Goal: Task Accomplishment & Management: Manage account settings

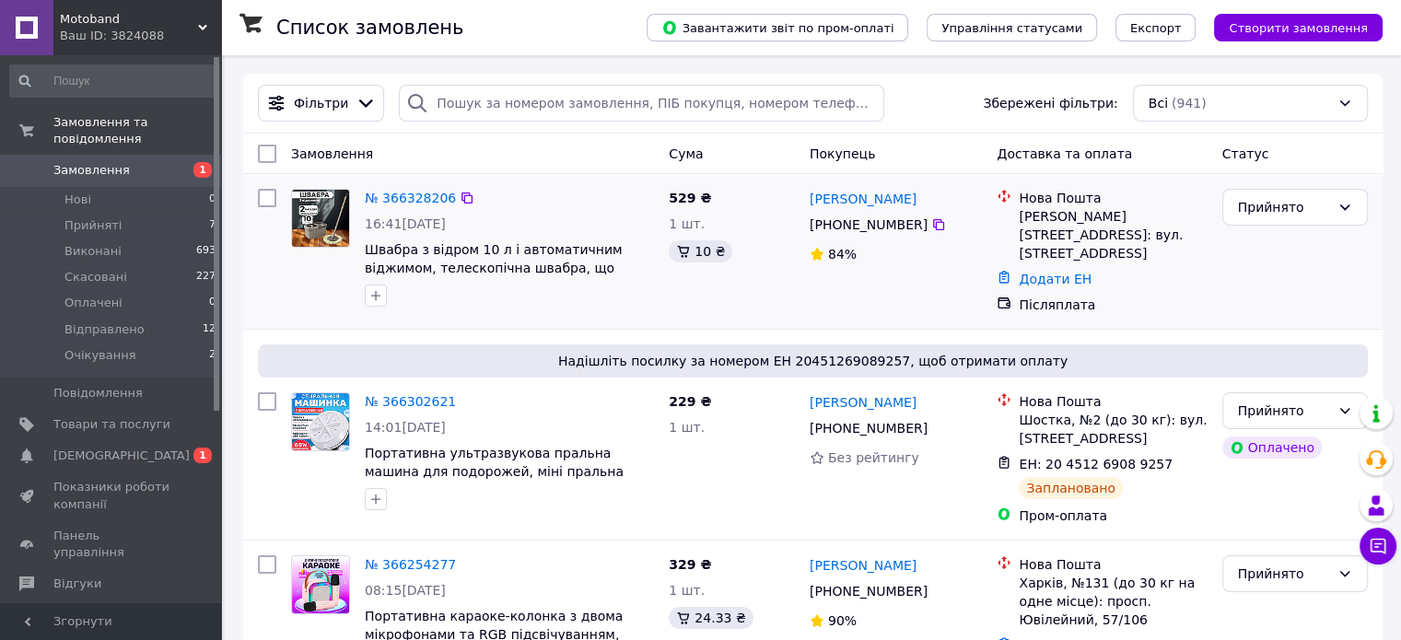
click at [412, 186] on div "№ 366328206 16:41[DATE] Швабра з відром 10 л і автоматичним віджимом, телескопі…" at bounding box center [509, 247] width 304 height 133
click at [415, 204] on link "№ 366328206" at bounding box center [410, 198] width 91 height 15
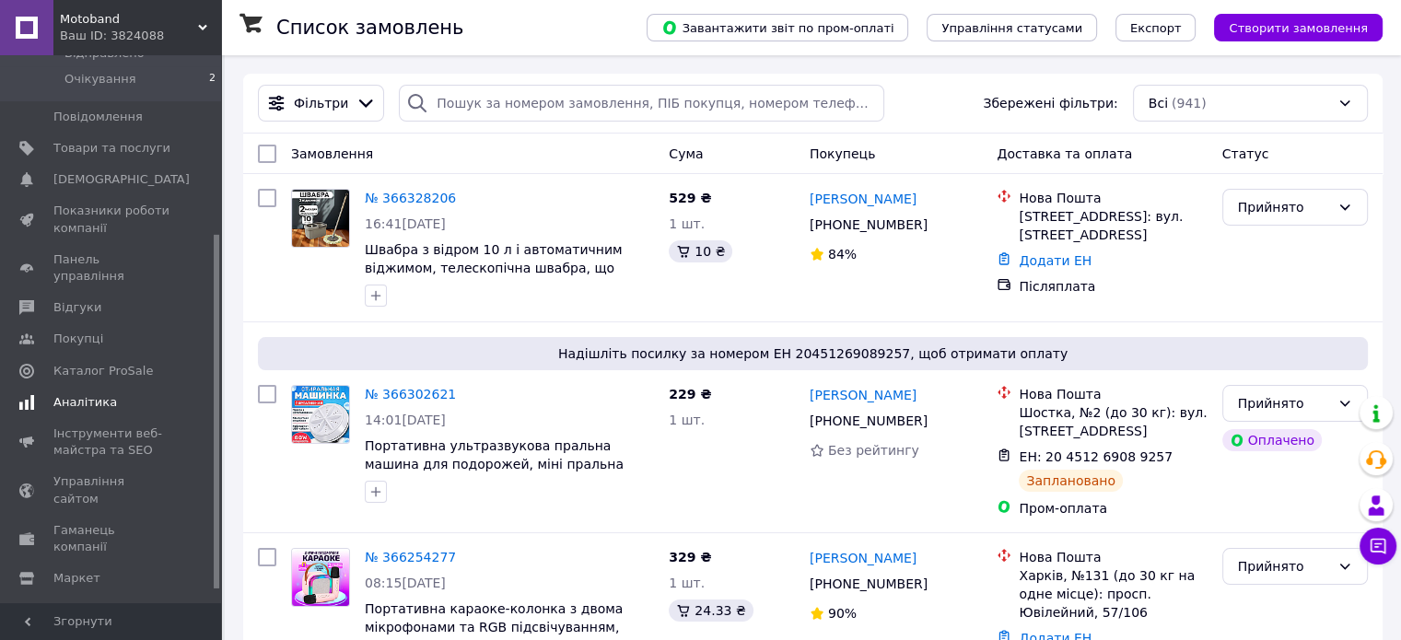
click at [76, 394] on span "Аналітика" at bounding box center [85, 402] width 64 height 17
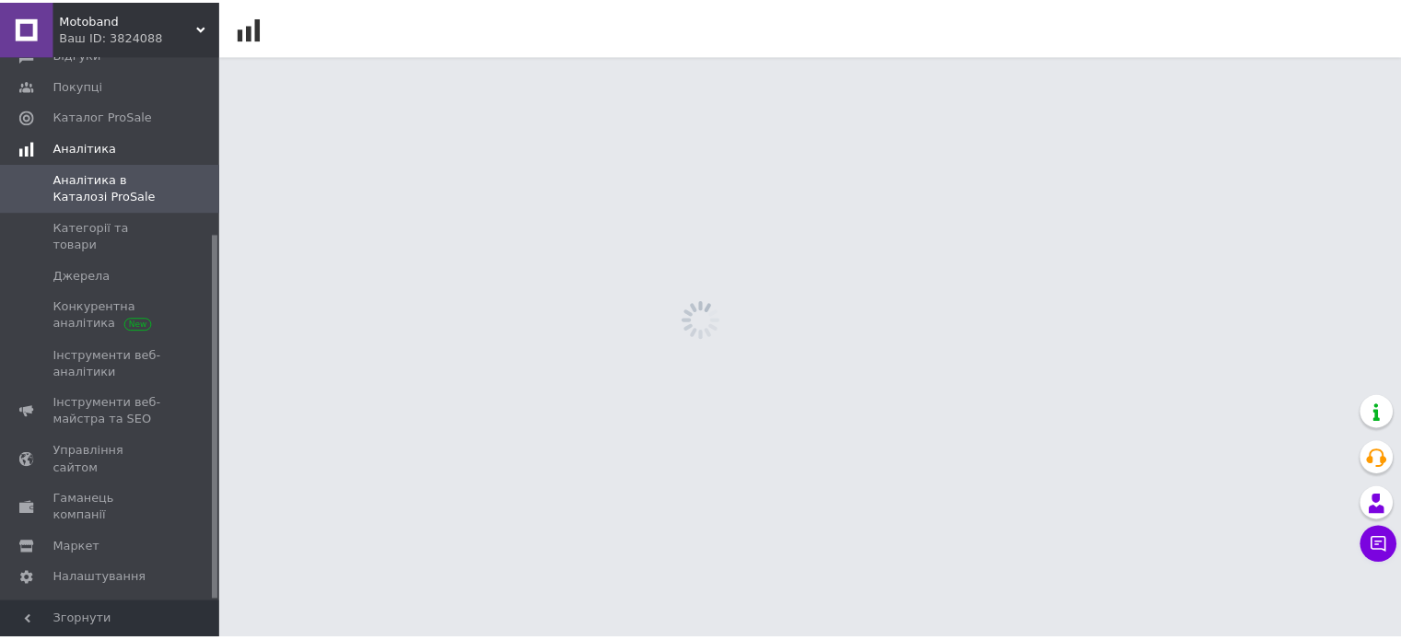
scroll to position [266, 0]
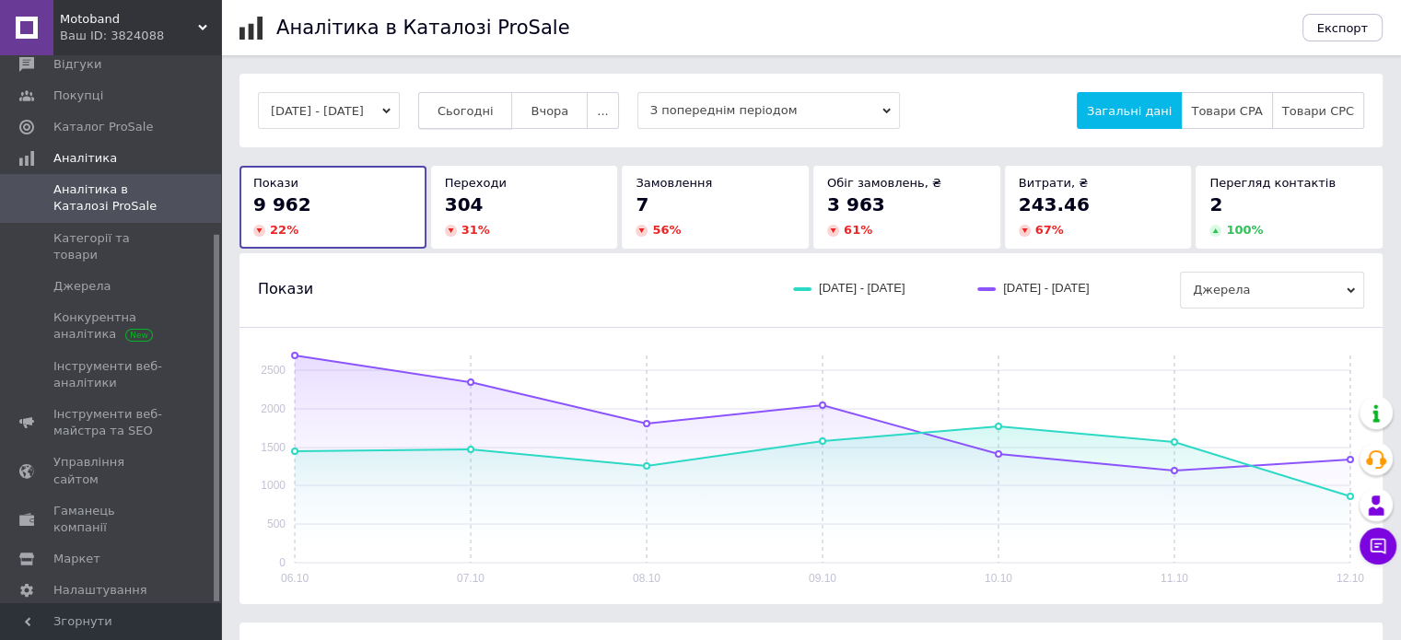
click at [494, 117] on span "Сьогодні" at bounding box center [466, 111] width 56 height 14
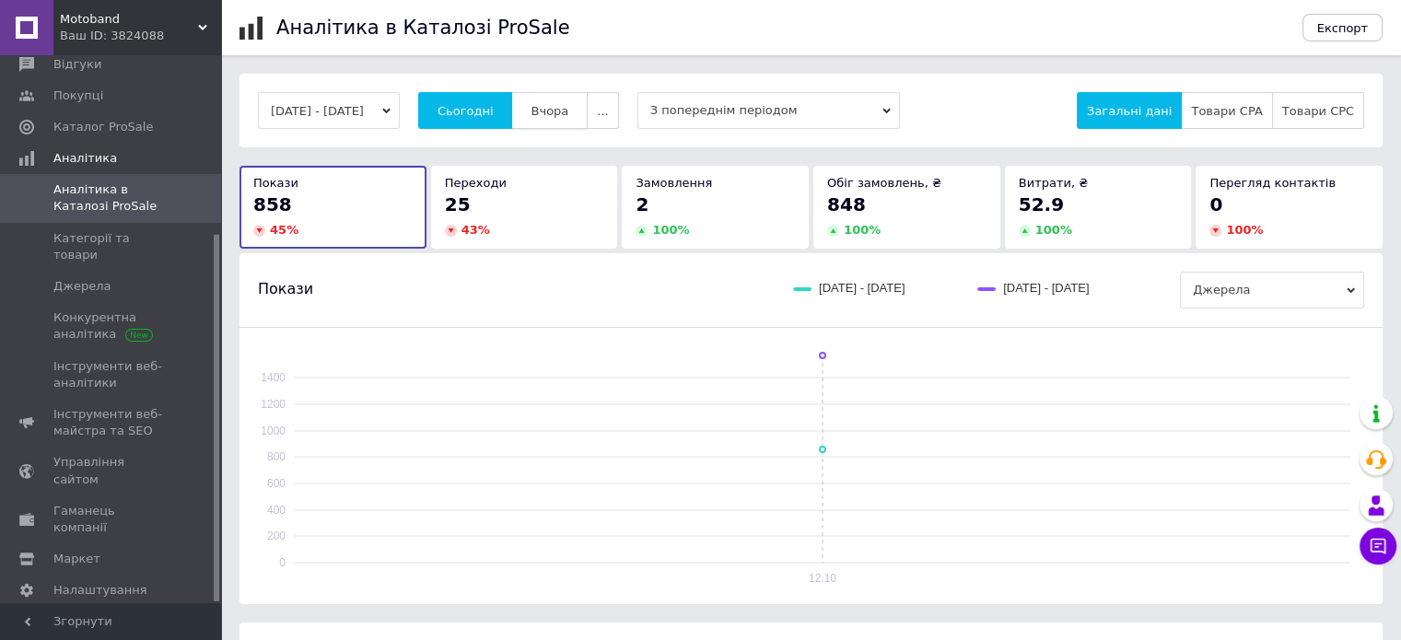
click at [568, 111] on span "Вчора" at bounding box center [550, 111] width 38 height 14
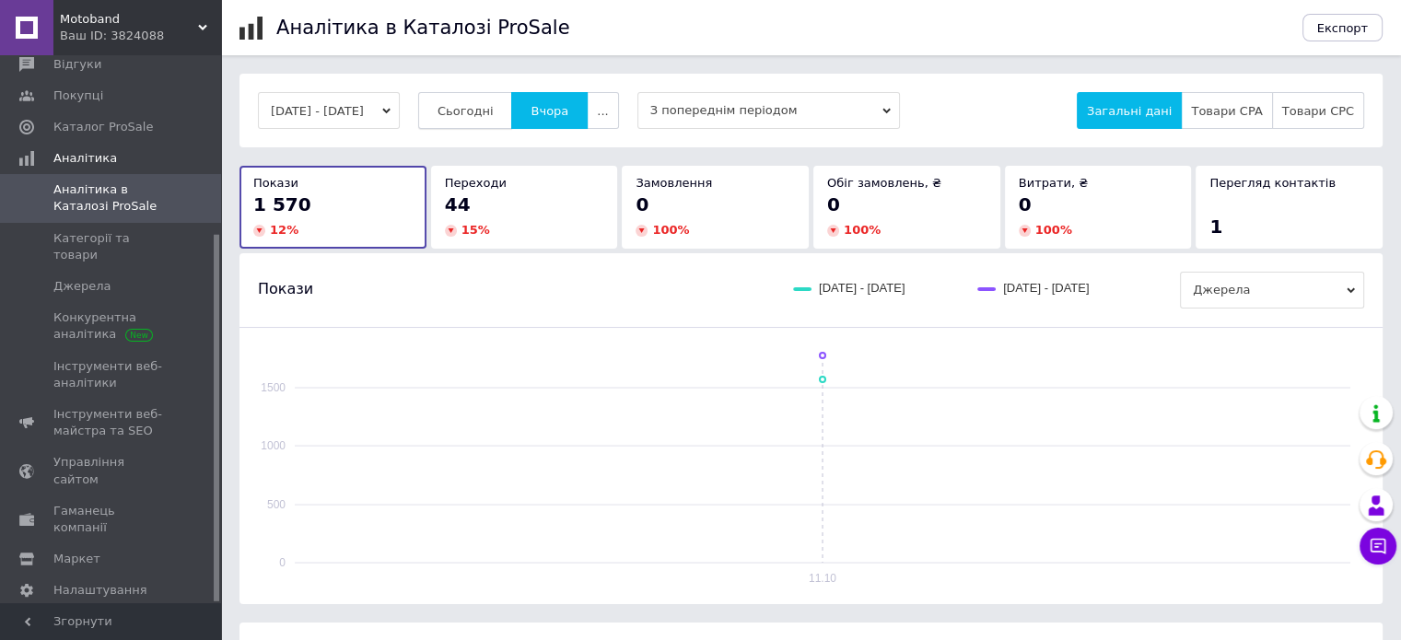
click at [478, 106] on span "Сьогодні" at bounding box center [466, 111] width 56 height 14
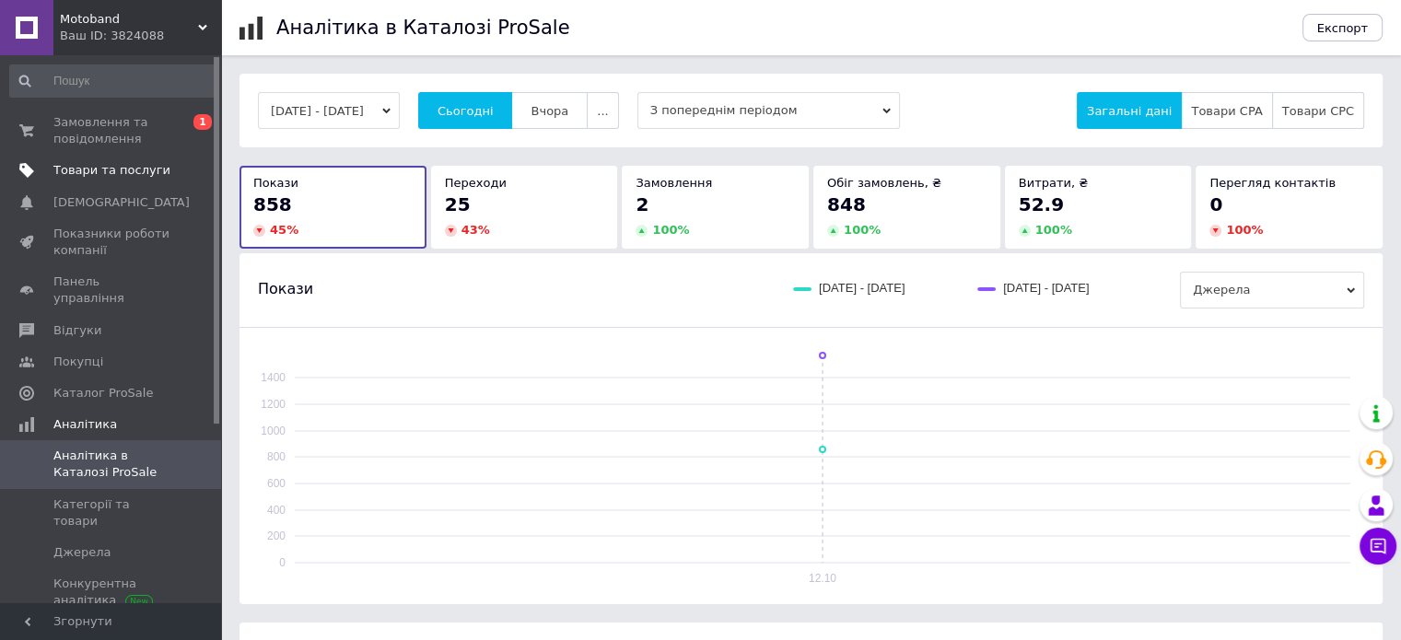
click at [88, 158] on link "Товари та послуги" at bounding box center [113, 170] width 227 height 31
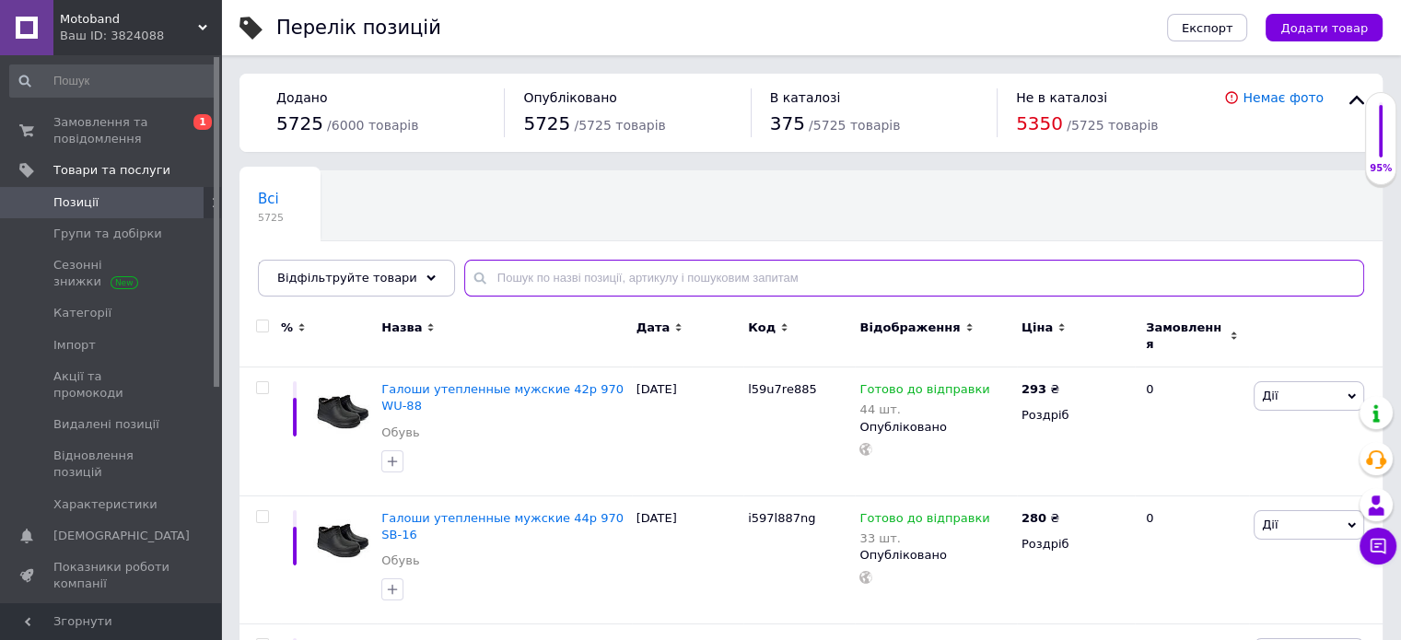
click at [516, 277] on input "text" at bounding box center [914, 278] width 900 height 37
paste input "M-62k479a"
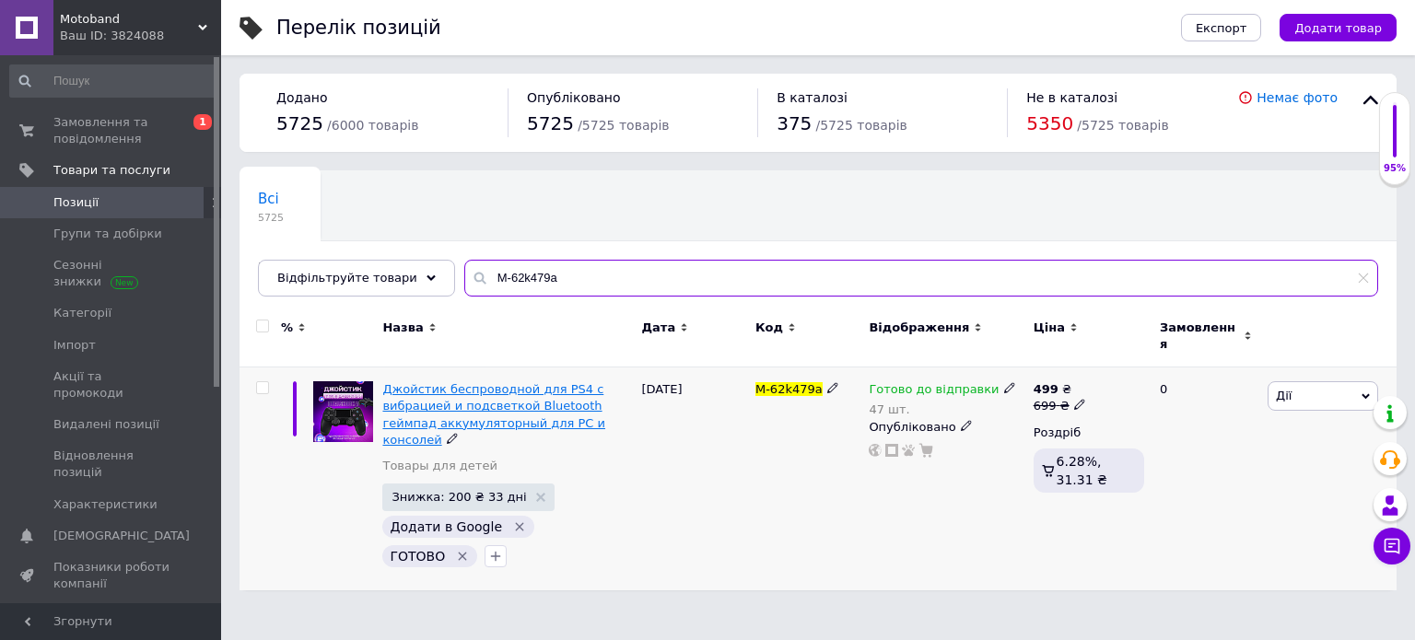
type input "M-62k479a"
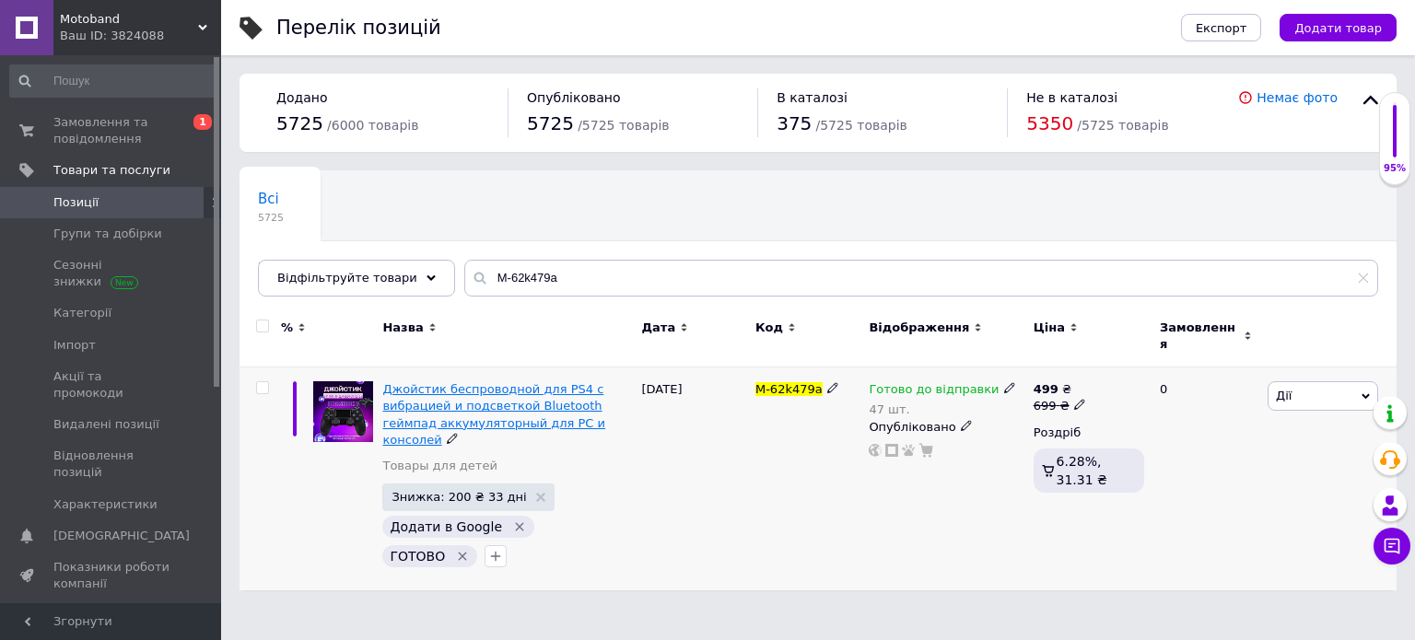
click at [501, 388] on span "Джойстик беспроводной для PS4 с вибрацией и подсветкой Bluetooth геймпад аккуму…" at bounding box center [493, 414] width 223 height 64
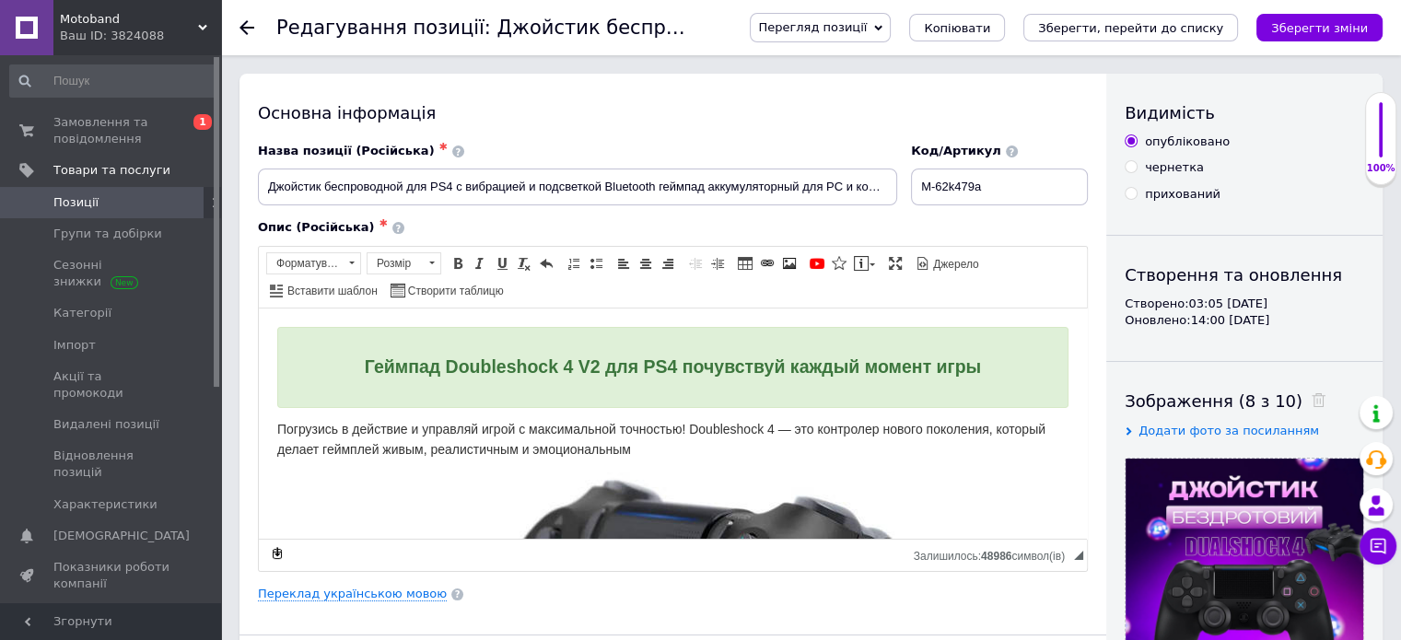
click at [848, 14] on span "Перегляд позиції" at bounding box center [820, 27] width 141 height 29
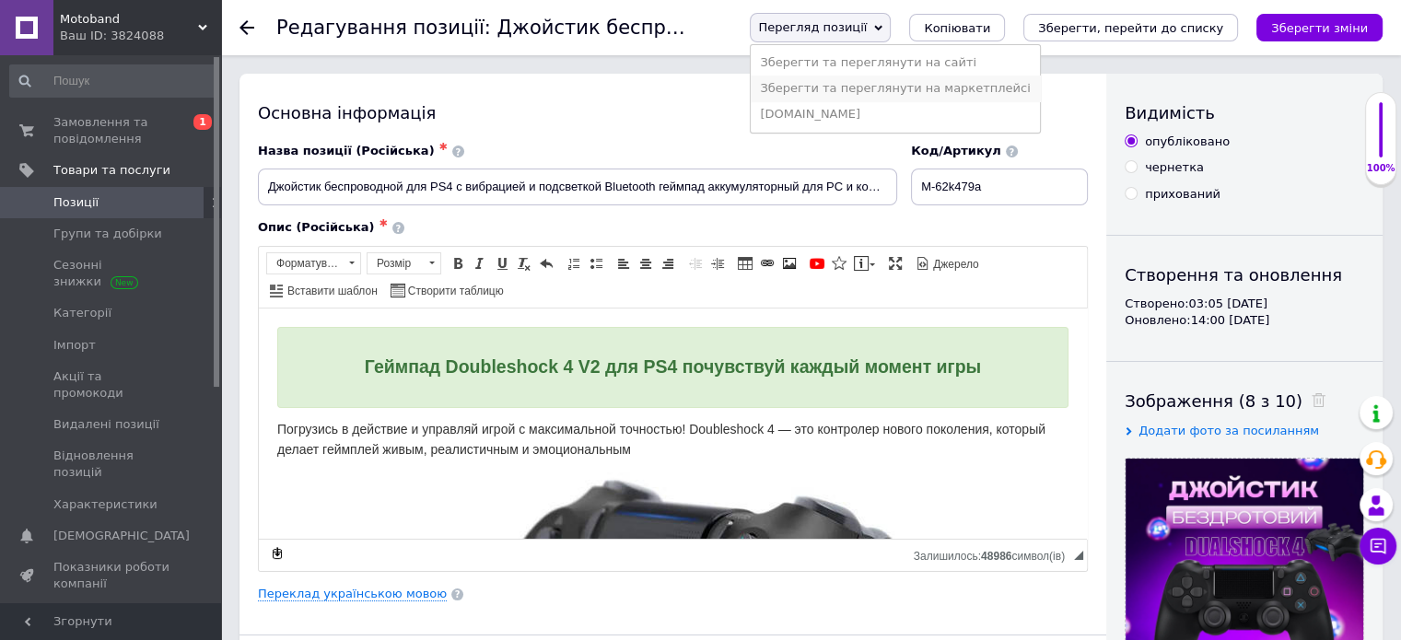
click at [881, 88] on li "Зберегти та переглянути на маркетплейсі" at bounding box center [895, 89] width 288 height 26
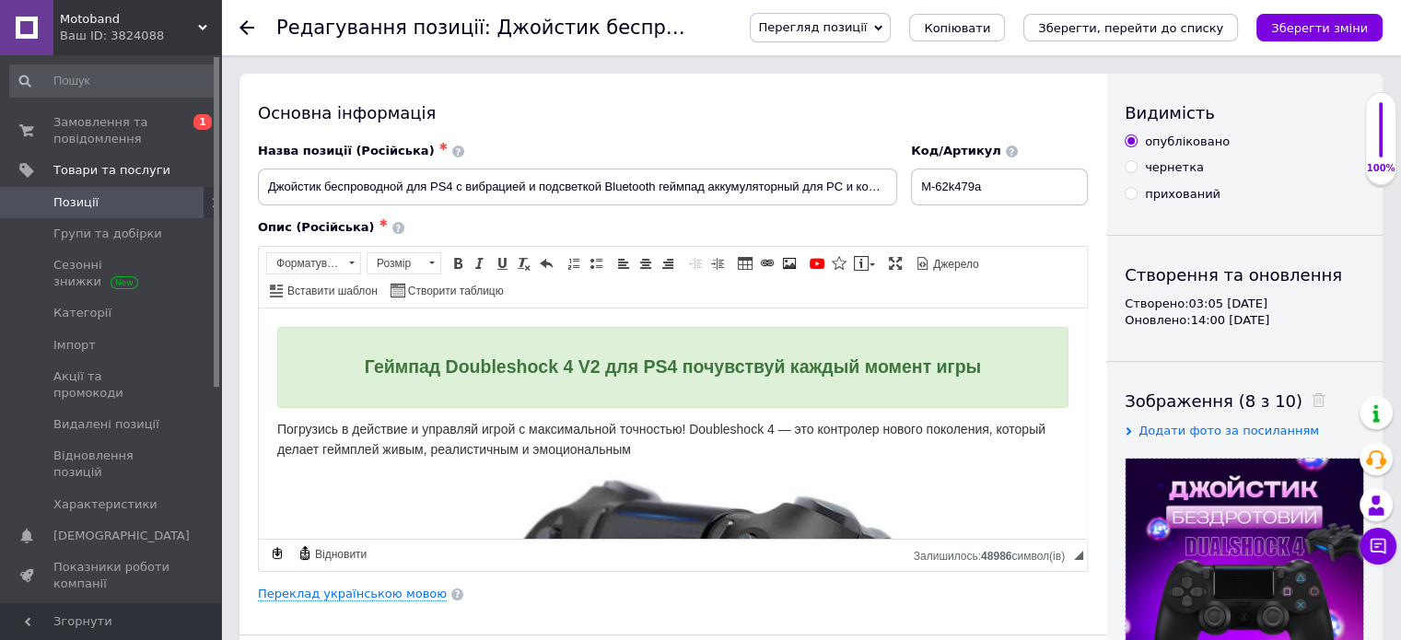
click at [107, 205] on span "Позиції" at bounding box center [111, 202] width 117 height 17
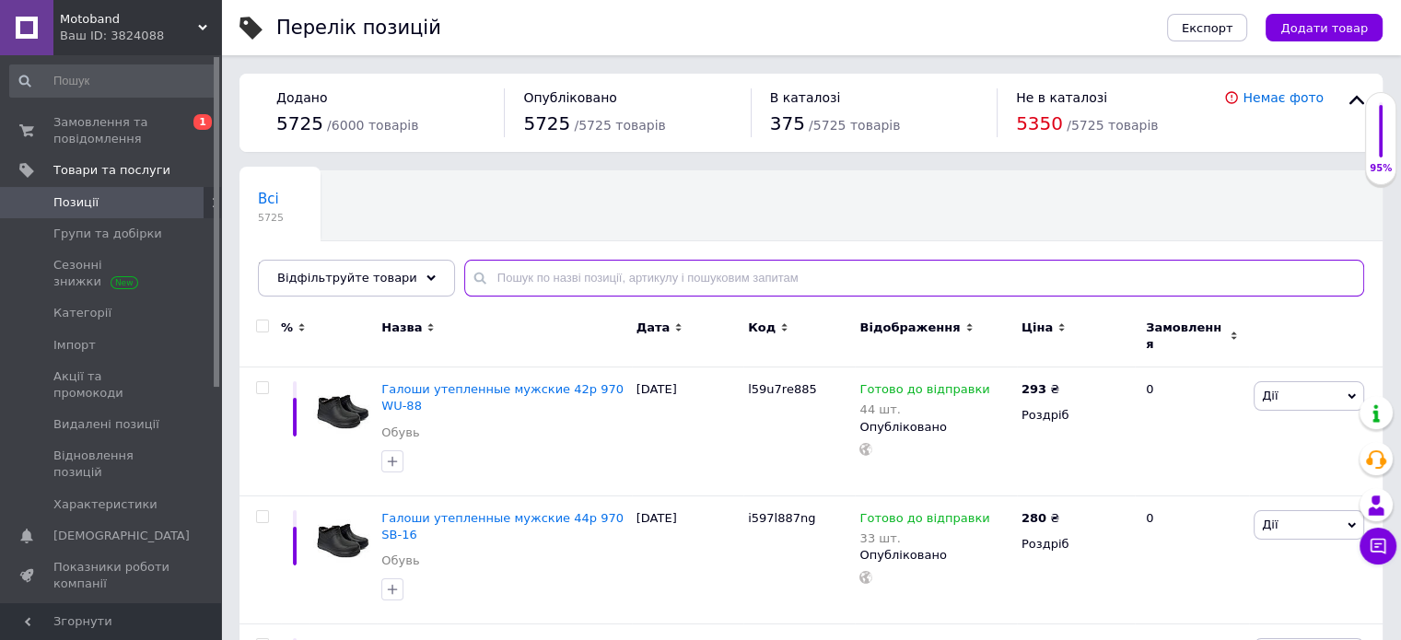
click at [570, 274] on input "text" at bounding box center [914, 278] width 900 height 37
paste input "KD3007"
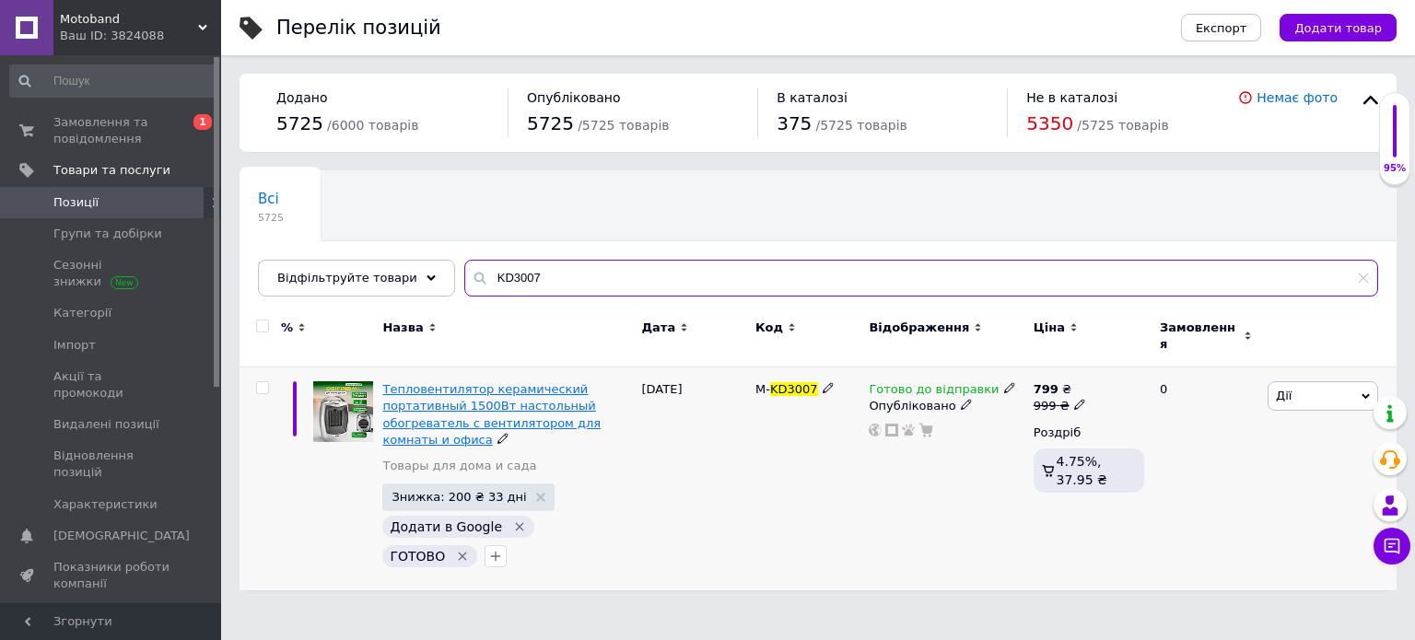
type input "KD3007"
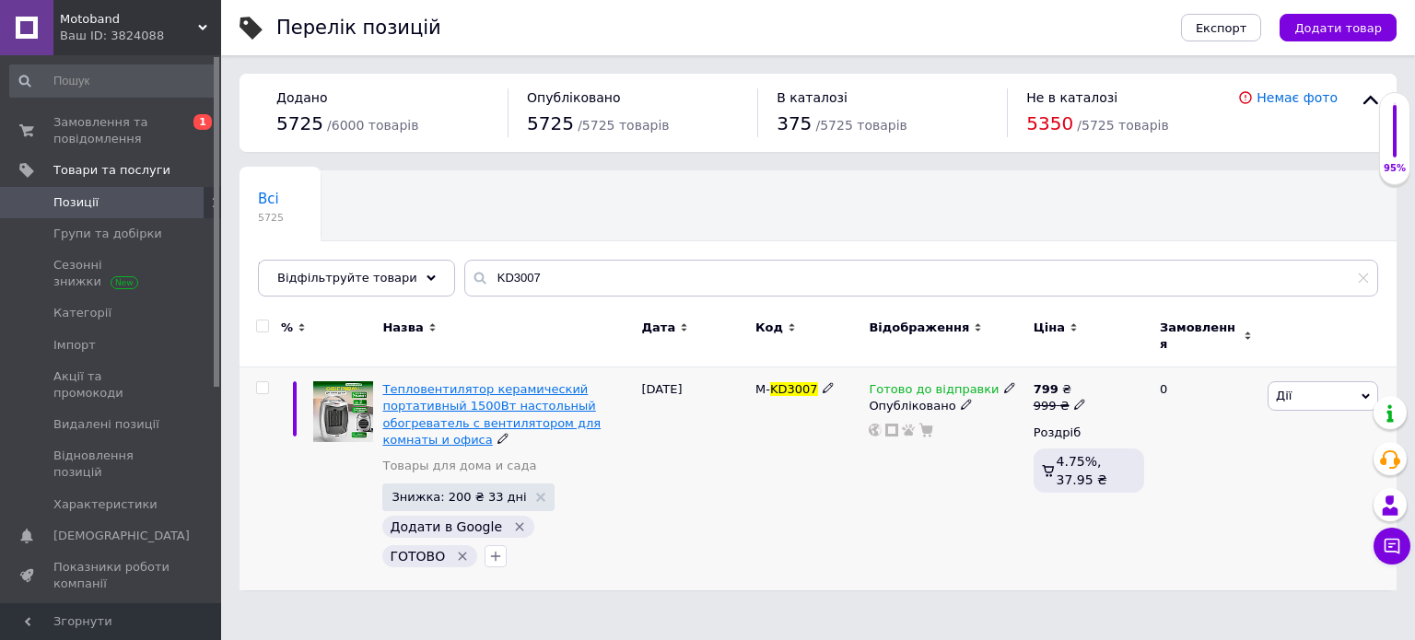
click at [529, 392] on span "Тепловентилятор керамический портативный 1500Вт настольный обогреватель с венти…" at bounding box center [491, 414] width 218 height 64
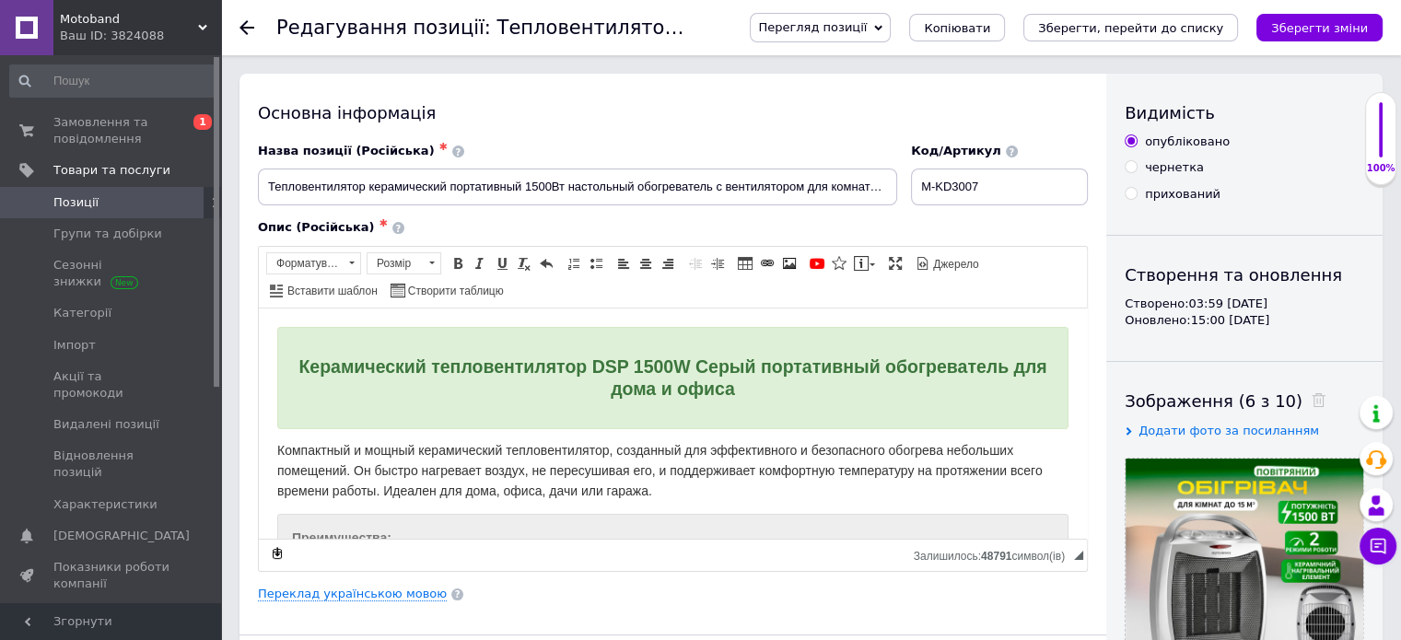
click at [851, 21] on span "Перегляд позиції" at bounding box center [812, 27] width 109 height 14
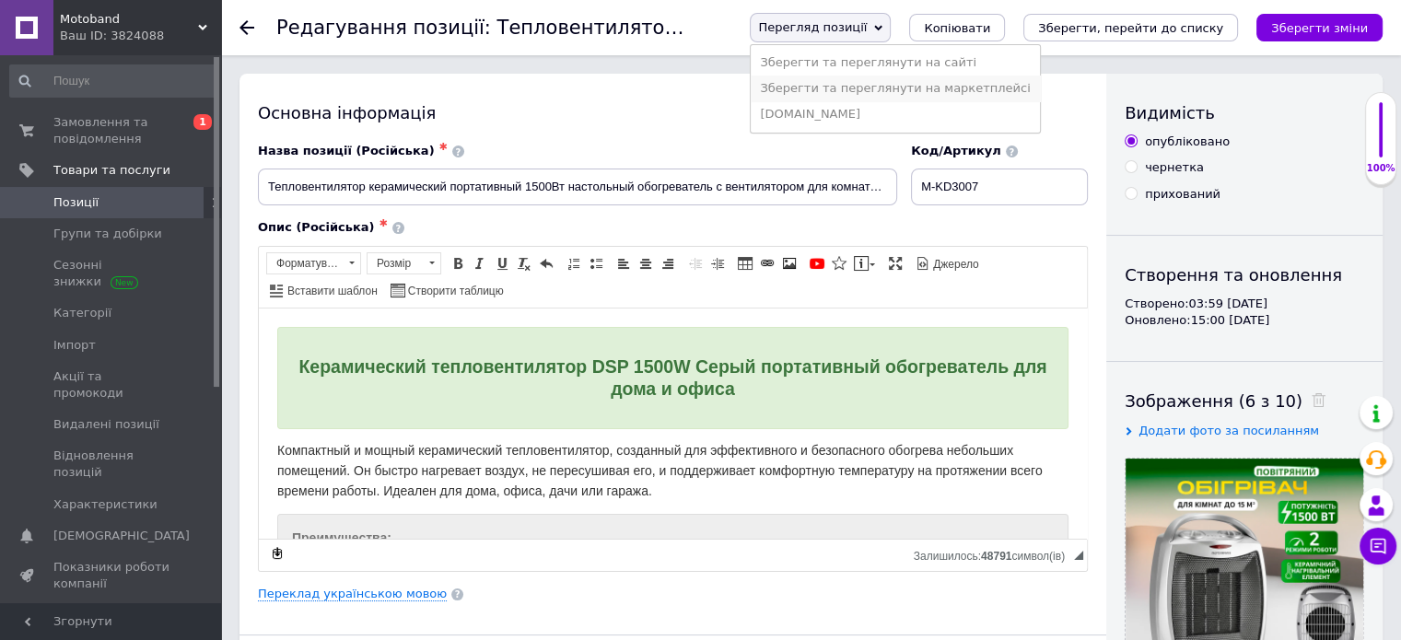
click at [882, 95] on li "Зберегти та переглянути на маркетплейсі" at bounding box center [895, 89] width 288 height 26
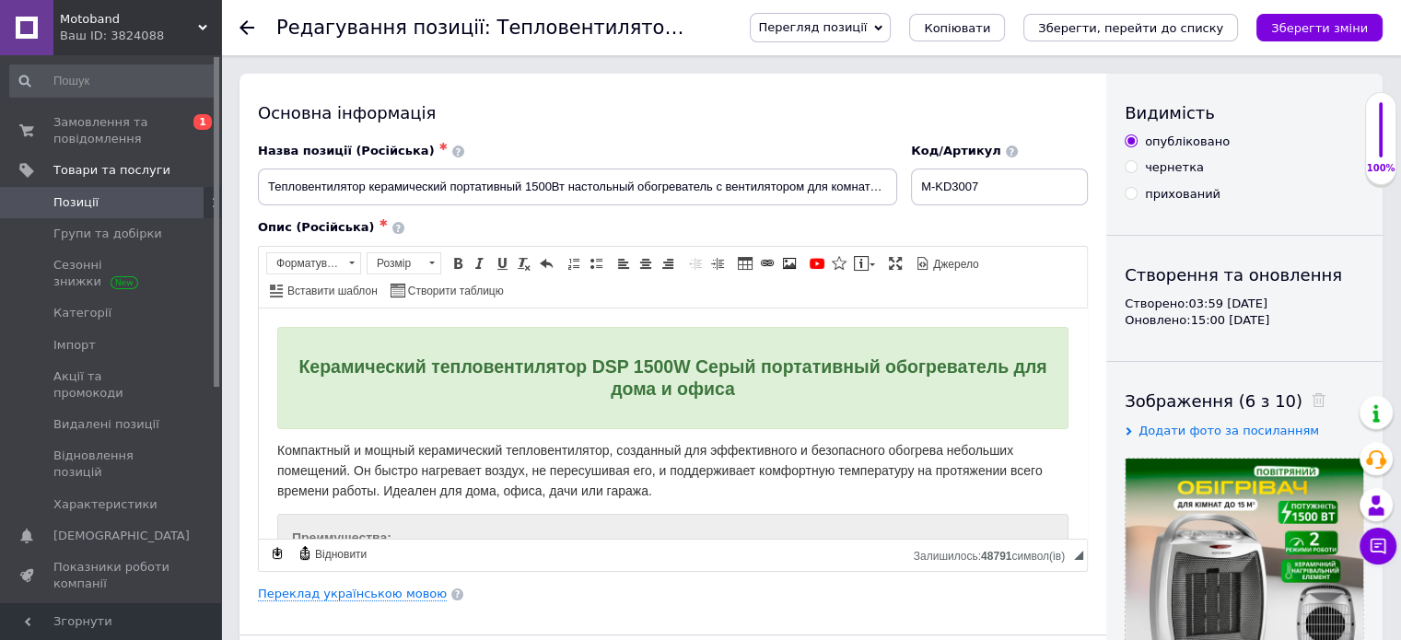
click at [105, 198] on span "Позиції" at bounding box center [111, 202] width 117 height 17
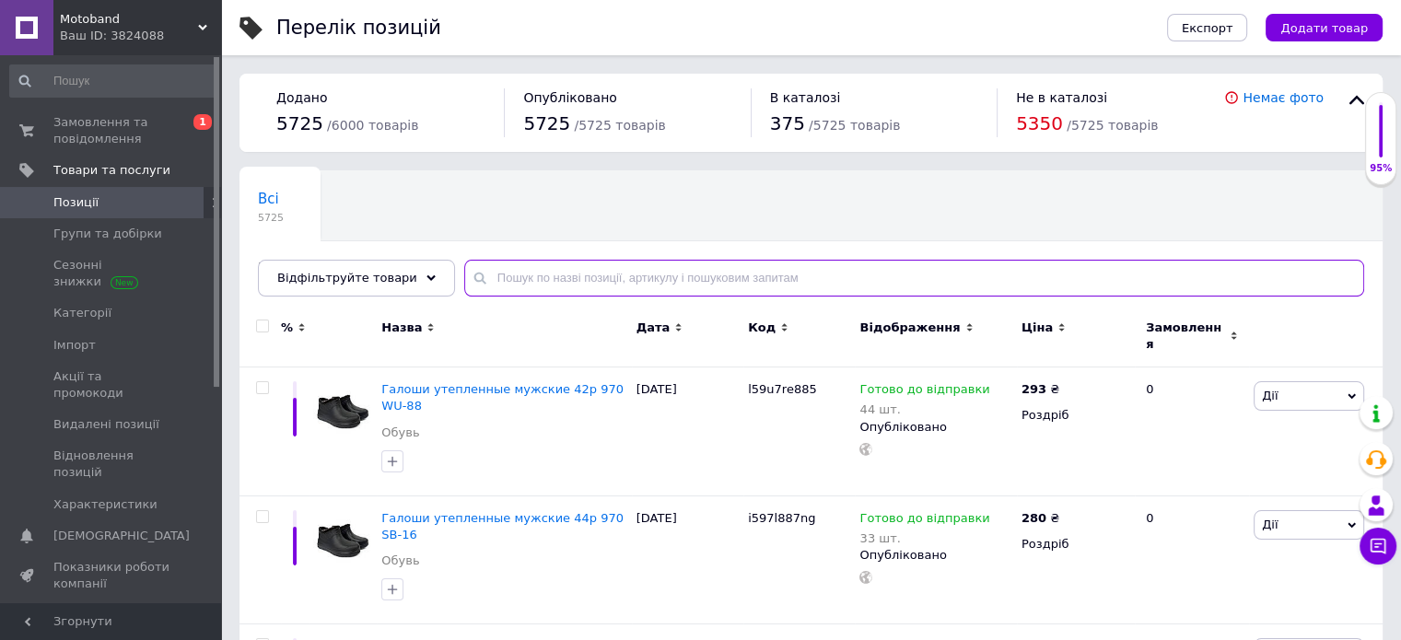
click at [580, 279] on input "text" at bounding box center [914, 278] width 900 height 37
paste input "SHV111"
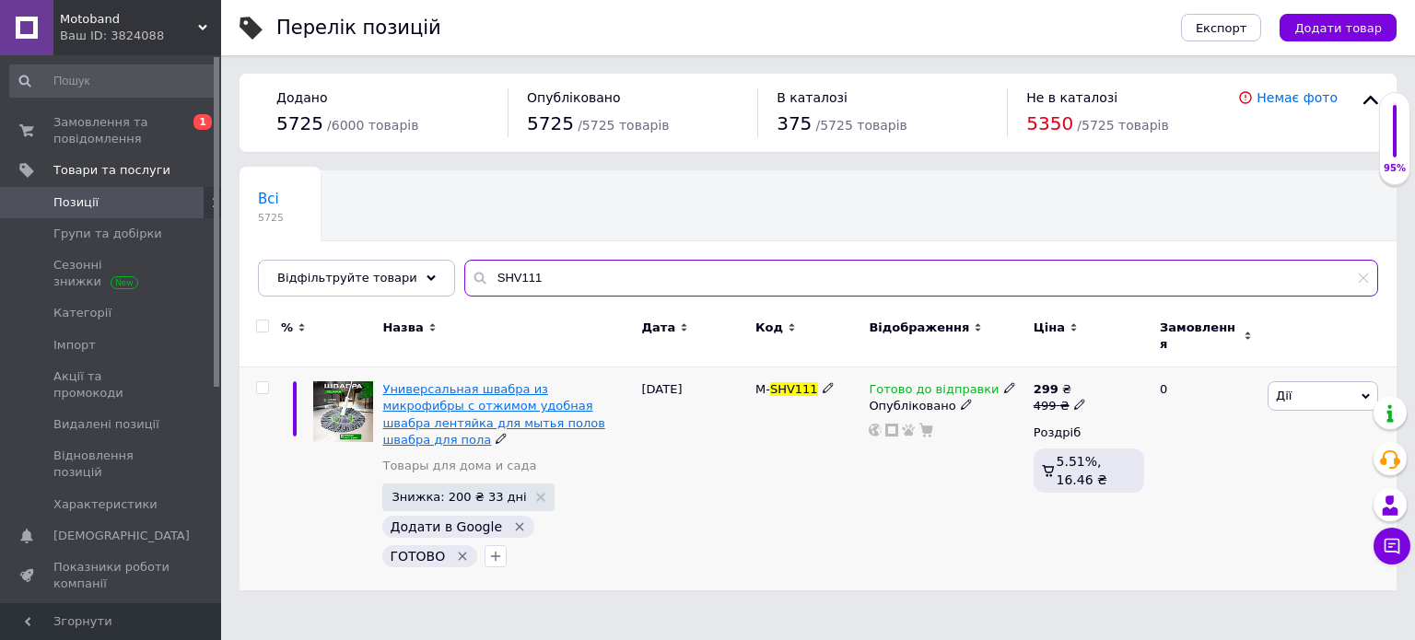
type input "SHV111"
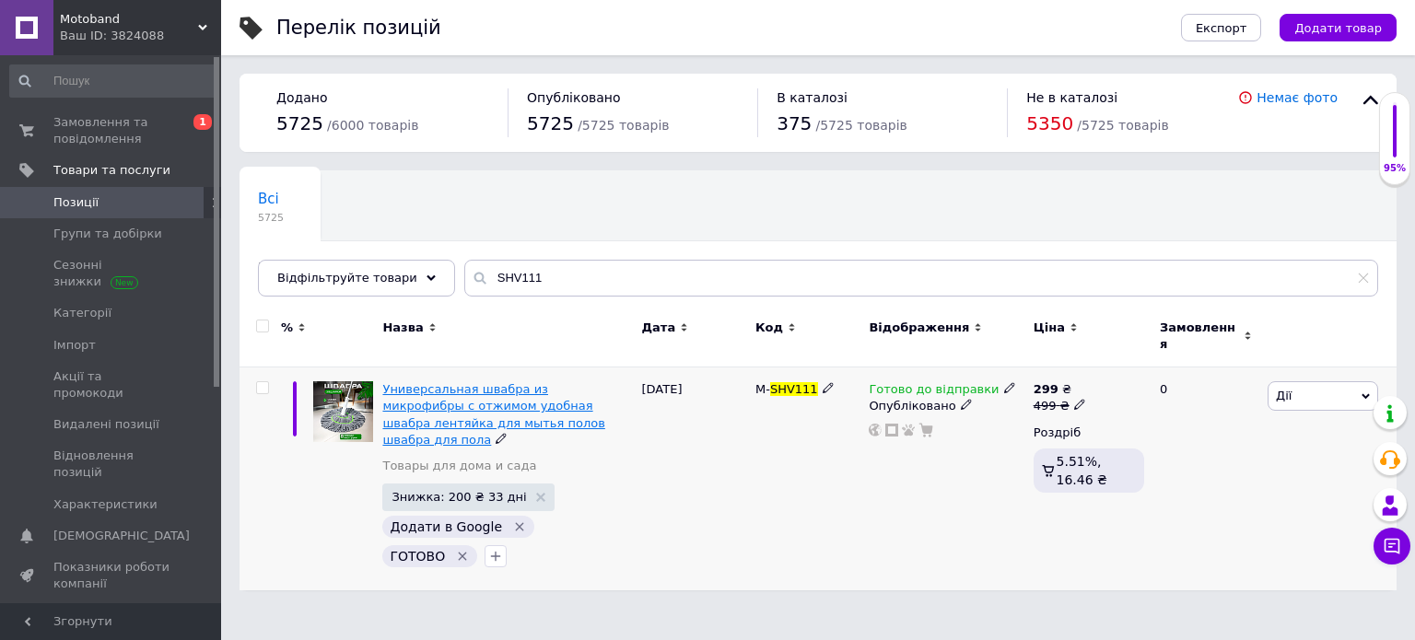
click at [542, 382] on span "Универсальная швабра из микрофибры с отжимом удобная швабра лентяйка для мытья …" at bounding box center [493, 414] width 222 height 64
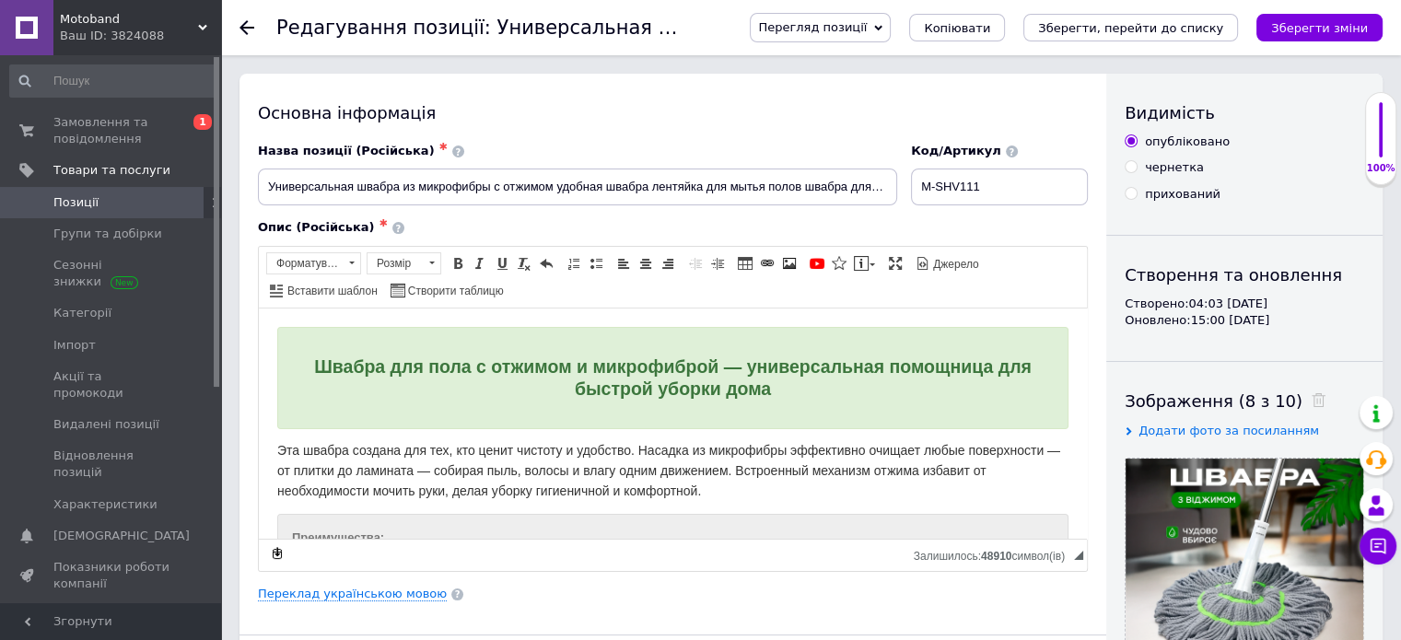
click at [862, 29] on span "Перегляд позиції" at bounding box center [812, 27] width 109 height 14
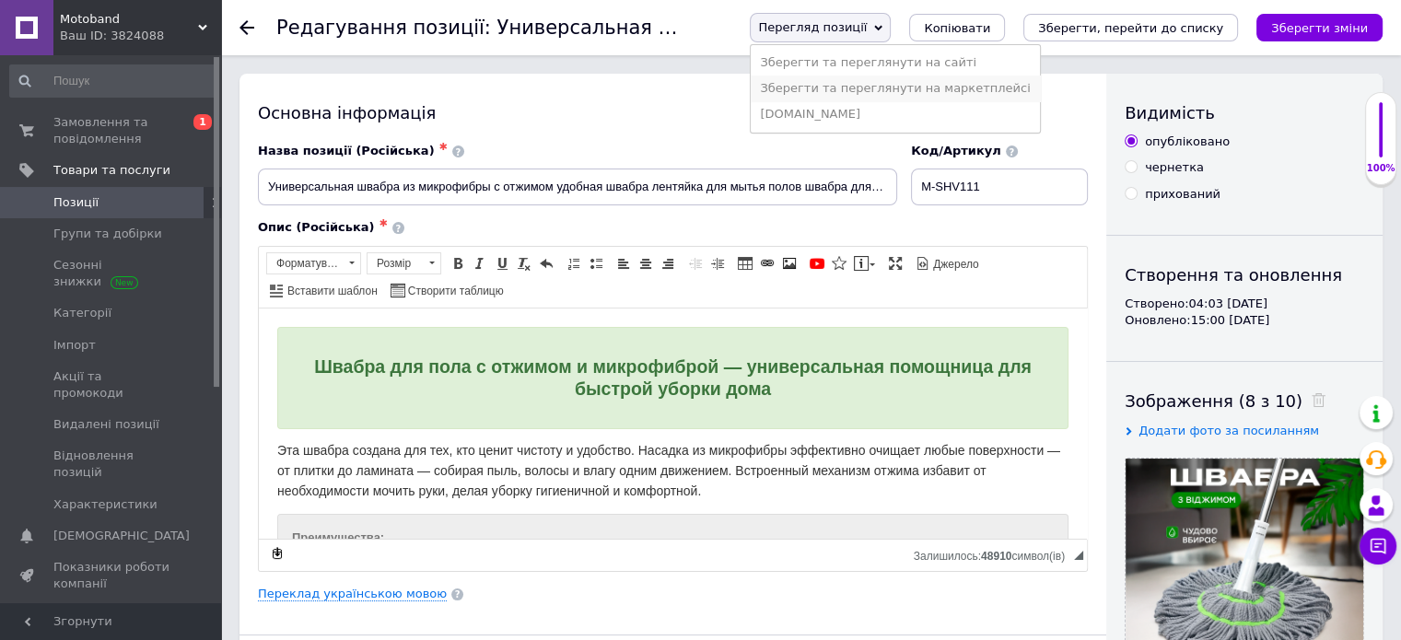
click at [862, 95] on li "Зберегти та переглянути на маркетплейсі" at bounding box center [895, 89] width 288 height 26
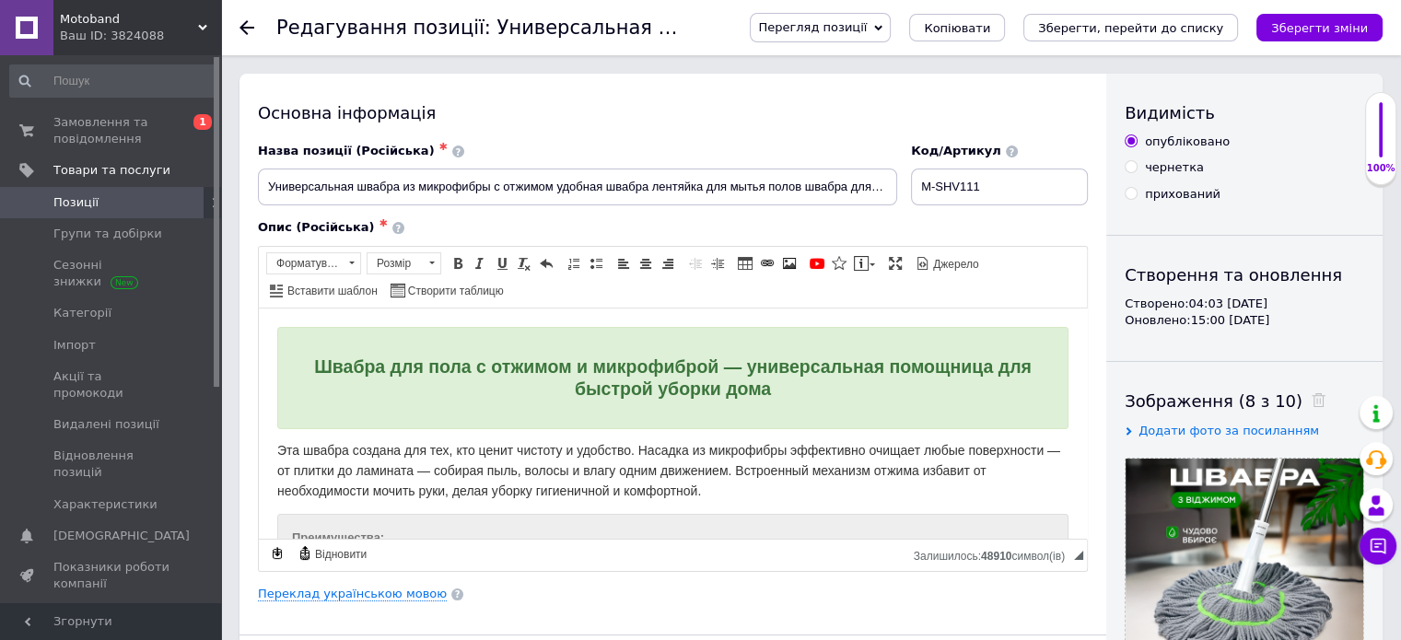
click at [88, 203] on span "Позиції" at bounding box center [75, 202] width 45 height 17
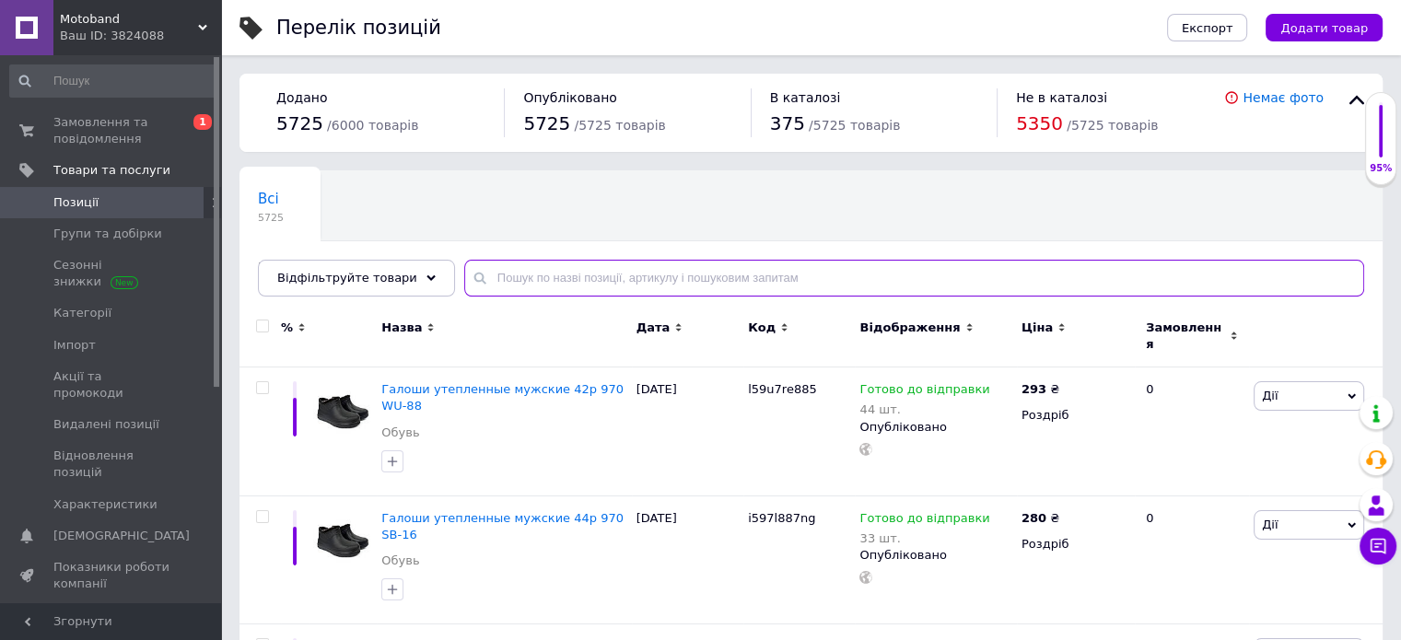
click at [608, 277] on input "text" at bounding box center [914, 278] width 900 height 37
paste input "FRU22"
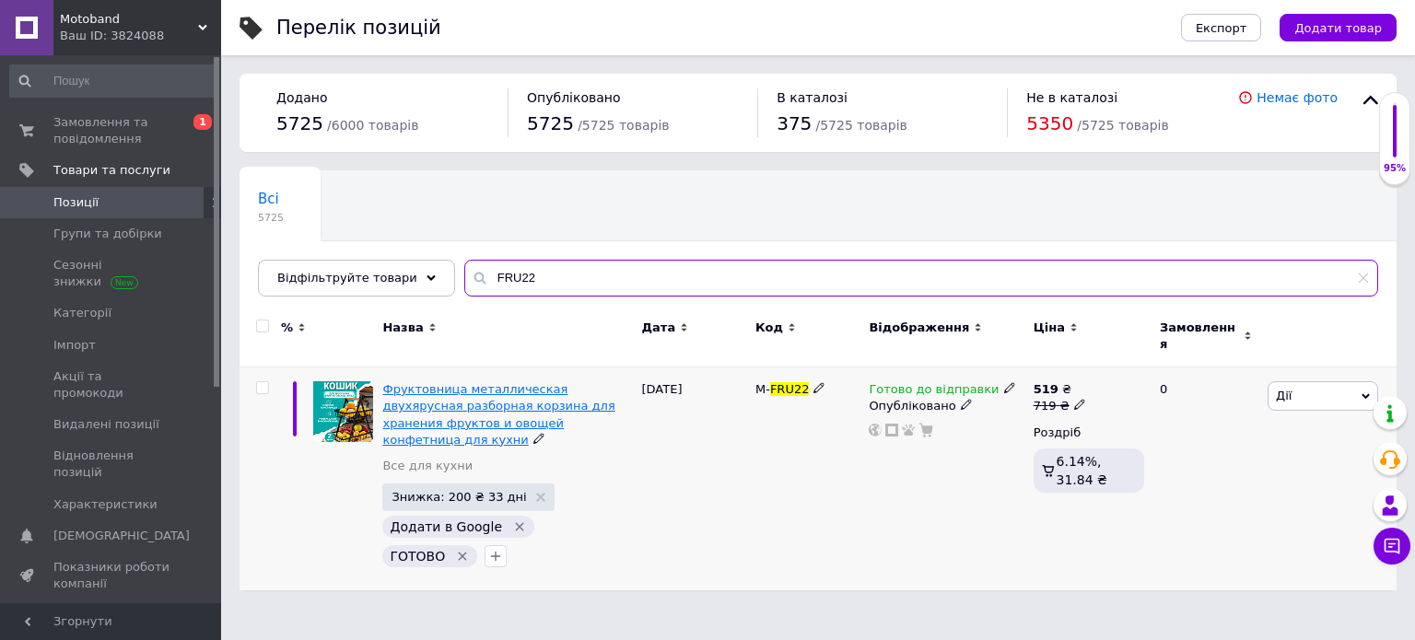
type input "FRU22"
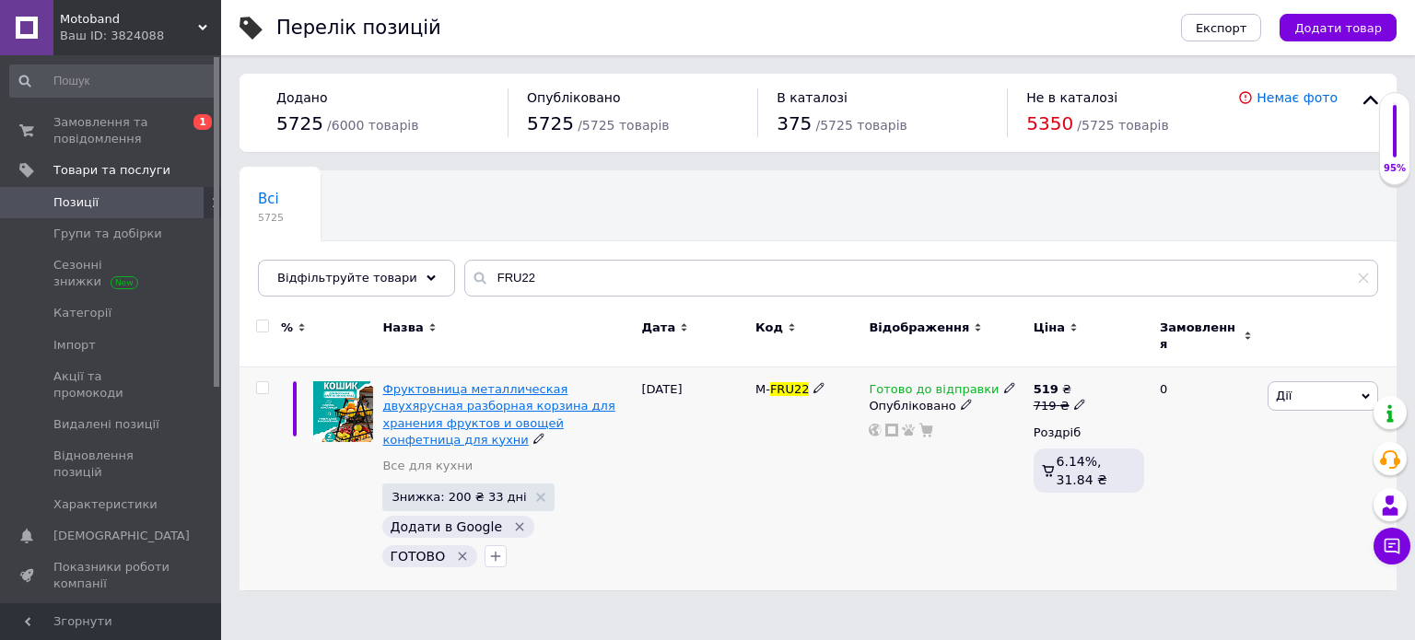
click at [466, 392] on span "Фруктовница металлическая двухярусная разборная корзина для хранения фруктов и …" at bounding box center [498, 414] width 232 height 64
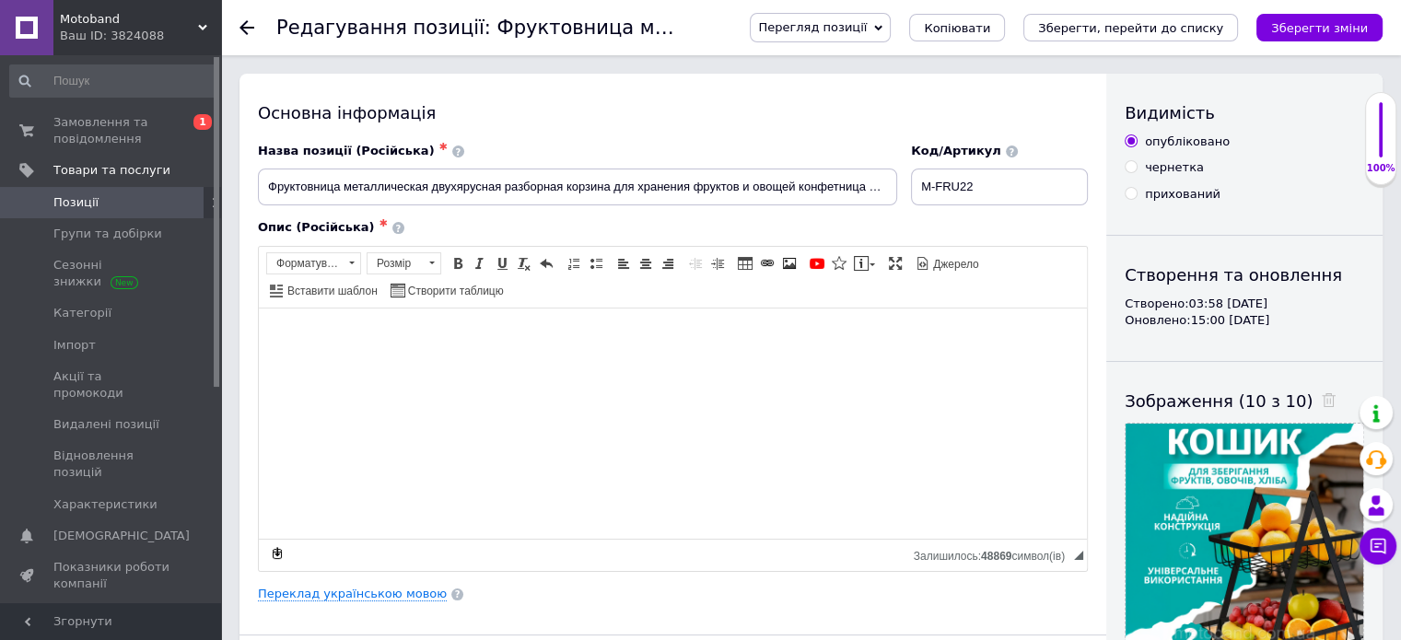
click at [867, 25] on span "Перегляд позиції" at bounding box center [812, 27] width 109 height 14
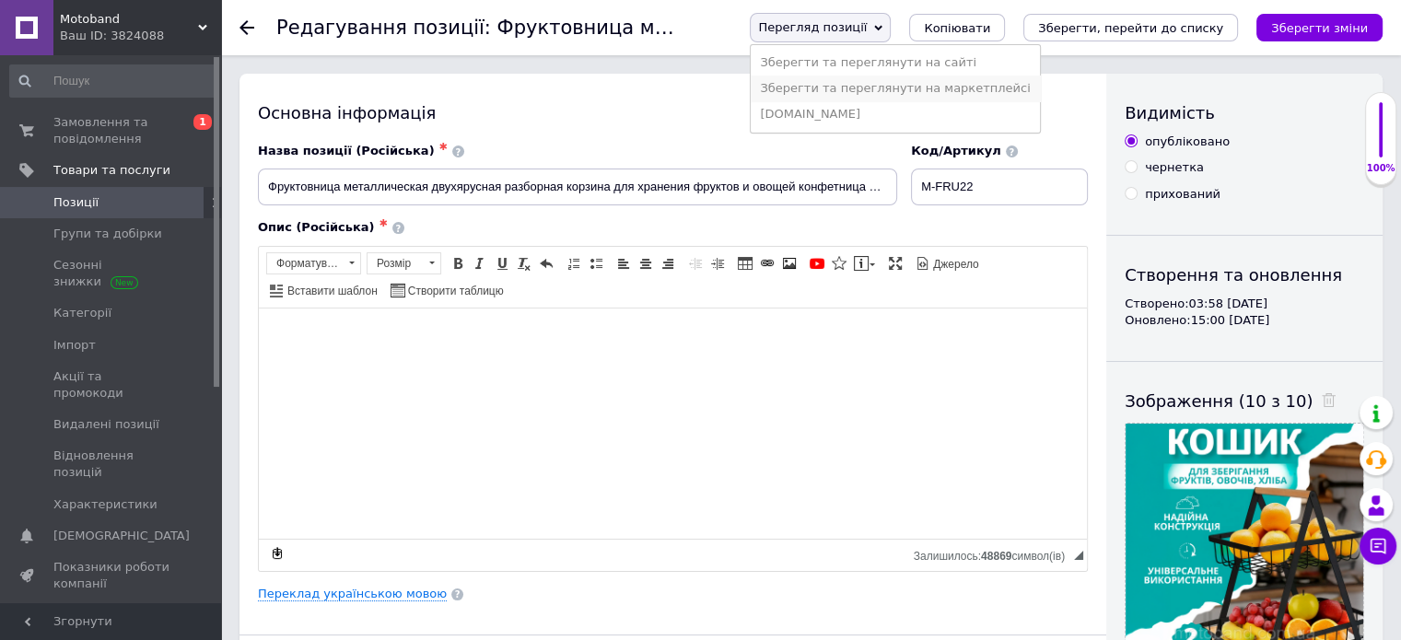
click at [918, 91] on li "Зберегти та переглянути на маркетплейсі" at bounding box center [895, 89] width 288 height 26
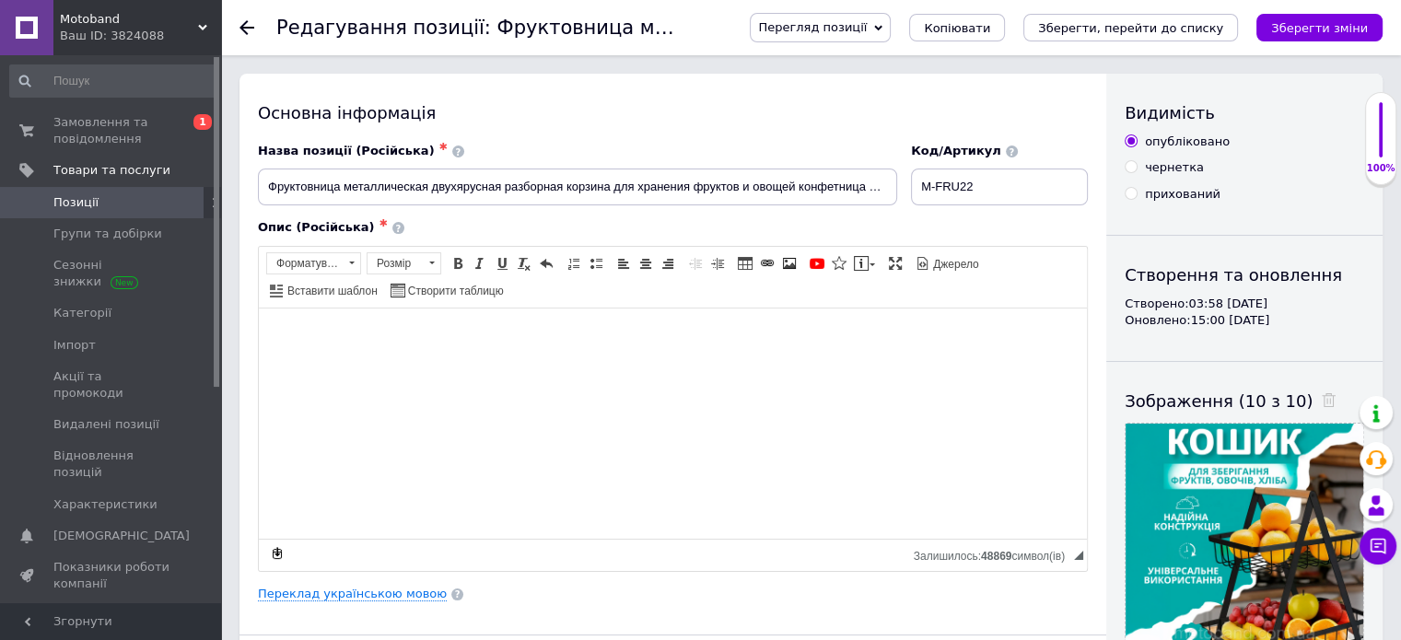
click at [63, 198] on span "Позиції" at bounding box center [75, 202] width 45 height 17
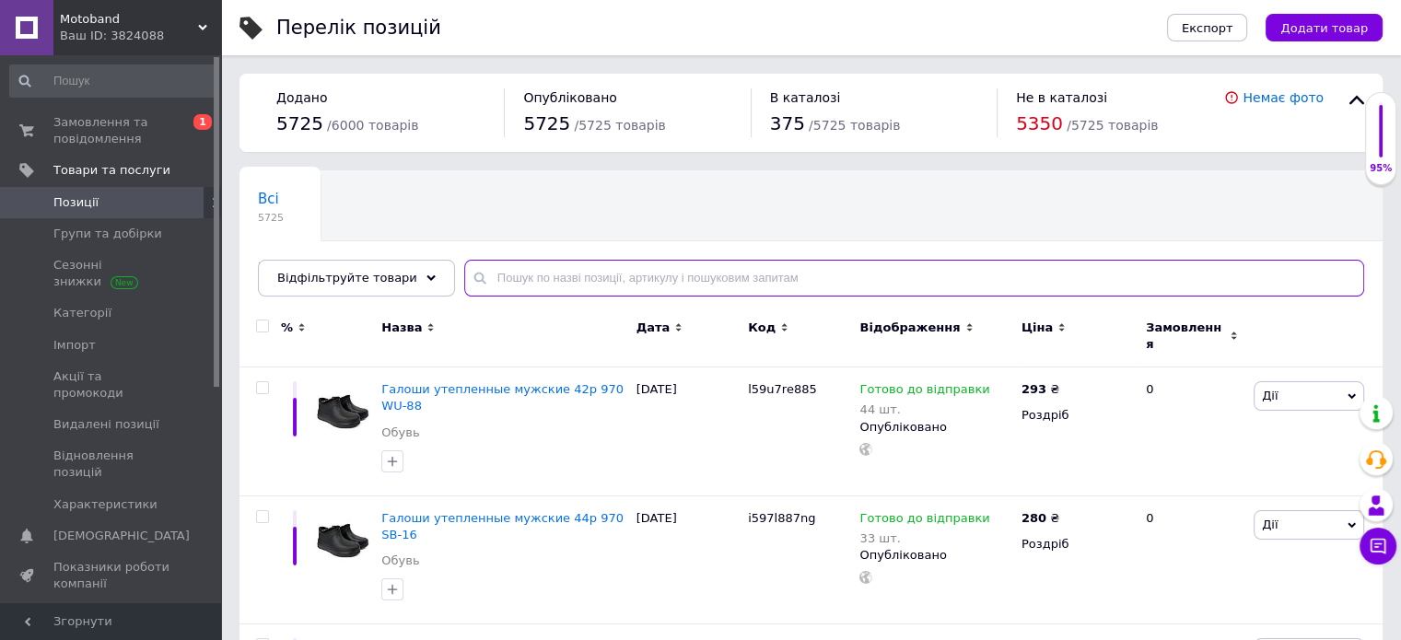
click at [513, 272] on input "text" at bounding box center [914, 278] width 900 height 37
paste input "KRZ33"
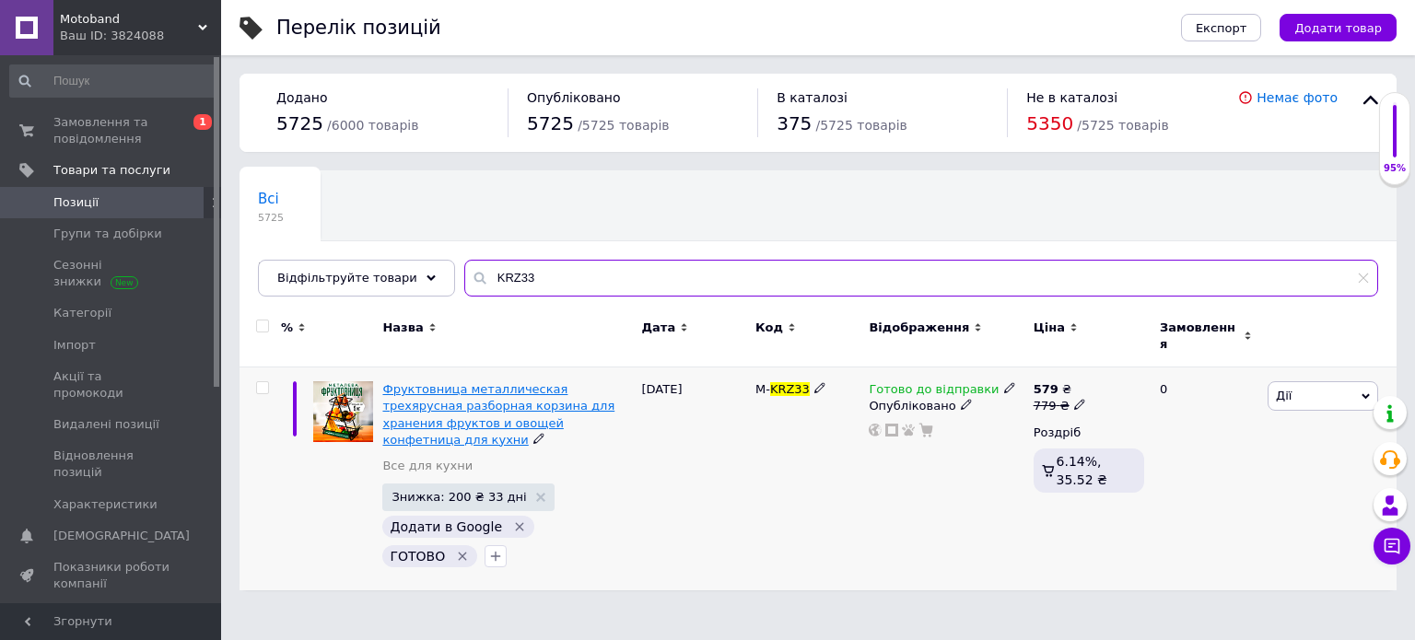
type input "KRZ33"
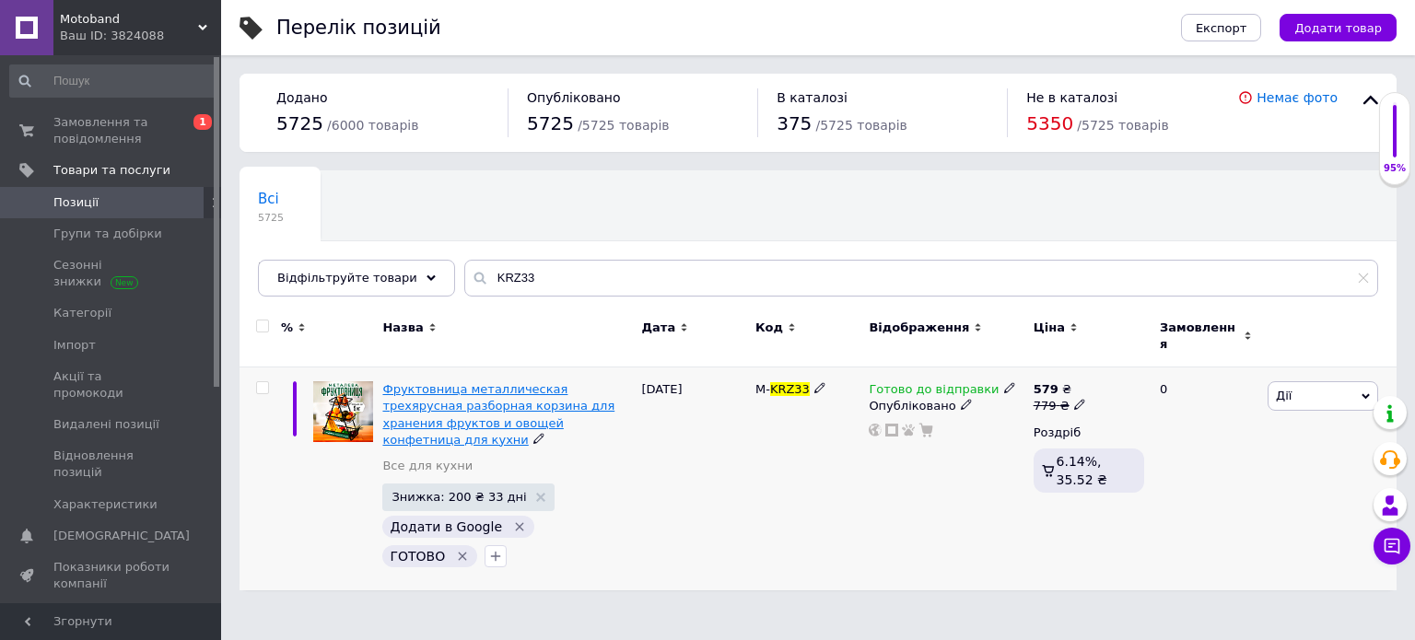
click at [520, 382] on span "Фруктовница металлическая трехярусная разборная корзина для хранения фруктов и …" at bounding box center [498, 414] width 232 height 64
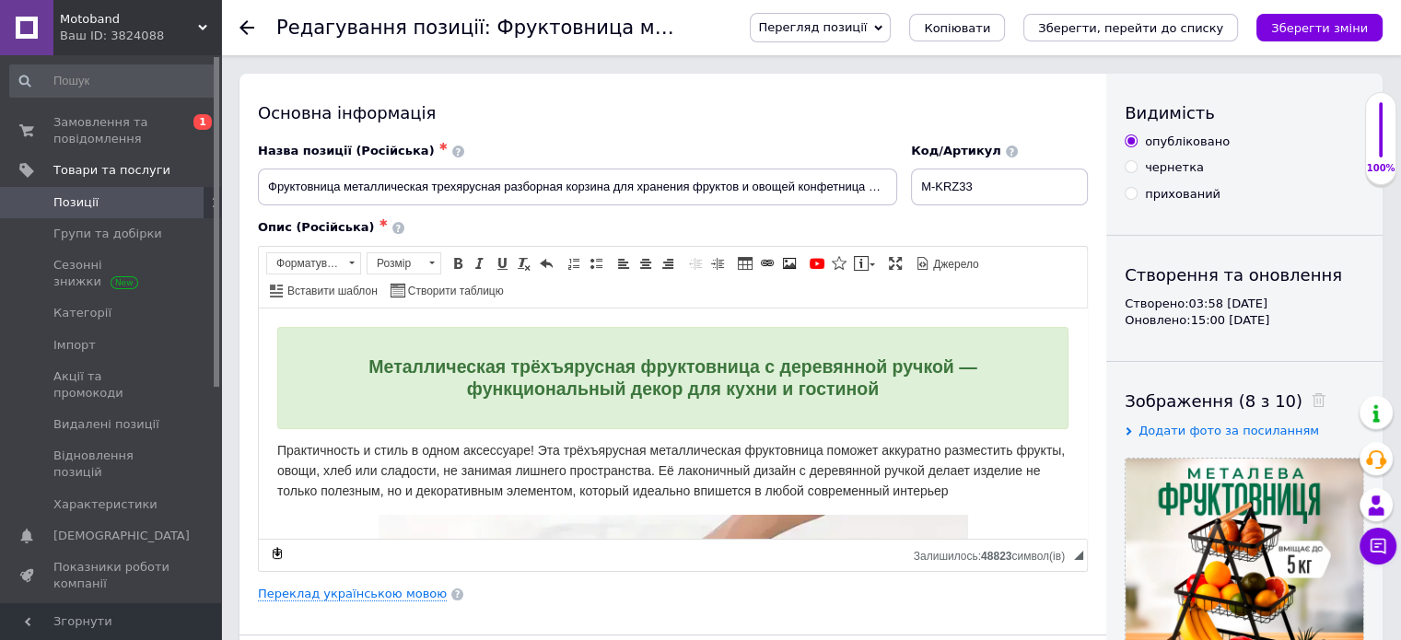
click at [867, 32] on span "Перегляд позиції" at bounding box center [812, 27] width 109 height 14
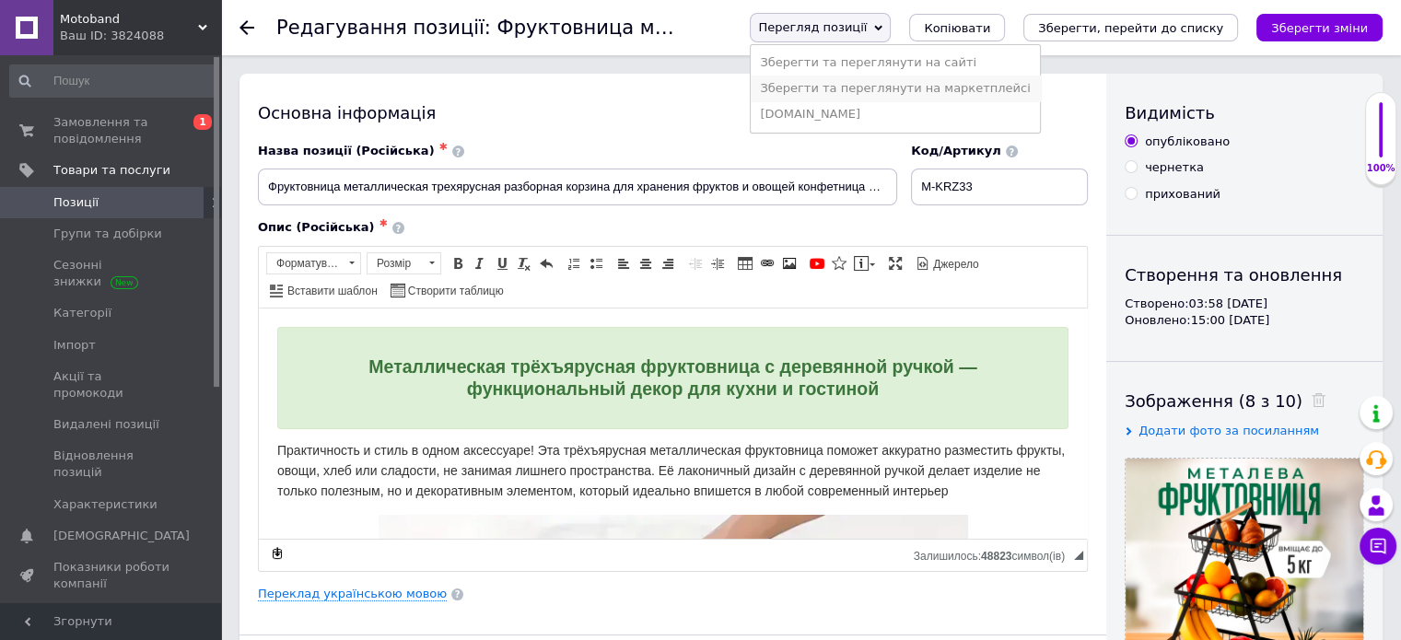
click at [872, 93] on li "Зберегти та переглянути на маркетплейсі" at bounding box center [895, 89] width 288 height 26
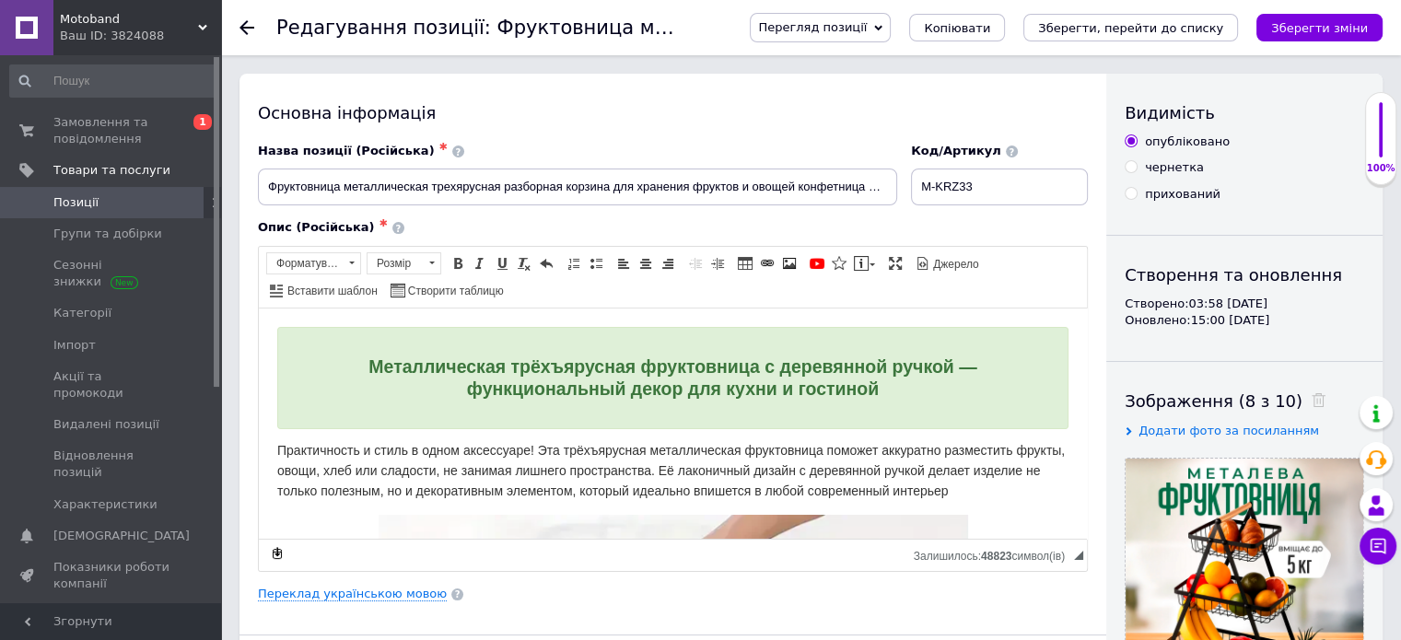
click at [98, 196] on span "Позиції" at bounding box center [111, 202] width 117 height 17
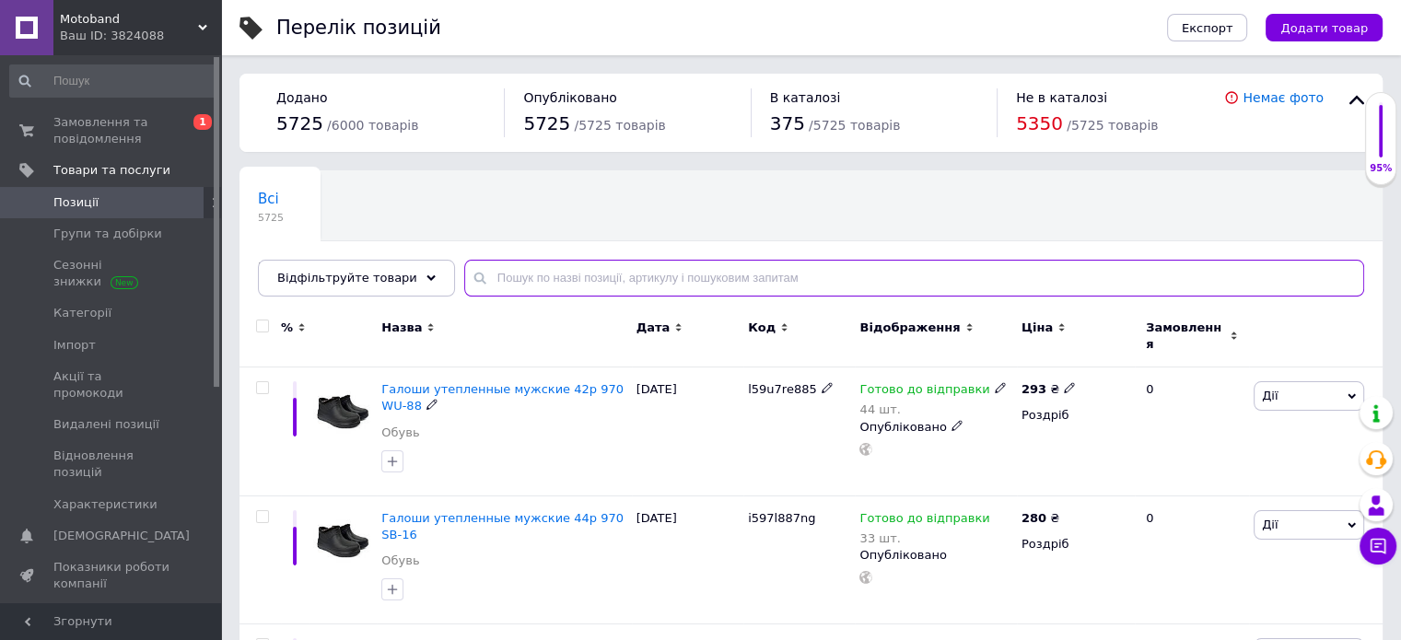
click at [493, 272] on input "text" at bounding box center [914, 278] width 900 height 37
paste input "M-9613nkmx4m2"
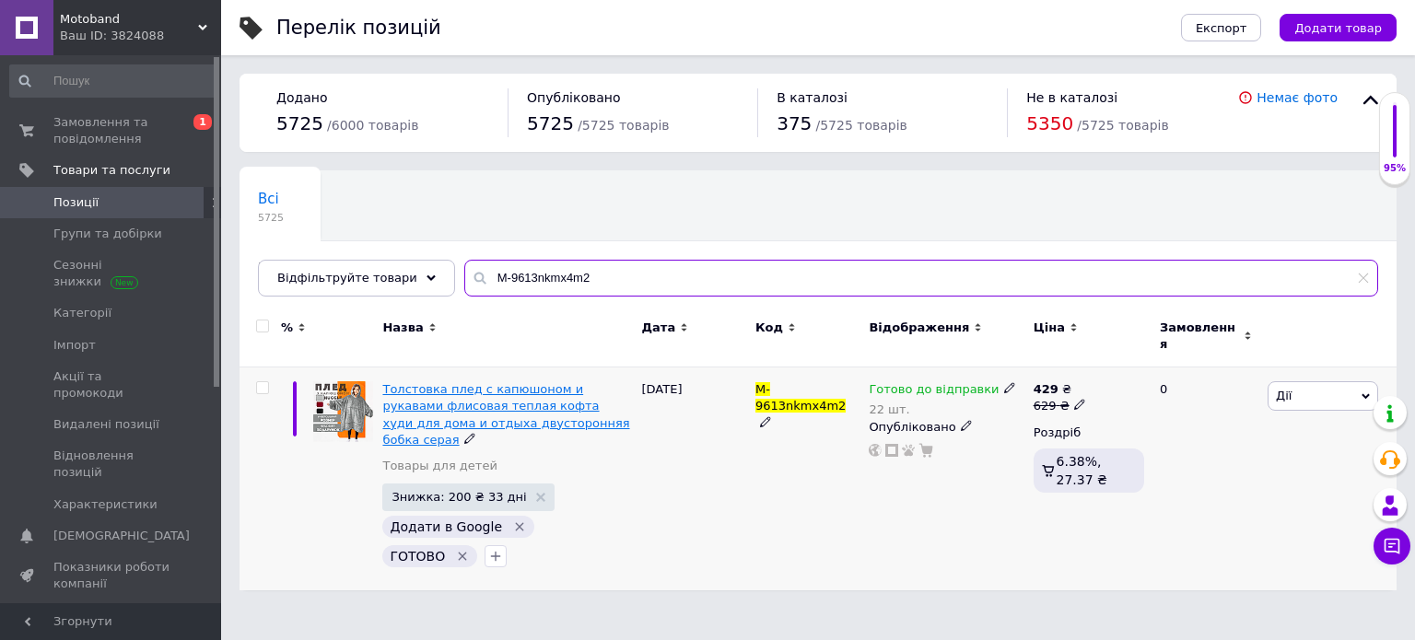
type input "M-9613nkmx4m2"
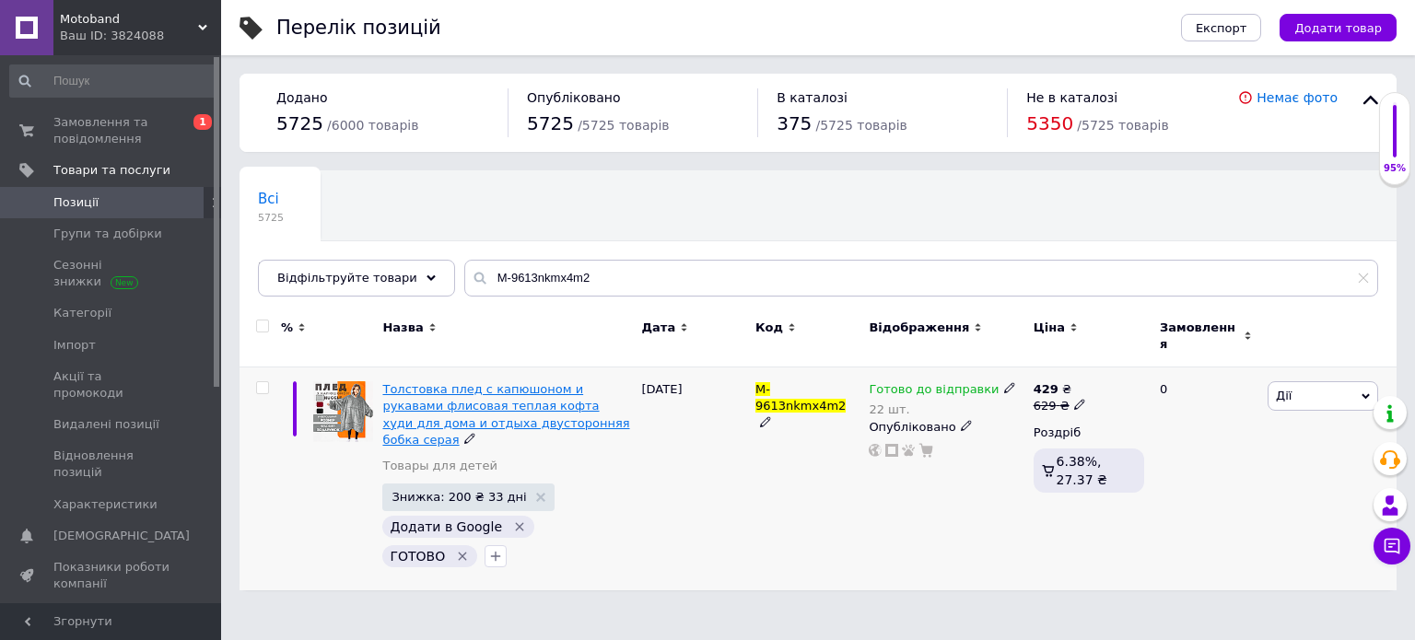
click at [491, 382] on span "Толстовка плед с капюшоном и рукавами флисовая теплая кофта худи для дома и отд…" at bounding box center [505, 414] width 247 height 64
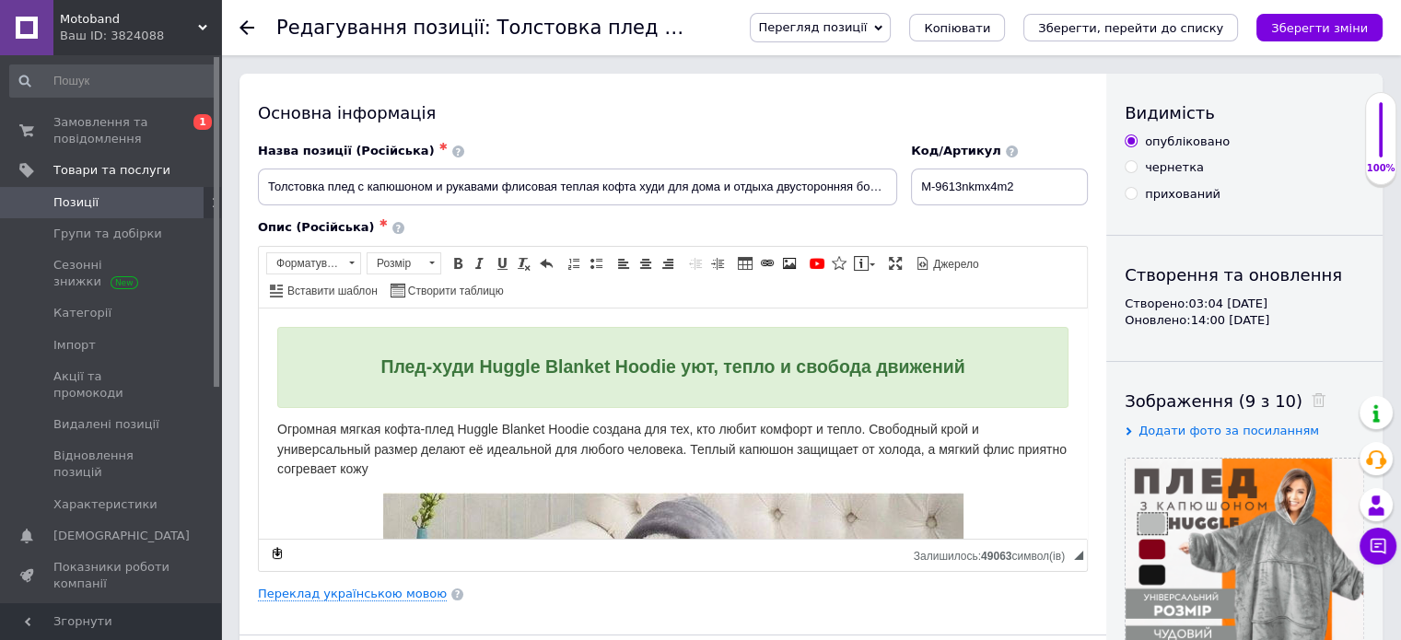
click at [867, 24] on span "Перегляд позиції" at bounding box center [812, 27] width 109 height 14
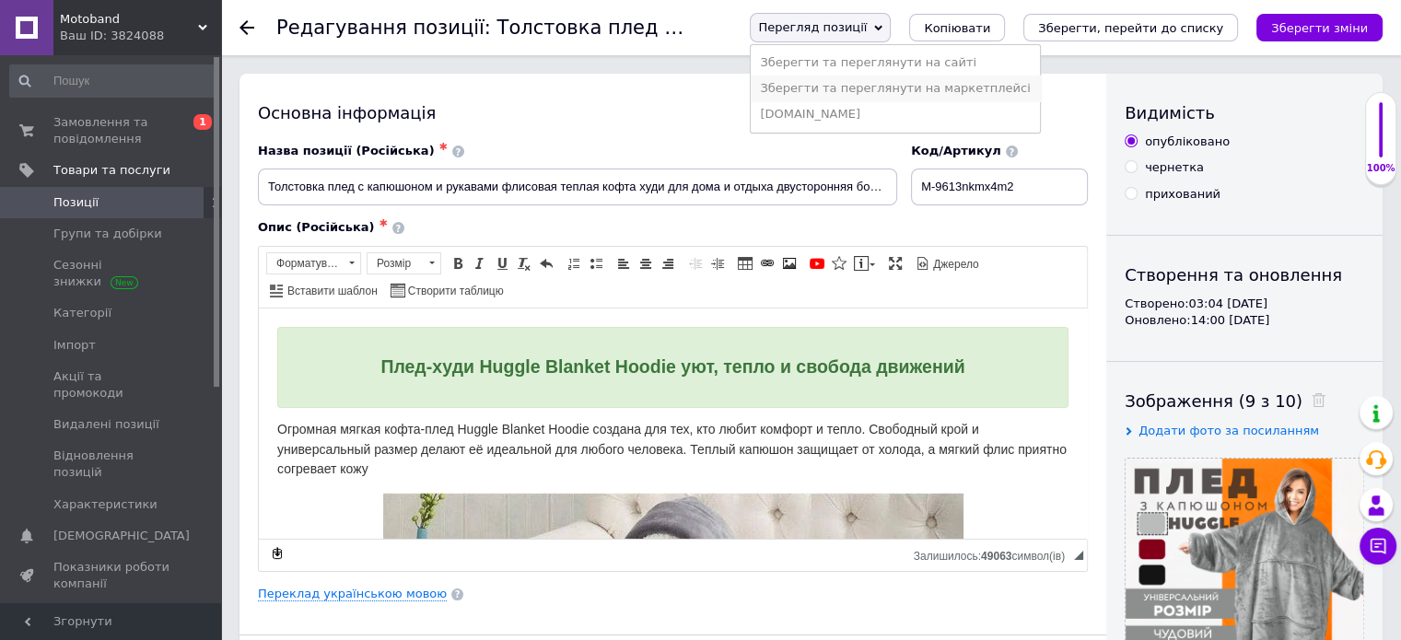
click at [882, 76] on li "Зберегти та переглянути на маркетплейсі" at bounding box center [895, 89] width 288 height 26
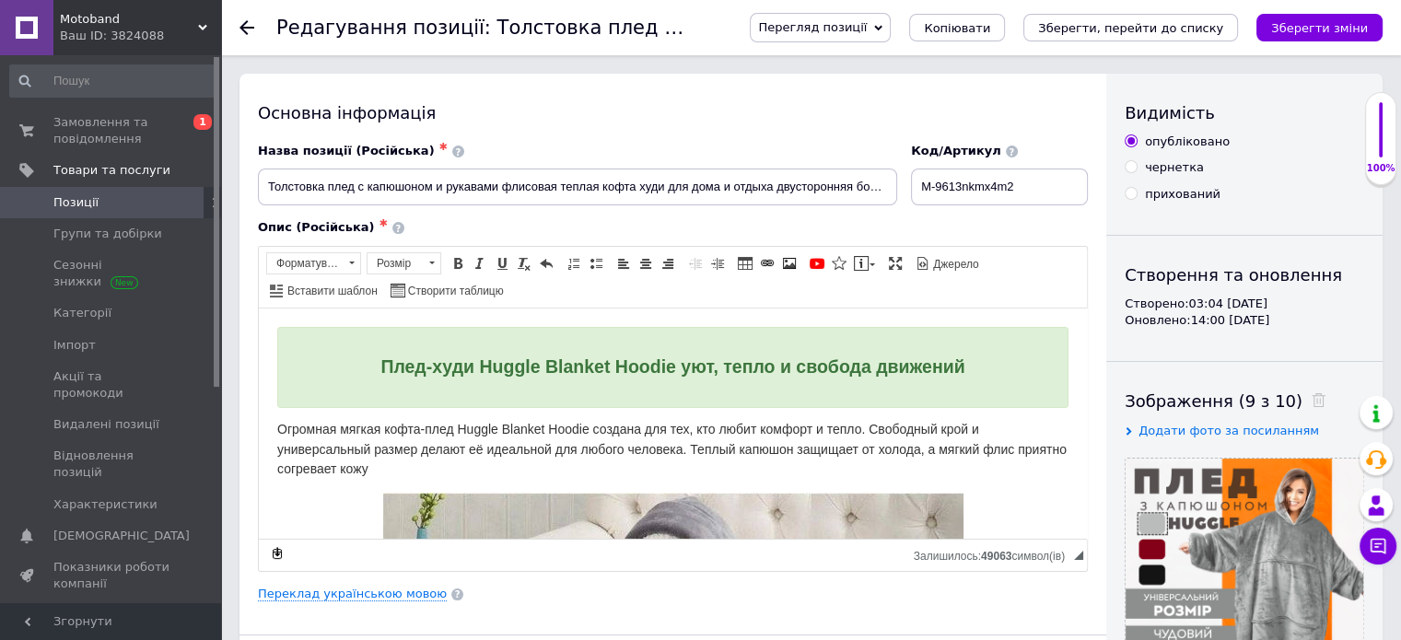
click at [107, 199] on span "Позиції" at bounding box center [111, 202] width 117 height 17
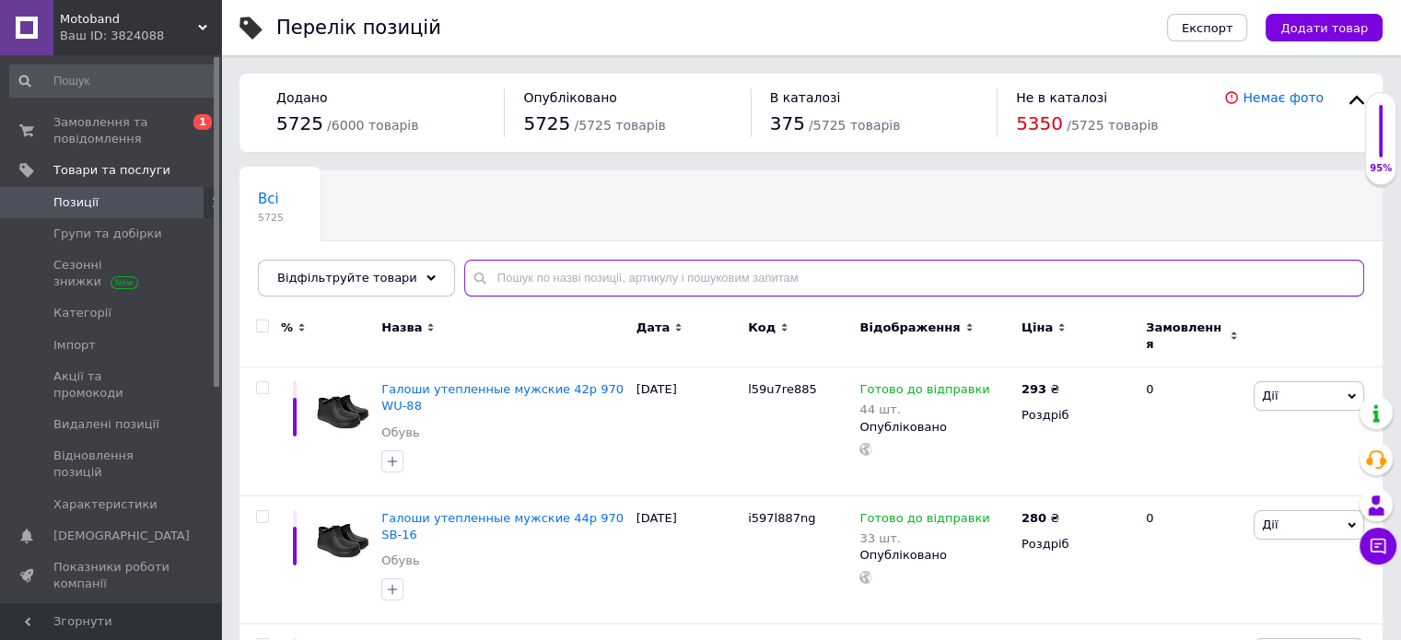
click at [542, 274] on input "text" at bounding box center [914, 278] width 900 height 37
paste input "M-r9c6134tn1"
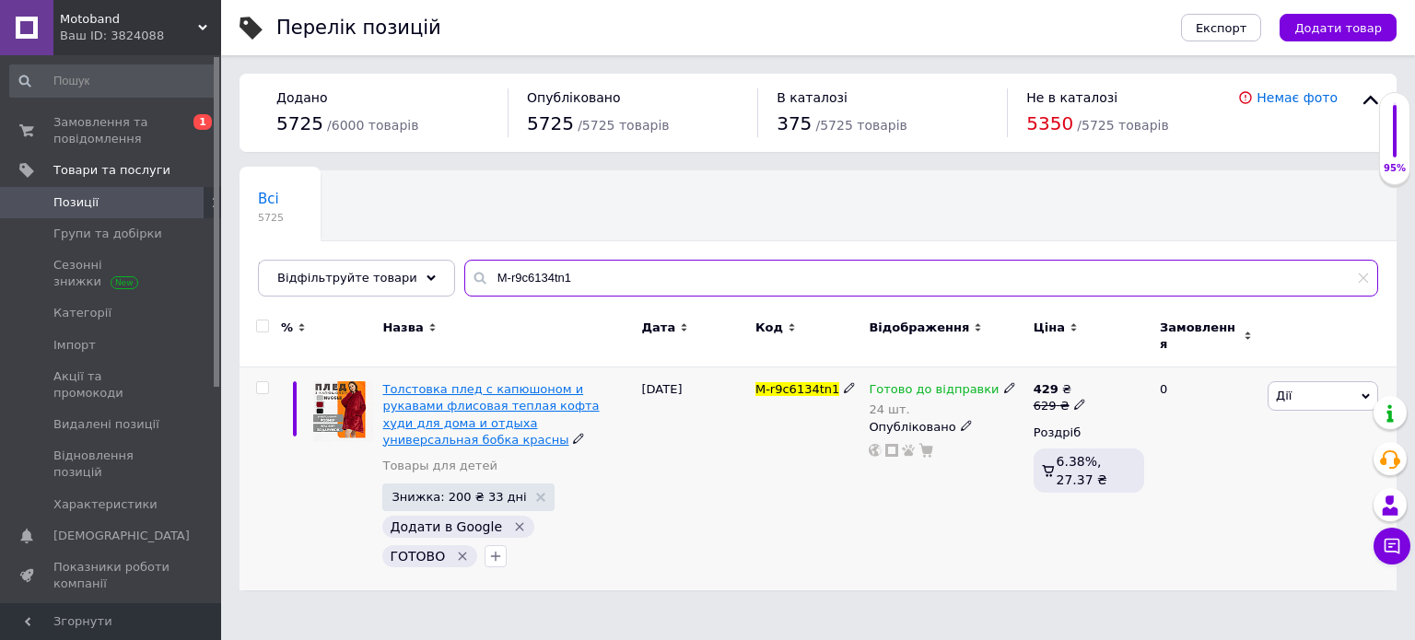
type input "M-r9c6134tn1"
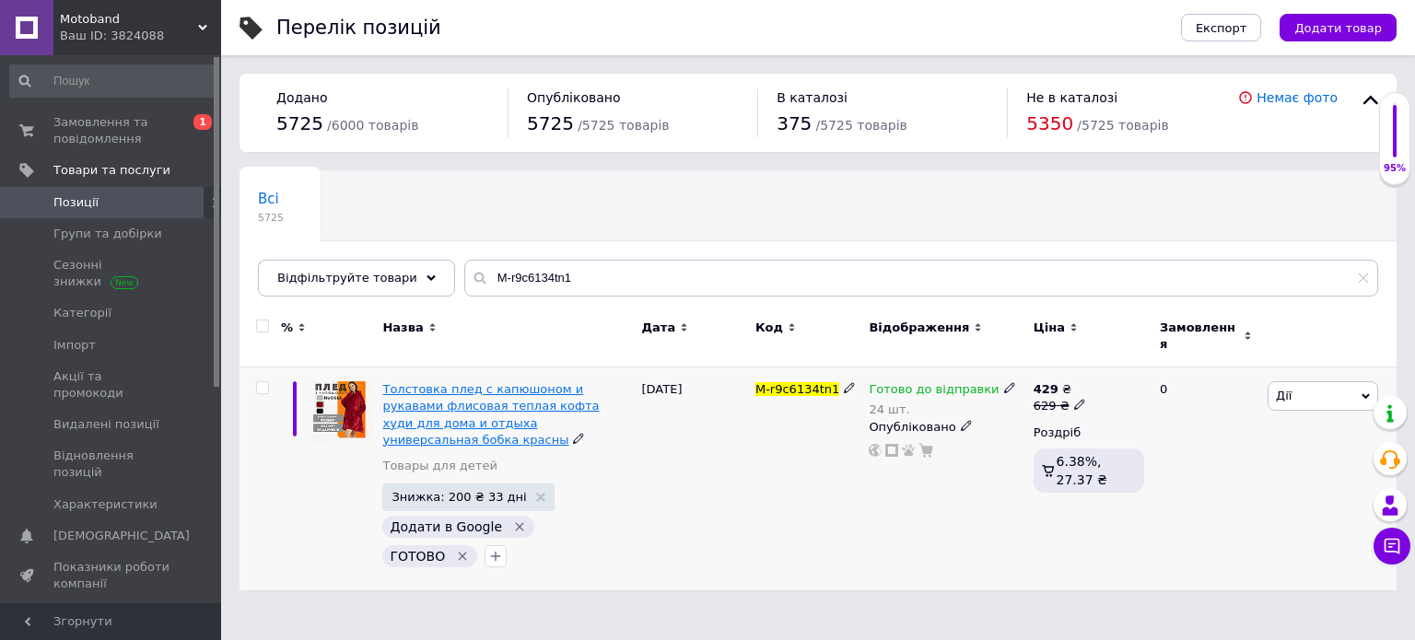
click at [473, 388] on span "Толстовка плед с капюшоном и рукавами флисовая теплая кофта худи для дома и отд…" at bounding box center [490, 414] width 216 height 64
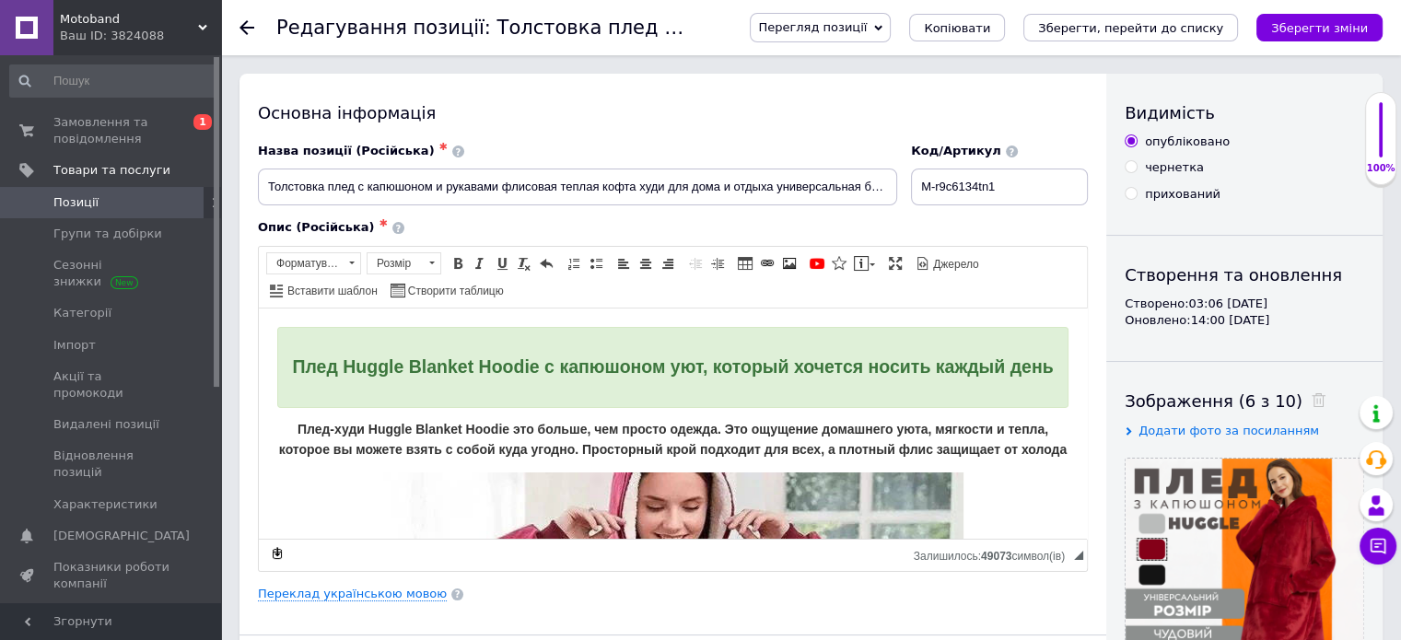
click at [863, 21] on span "Перегляд позиції" at bounding box center [812, 27] width 109 height 14
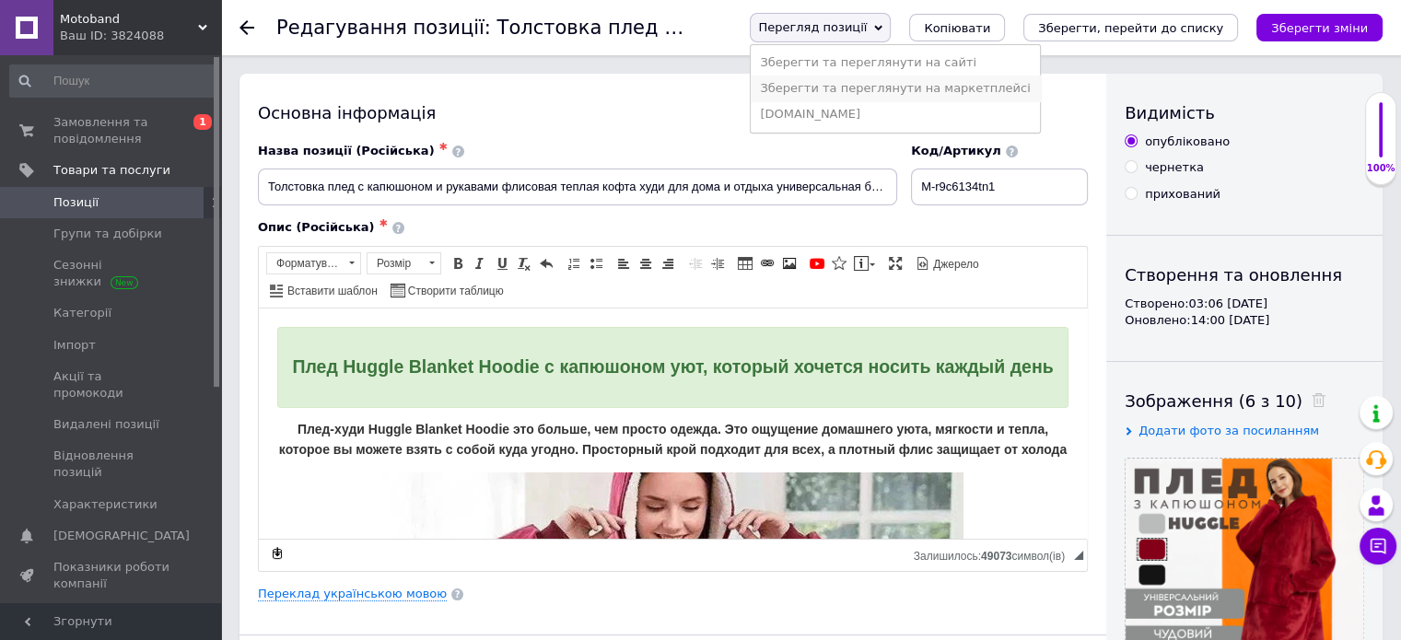
click at [882, 88] on li "Зберегти та переглянути на маркетплейсі" at bounding box center [895, 89] width 288 height 26
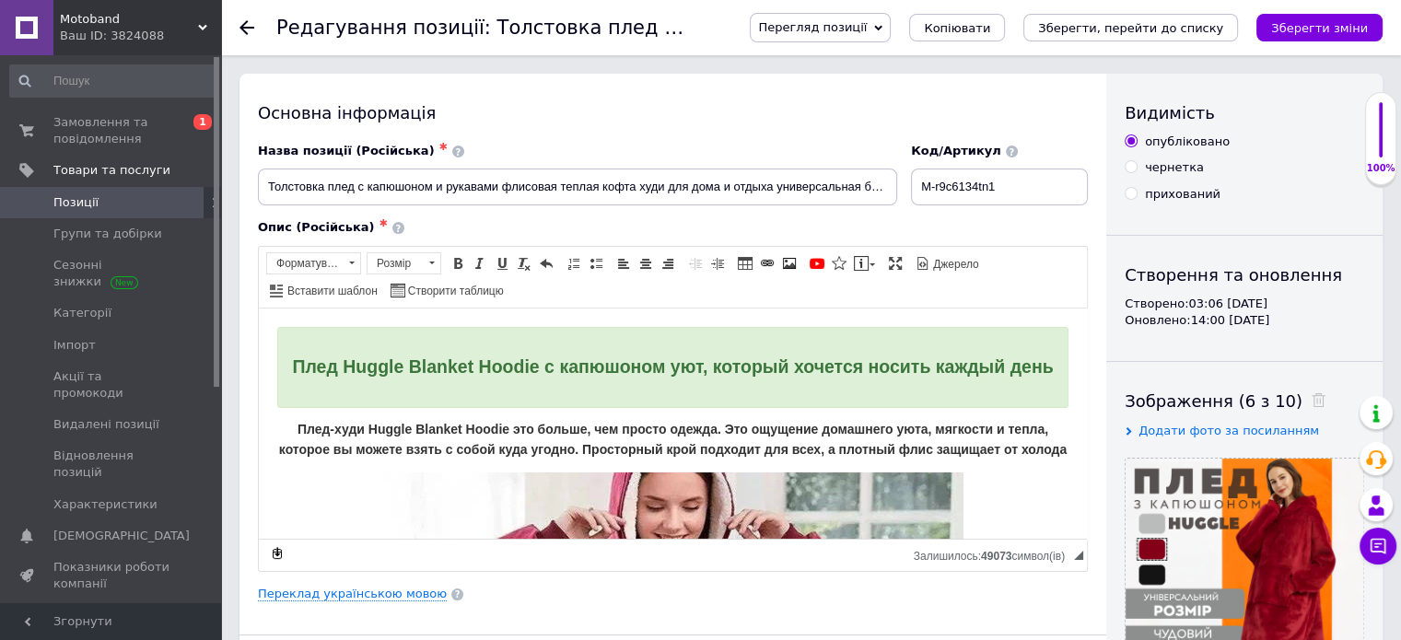
click at [85, 203] on span "Позиції" at bounding box center [75, 202] width 45 height 17
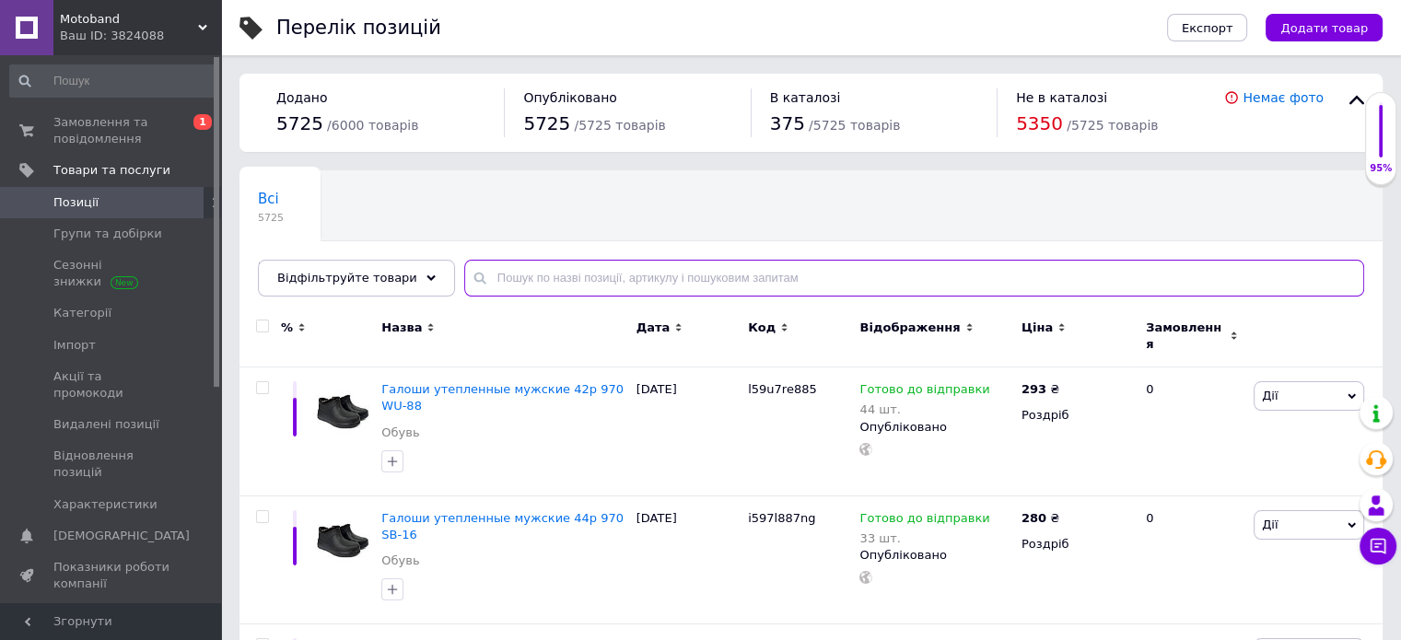
click at [575, 268] on input "text" at bounding box center [914, 278] width 900 height 37
paste input "M-v9e6p1g34g3"
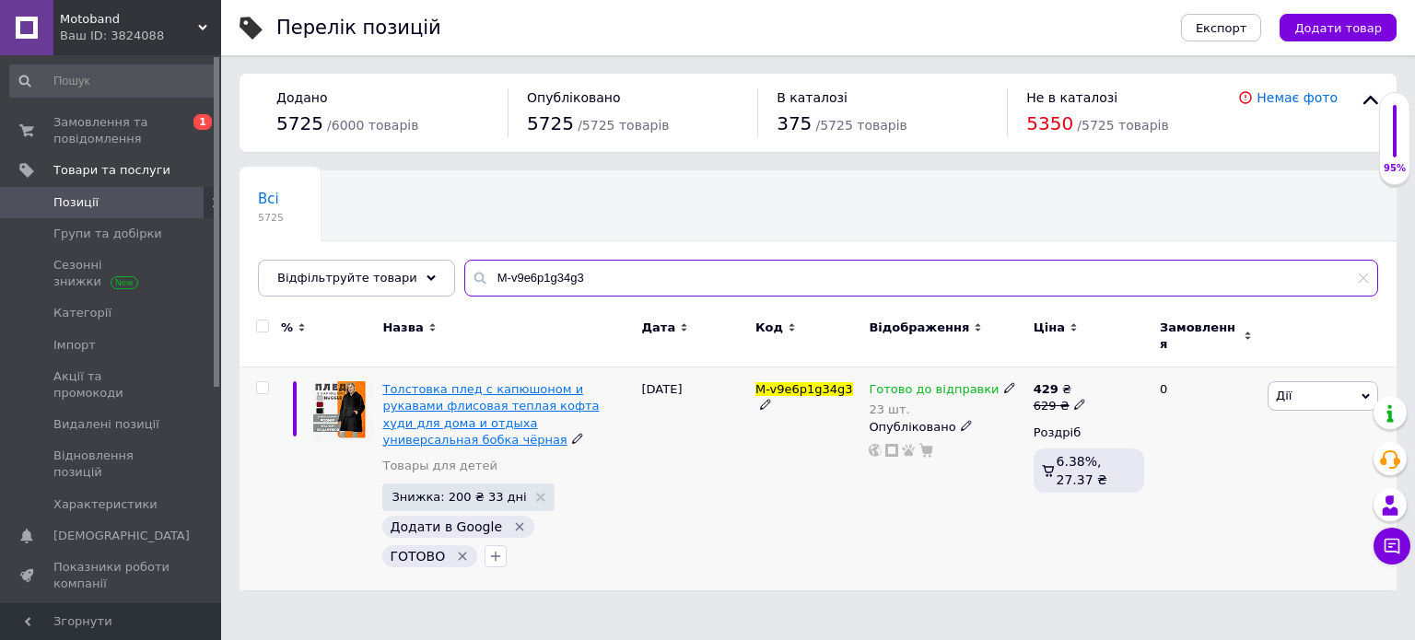
type input "M-v9e6p1g34g3"
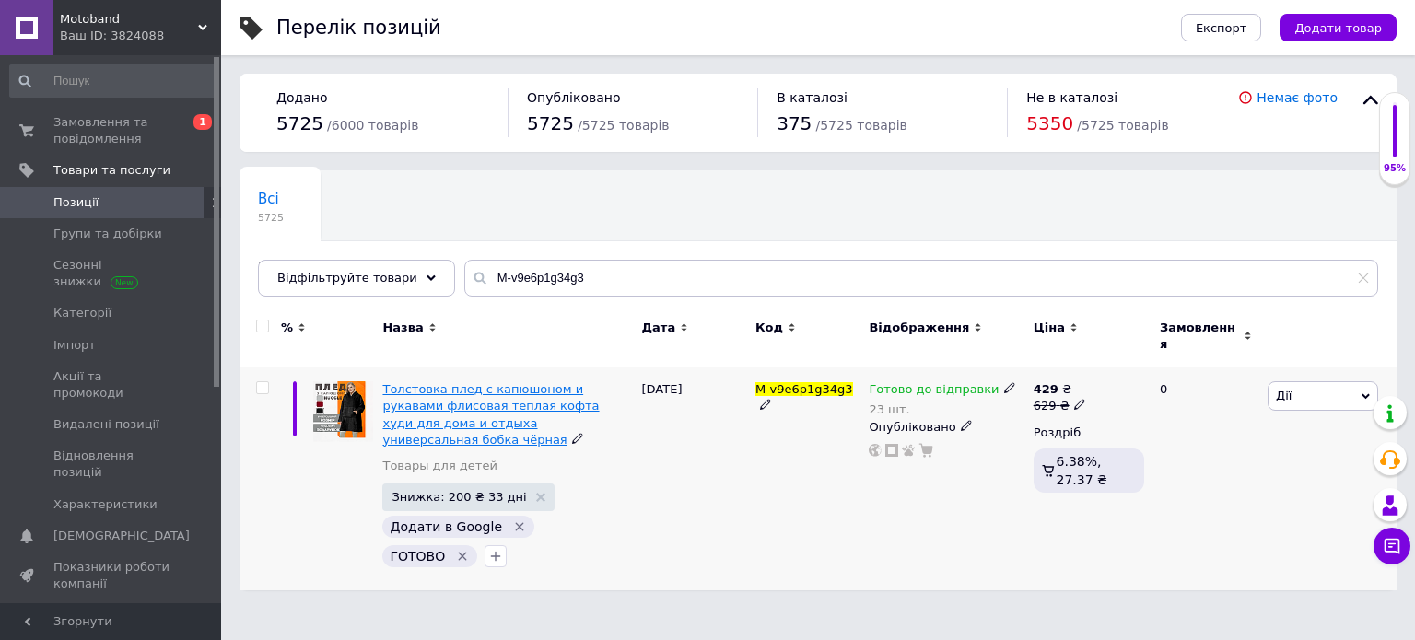
click at [510, 390] on span "Толстовка плед с капюшоном и рукавами флисовая теплая кофта худи для дома и отд…" at bounding box center [490, 414] width 216 height 64
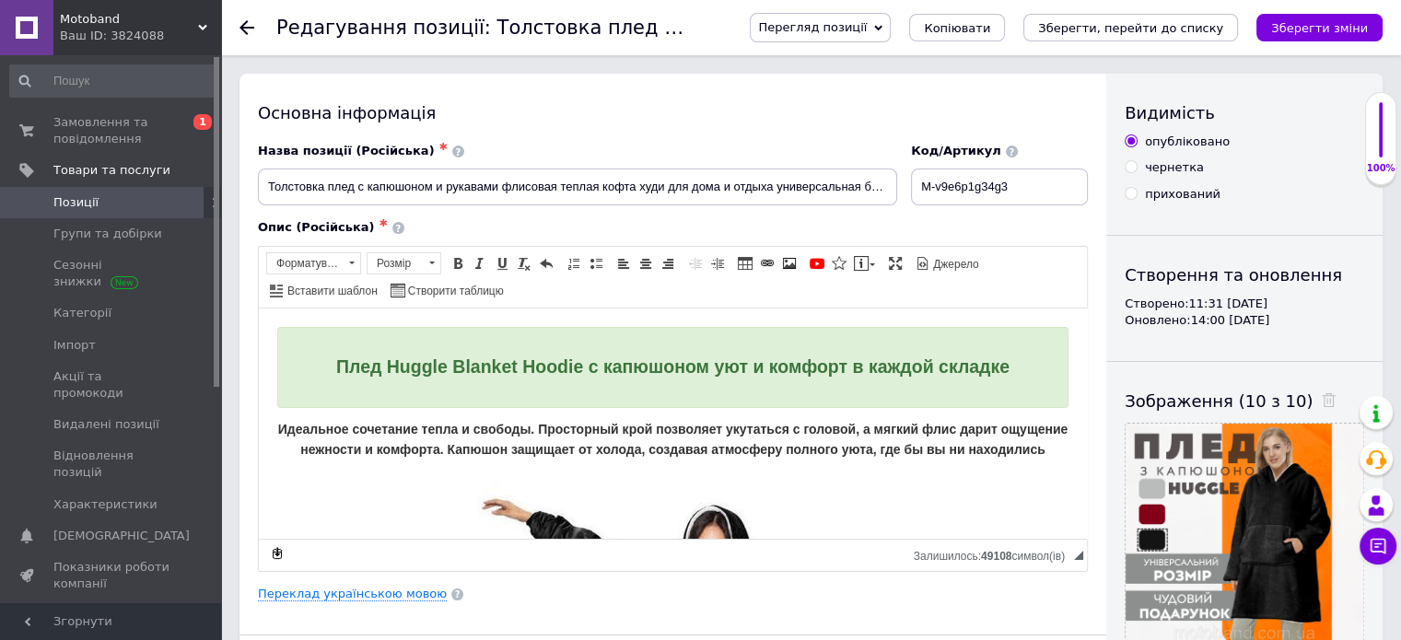
drag, startPoint x: 914, startPoint y: 23, endPoint x: 906, endPoint y: 53, distance: 30.4
click at [867, 23] on span "Перегляд позиції" at bounding box center [812, 27] width 109 height 14
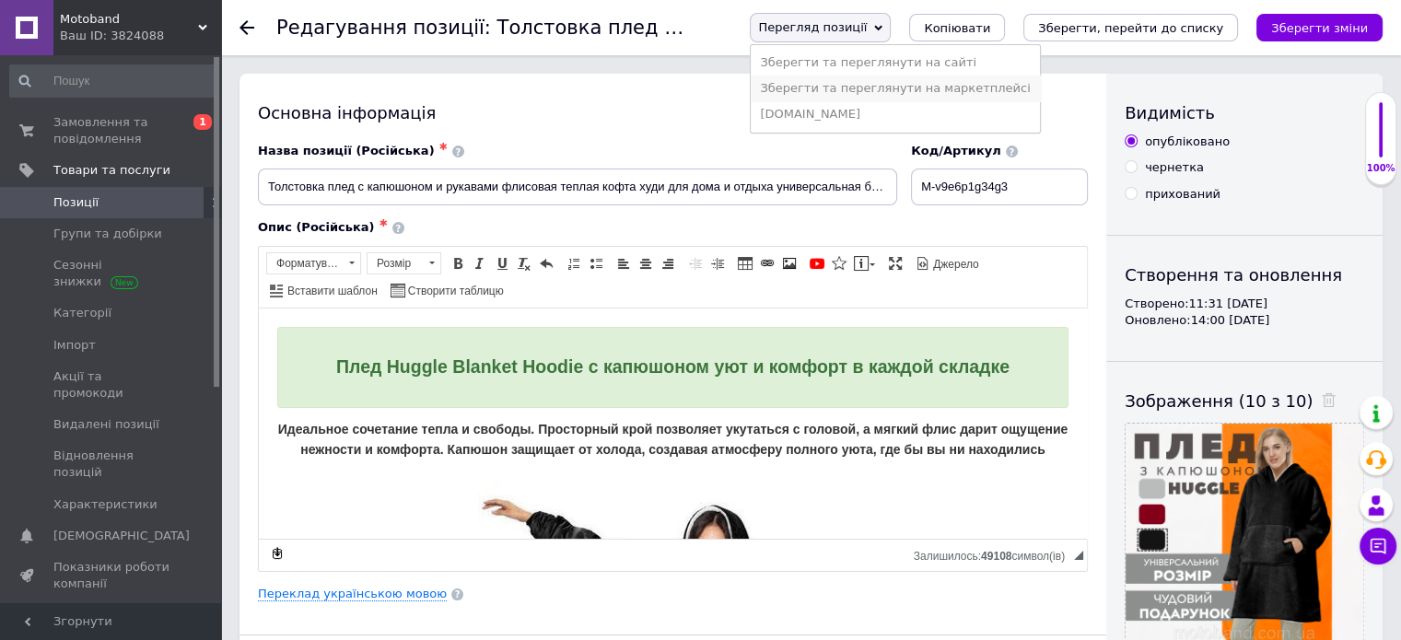
click at [913, 82] on li "Зберегти та переглянути на маркетплейсі" at bounding box center [895, 89] width 288 height 26
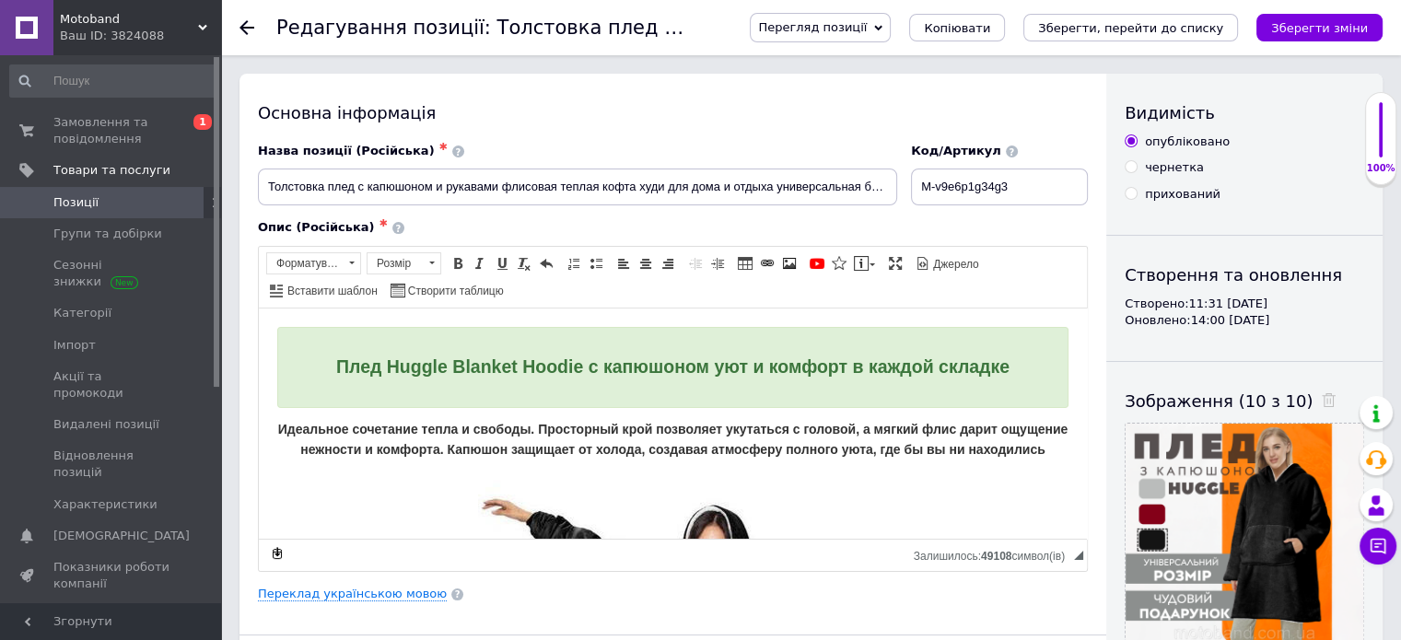
click at [63, 194] on span "Позиції" at bounding box center [75, 202] width 45 height 17
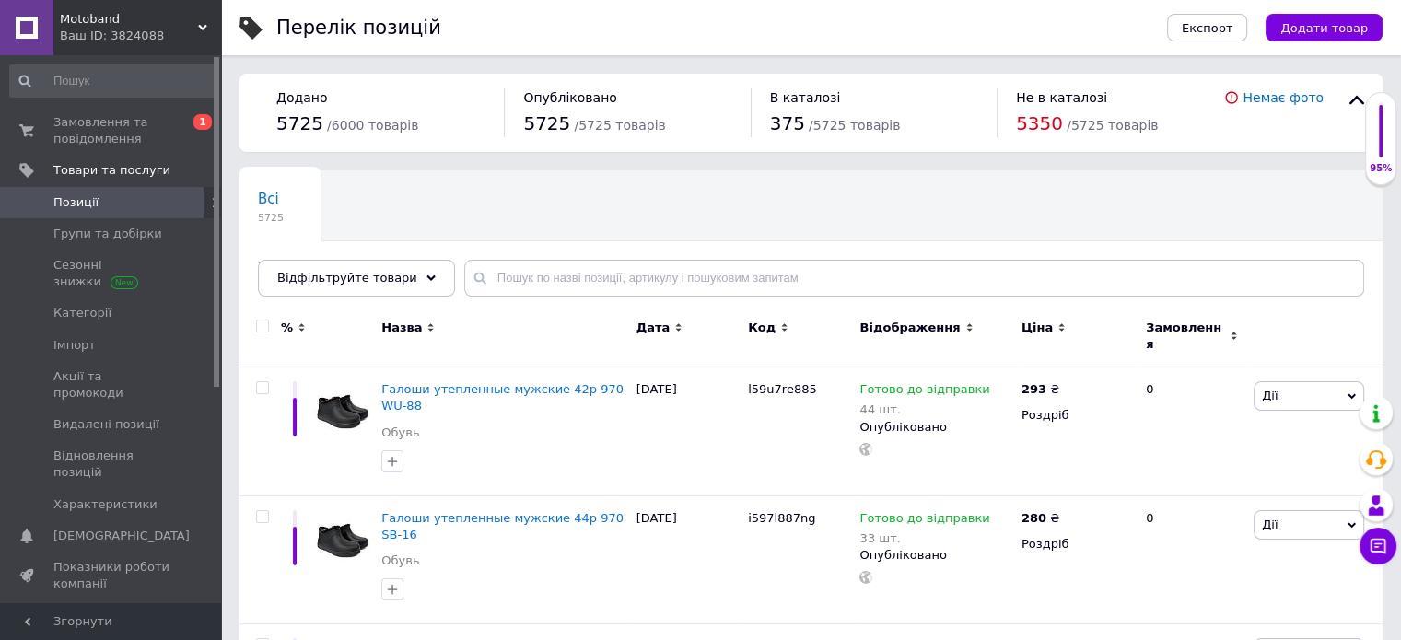
drag, startPoint x: 508, startPoint y: 251, endPoint x: 512, endPoint y: 264, distance: 13.4
click at [511, 254] on div "Всі 5725 Приховані 0 Видалити Редагувати Ok Відфільтровано... Зберегти" at bounding box center [810, 243] width 1143 height 152
click at [512, 283] on input "text" at bounding box center [914, 278] width 900 height 37
paste input "M-2olp6p683"
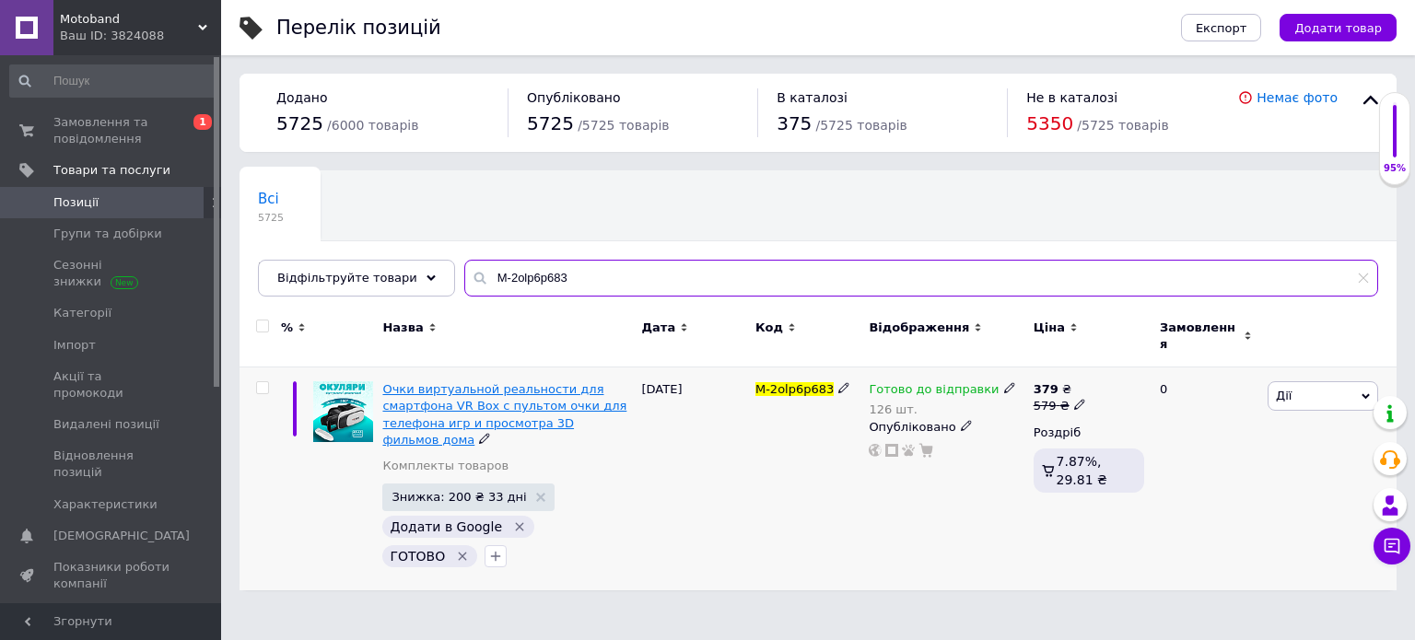
type input "M-2olp6p683"
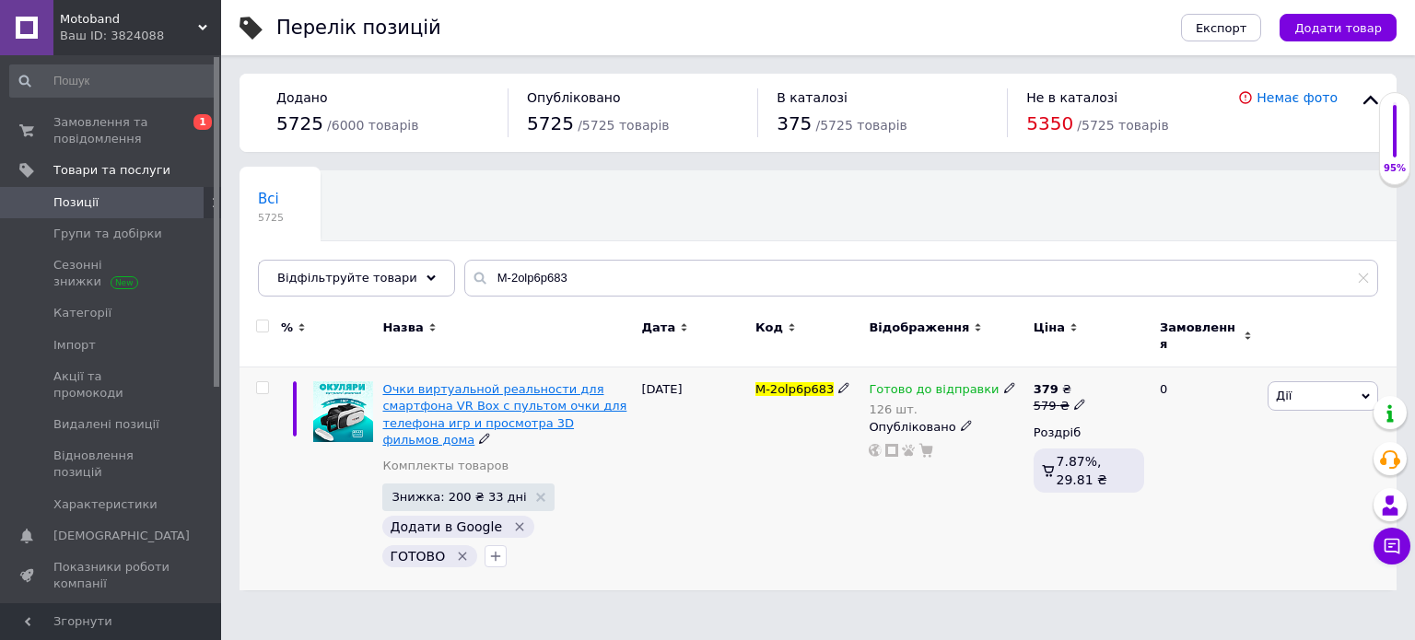
click at [510, 382] on span "Очки виртуальной реальности для смартфона VR Box с пультом очки для телефона иг…" at bounding box center [504, 414] width 244 height 64
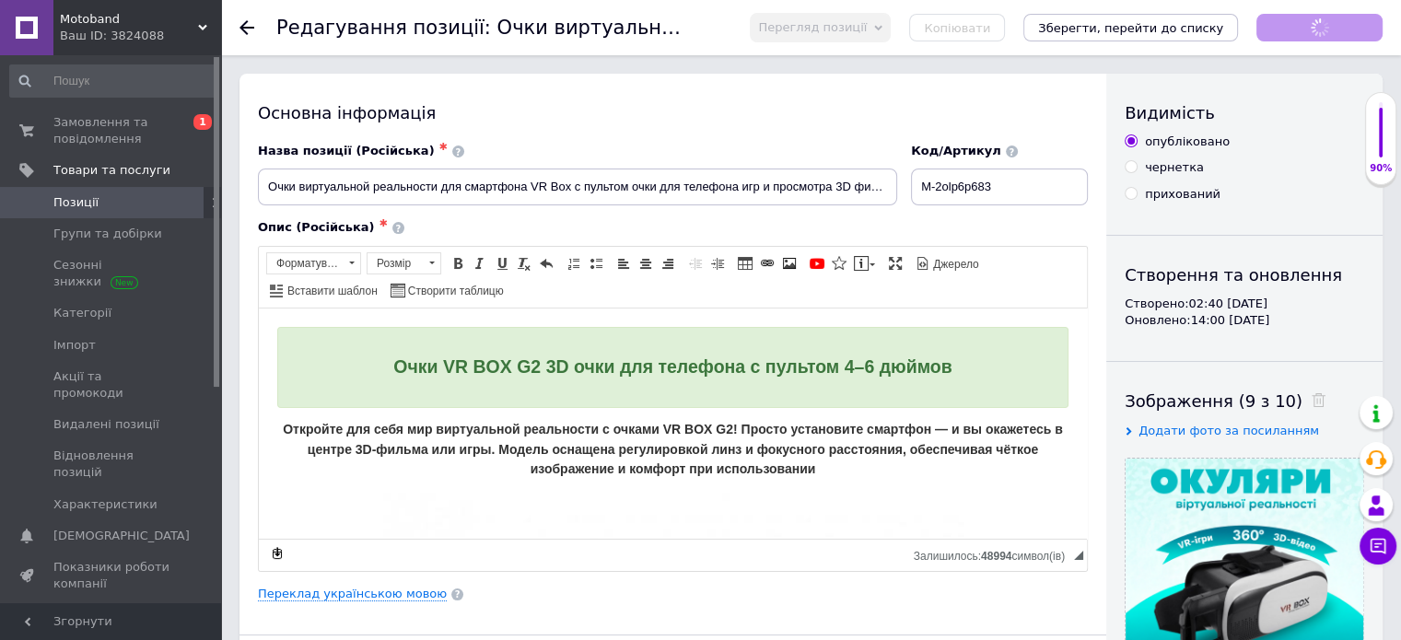
click at [858, 17] on span "Перегляд позиції" at bounding box center [820, 27] width 141 height 29
click at [867, 29] on span "Перегляд позиції" at bounding box center [812, 27] width 109 height 14
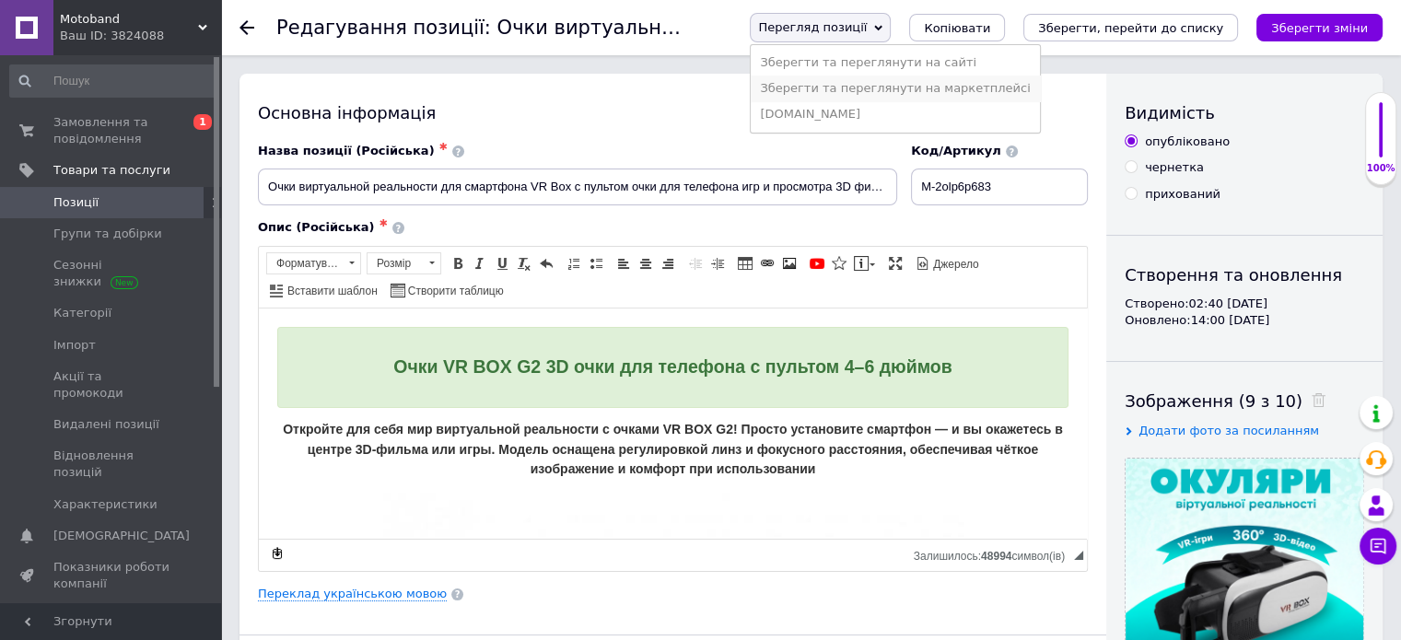
click at [884, 92] on li "Зберегти та переглянути на маркетплейсі" at bounding box center [895, 89] width 288 height 26
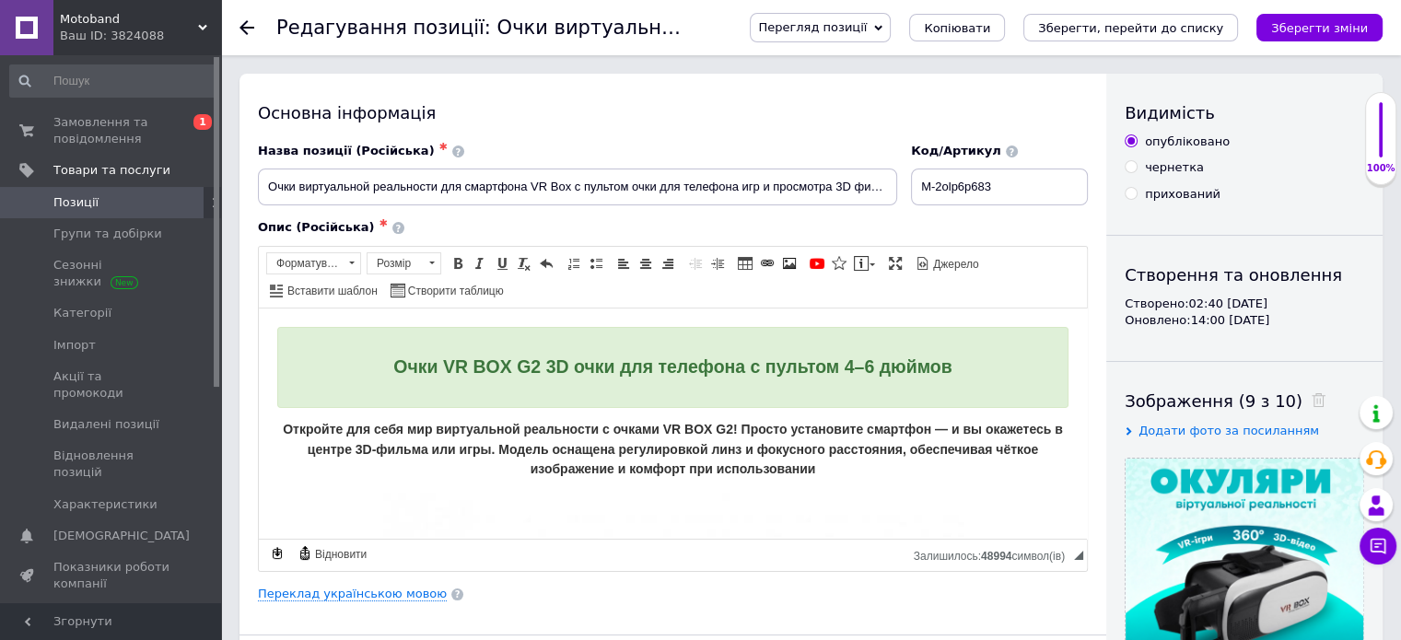
click at [55, 199] on span "Позиції" at bounding box center [75, 202] width 45 height 17
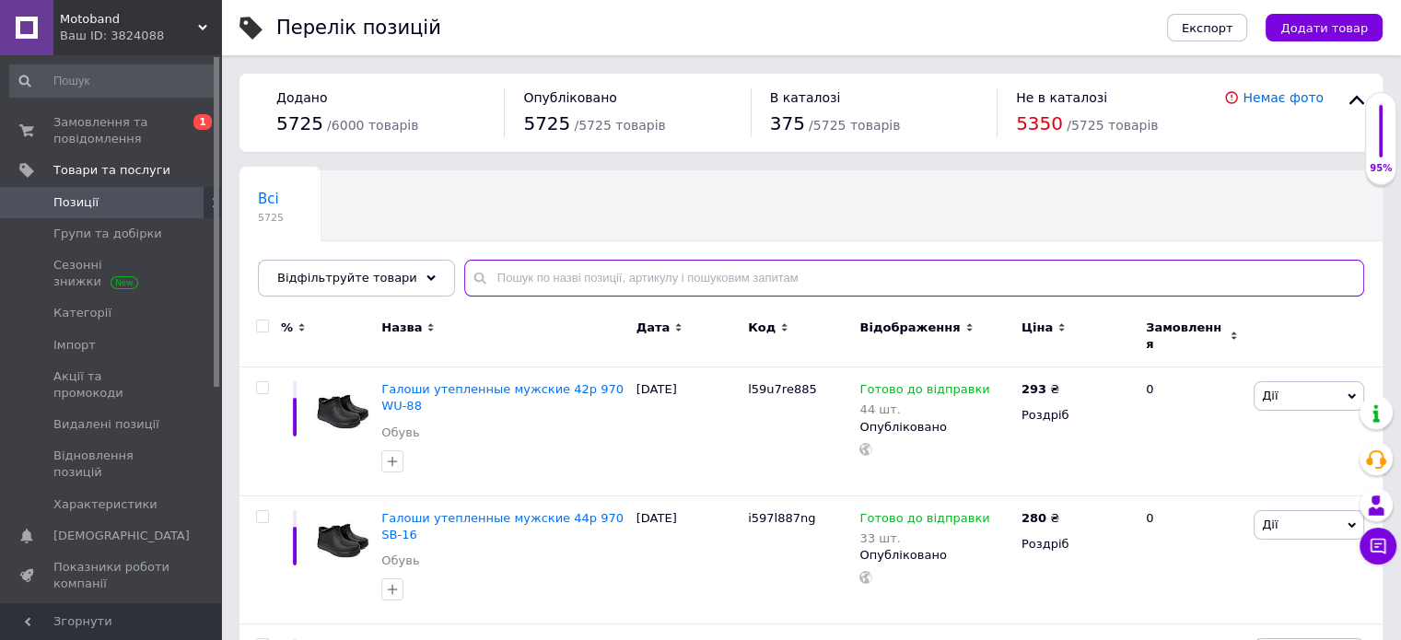
click at [520, 274] on input "text" at bounding box center [914, 278] width 900 height 37
paste input "M-fs6u6e967o"
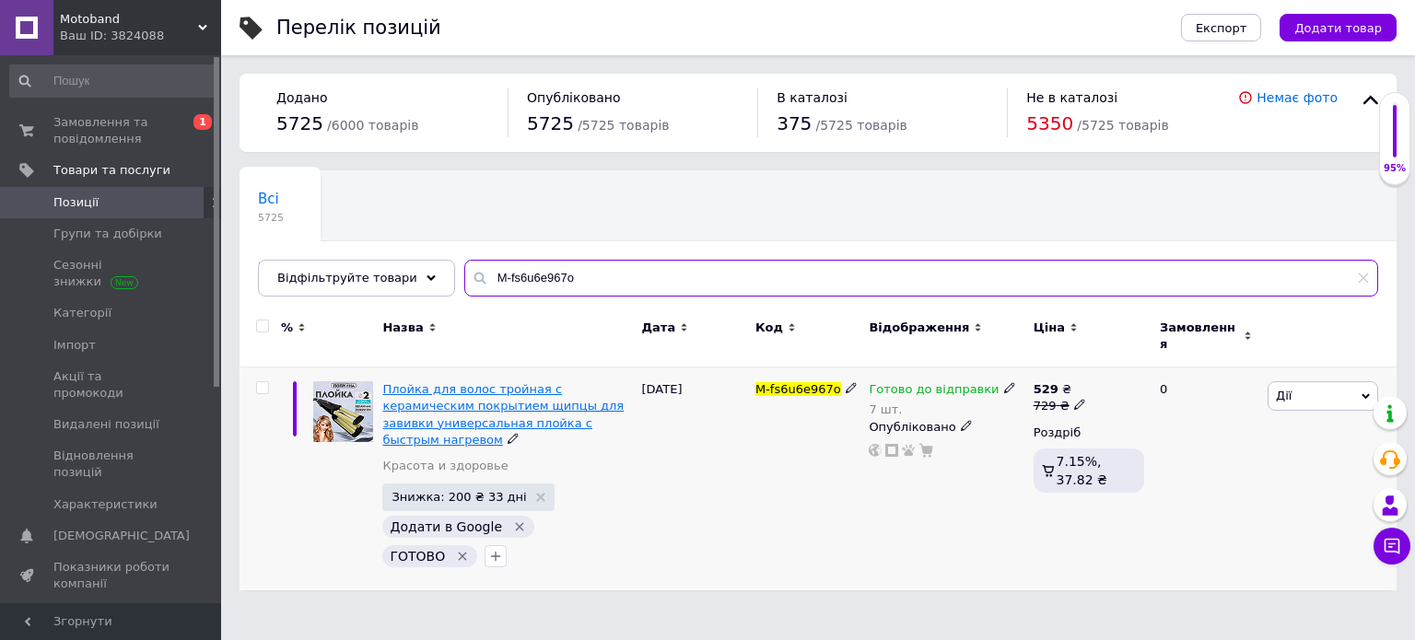
type input "M-fs6u6e967o"
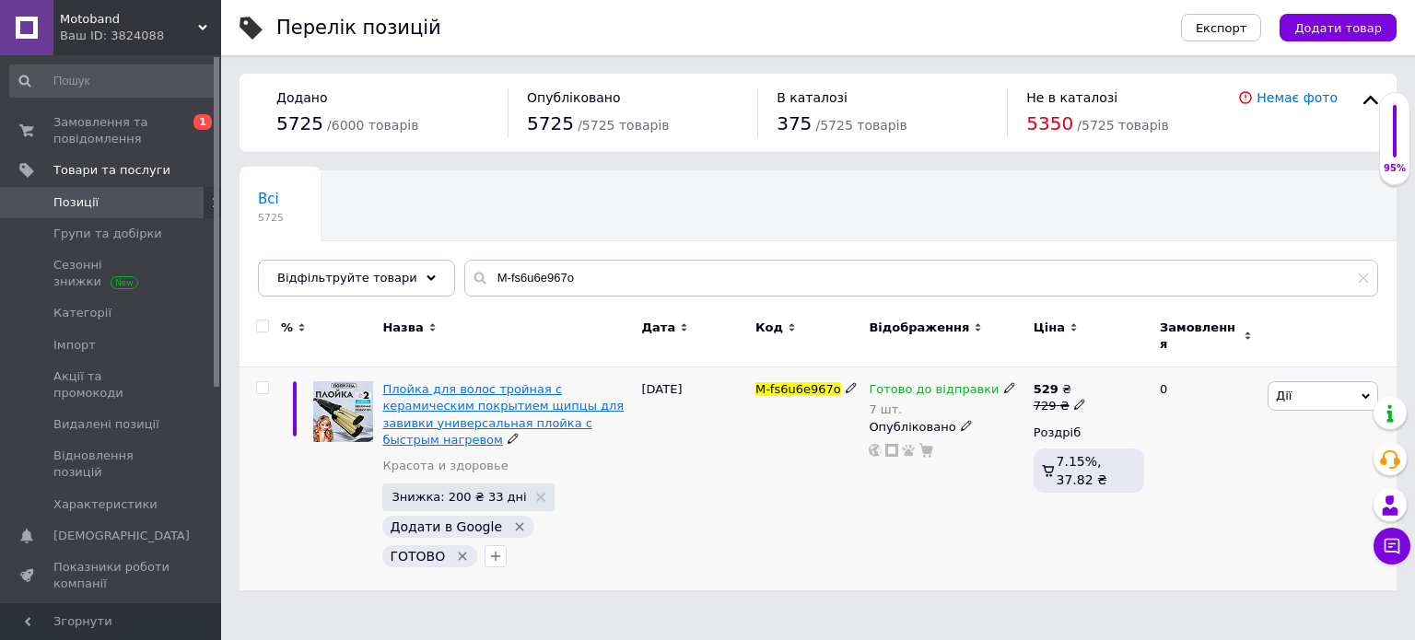
click at [539, 386] on span "Плойка для волос тройная с керамическим покрытием щипцы для завивки универсальн…" at bounding box center [502, 414] width 241 height 64
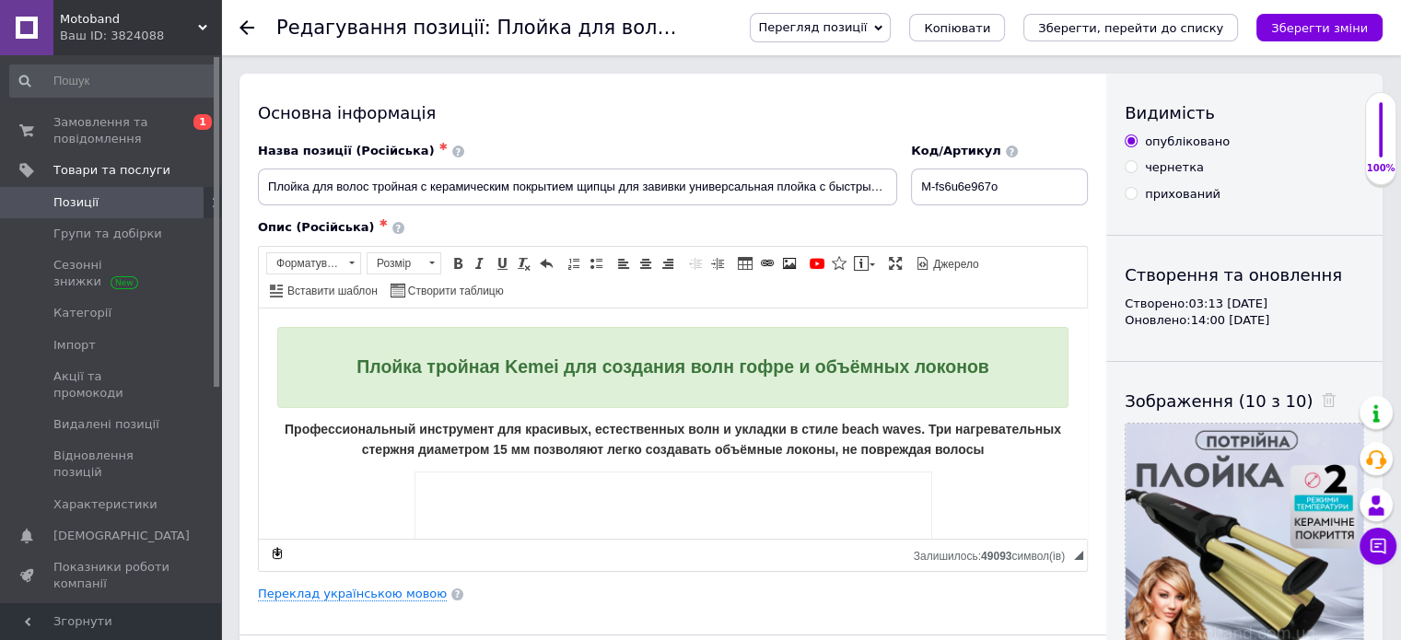
click at [834, 36] on span "Перегляд позиції" at bounding box center [820, 27] width 141 height 29
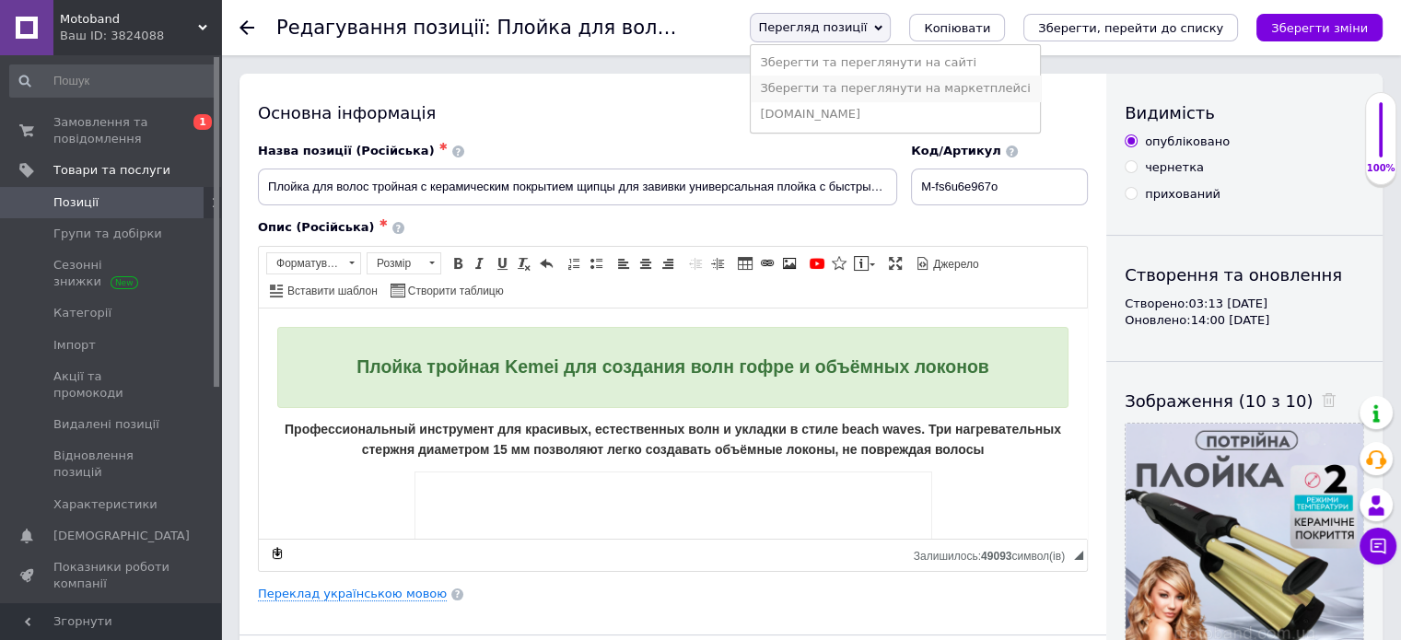
click at [856, 83] on li "Зберегти та переглянути на маркетплейсі" at bounding box center [895, 89] width 288 height 26
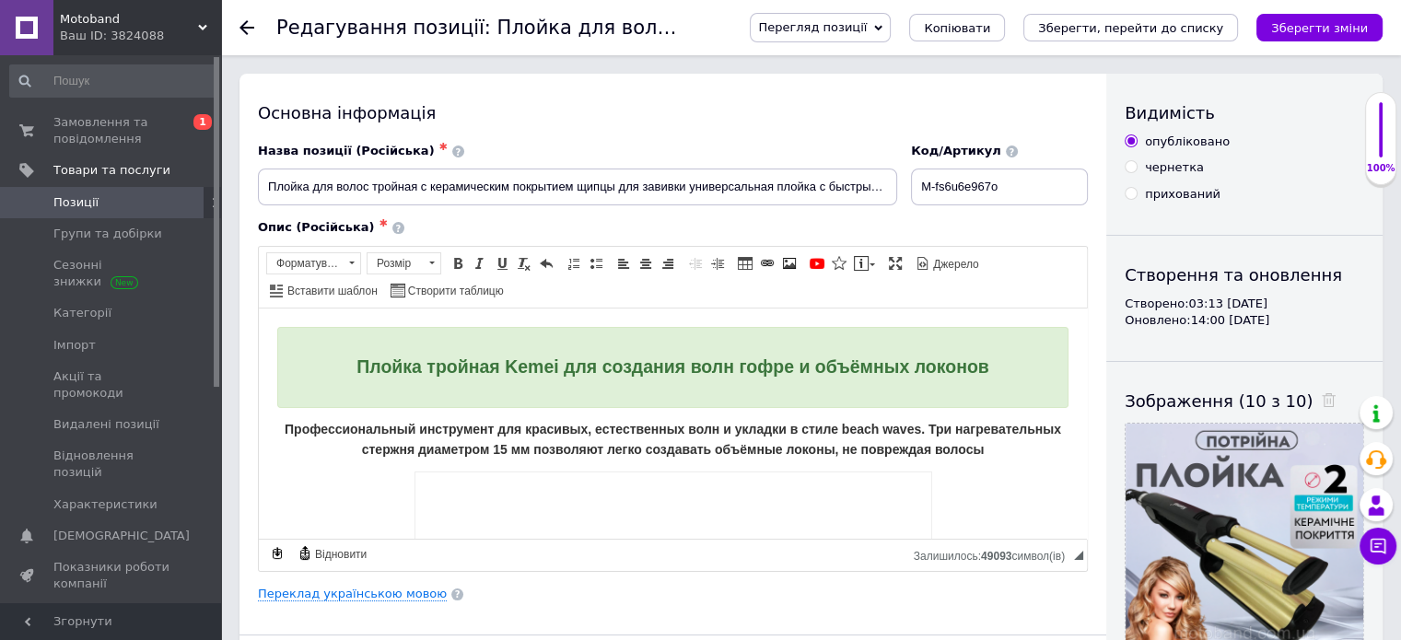
click at [81, 200] on span "Позиції" at bounding box center [75, 202] width 45 height 17
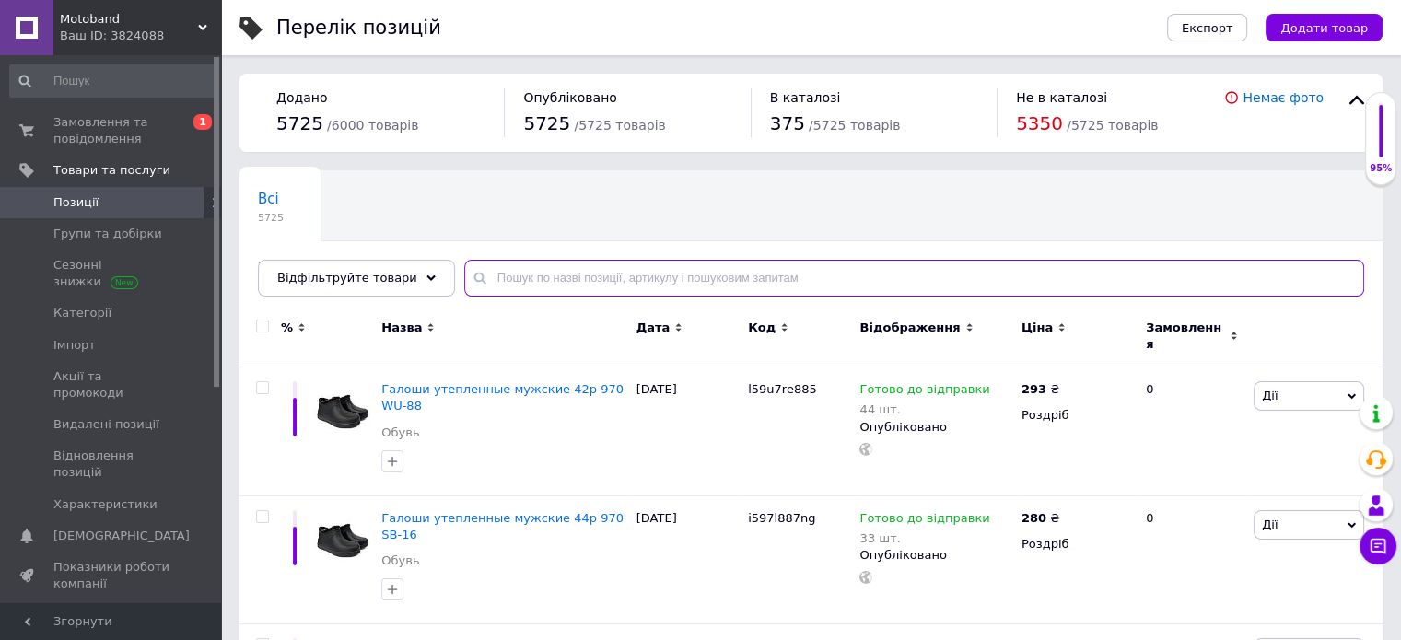
click at [543, 274] on input "text" at bounding box center [914, 278] width 900 height 37
paste input "M-wffh57294k"
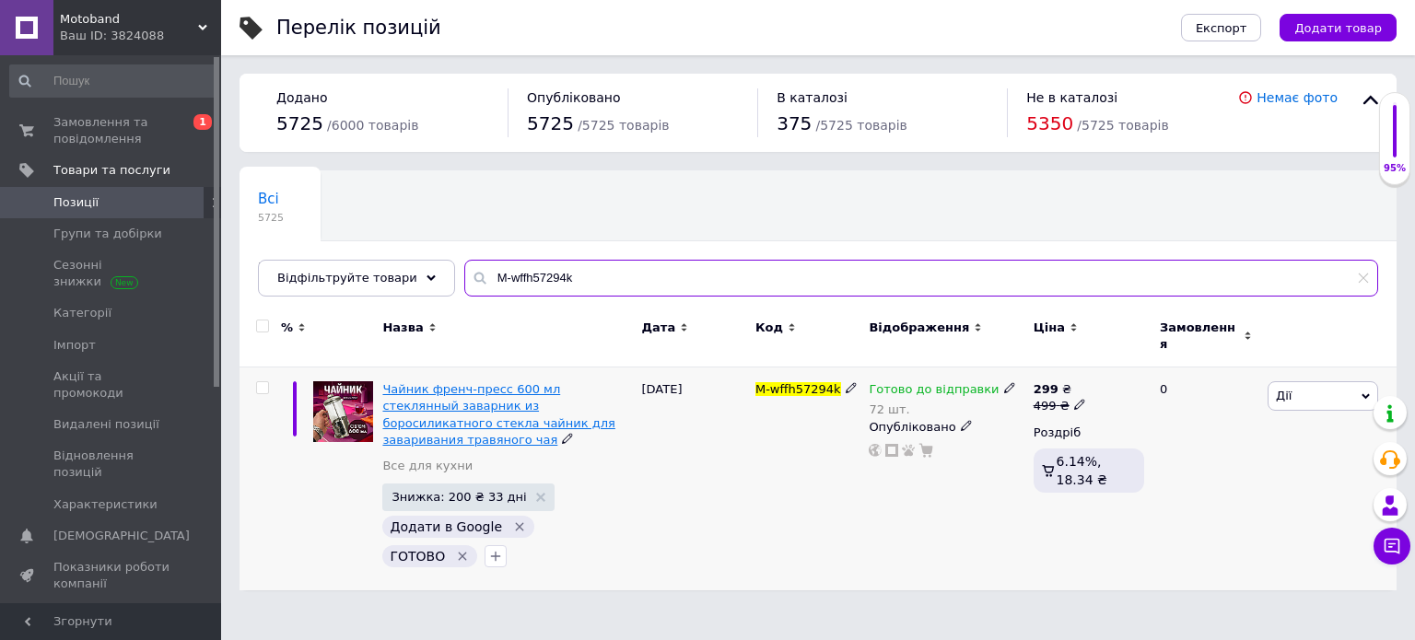
type input "M-wffh57294k"
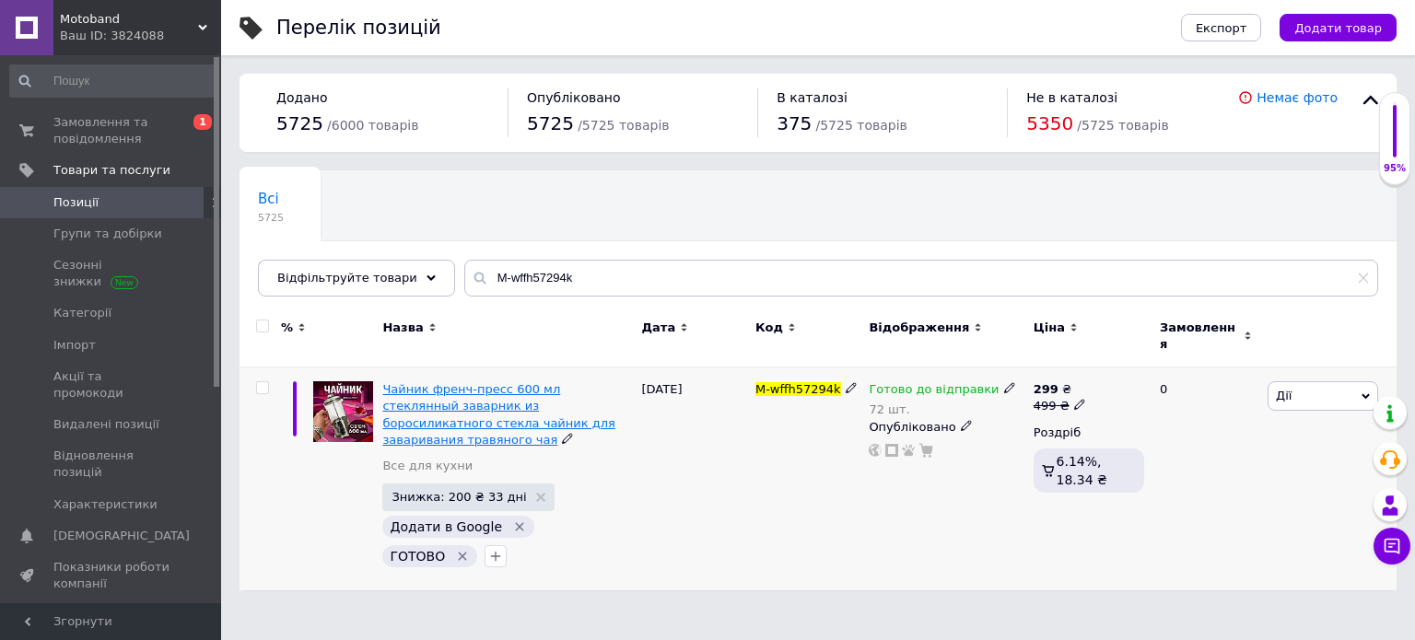
click at [481, 397] on span "Чайник френч-пресс 600 мл стеклянный заварник из боросиликатного стекла чайник …" at bounding box center [498, 414] width 232 height 64
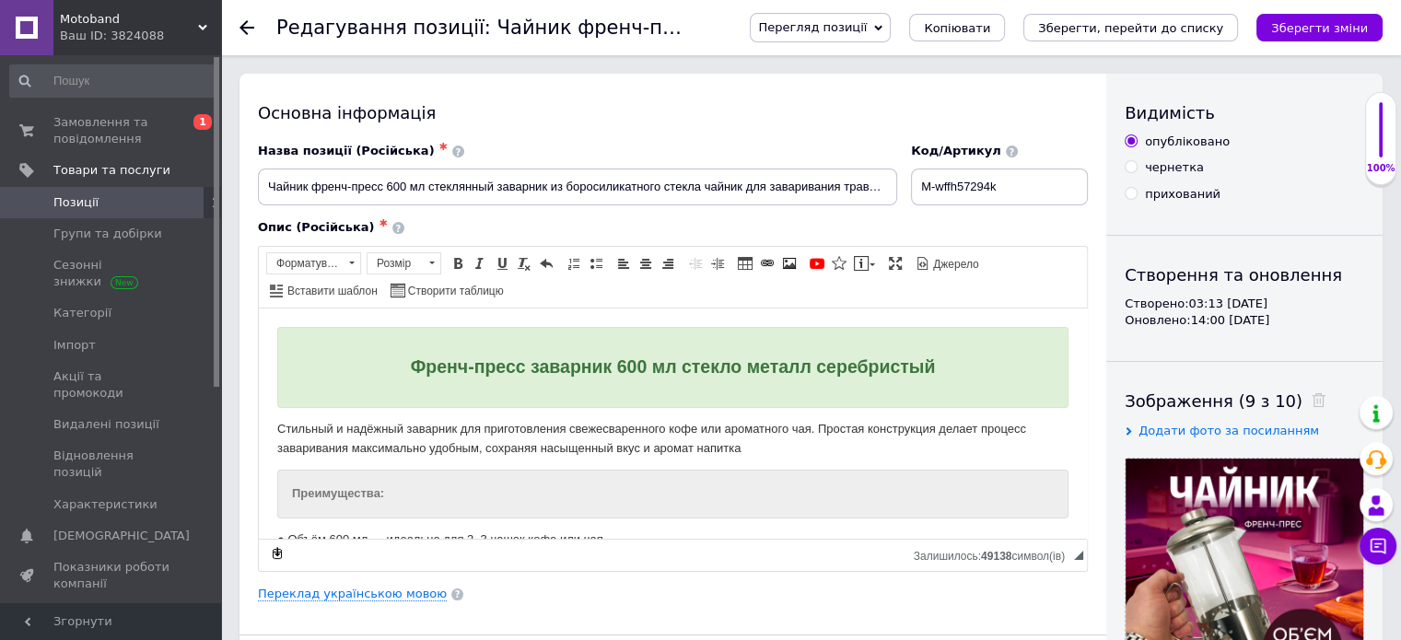
click at [851, 18] on span "Перегляд позиції" at bounding box center [820, 27] width 141 height 29
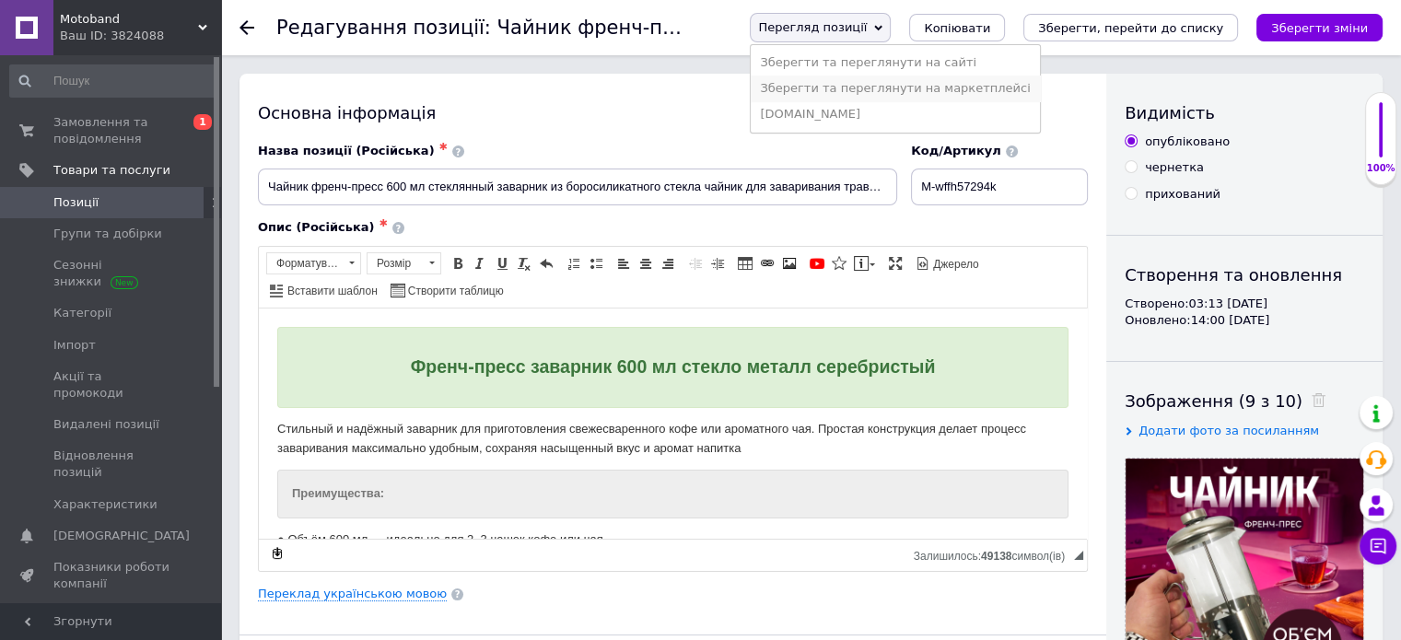
click at [871, 78] on li "Зберегти та переглянути на маркетплейсі" at bounding box center [895, 89] width 288 height 26
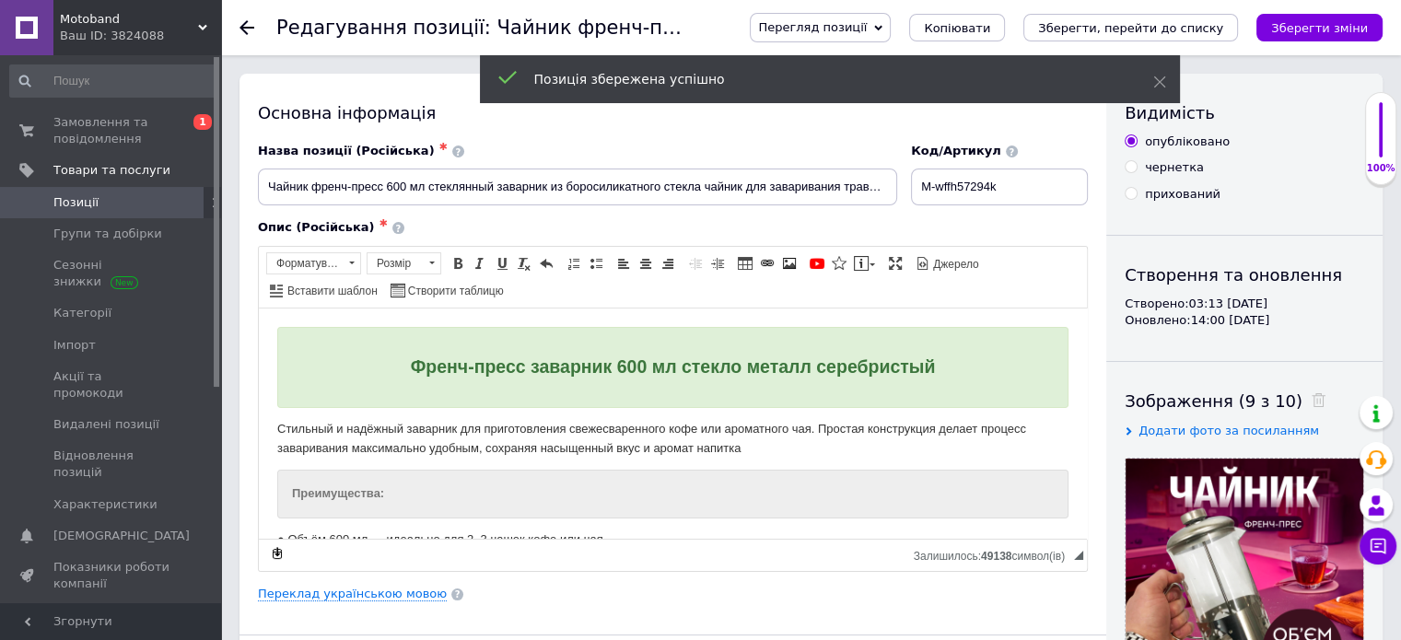
click at [123, 202] on span "Позиції" at bounding box center [111, 202] width 117 height 17
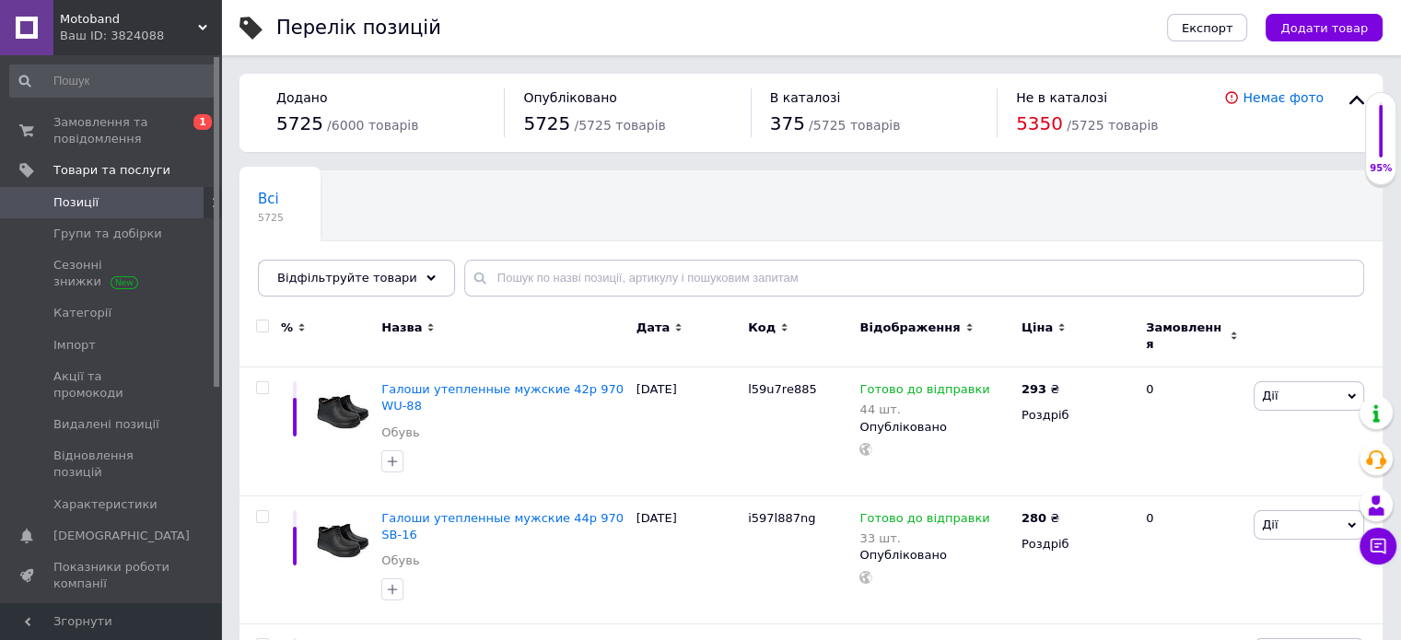
click at [60, 197] on span "Позиції" at bounding box center [75, 202] width 45 height 17
click at [494, 264] on input "text" at bounding box center [914, 278] width 900 height 37
paste input "M-k921g14"
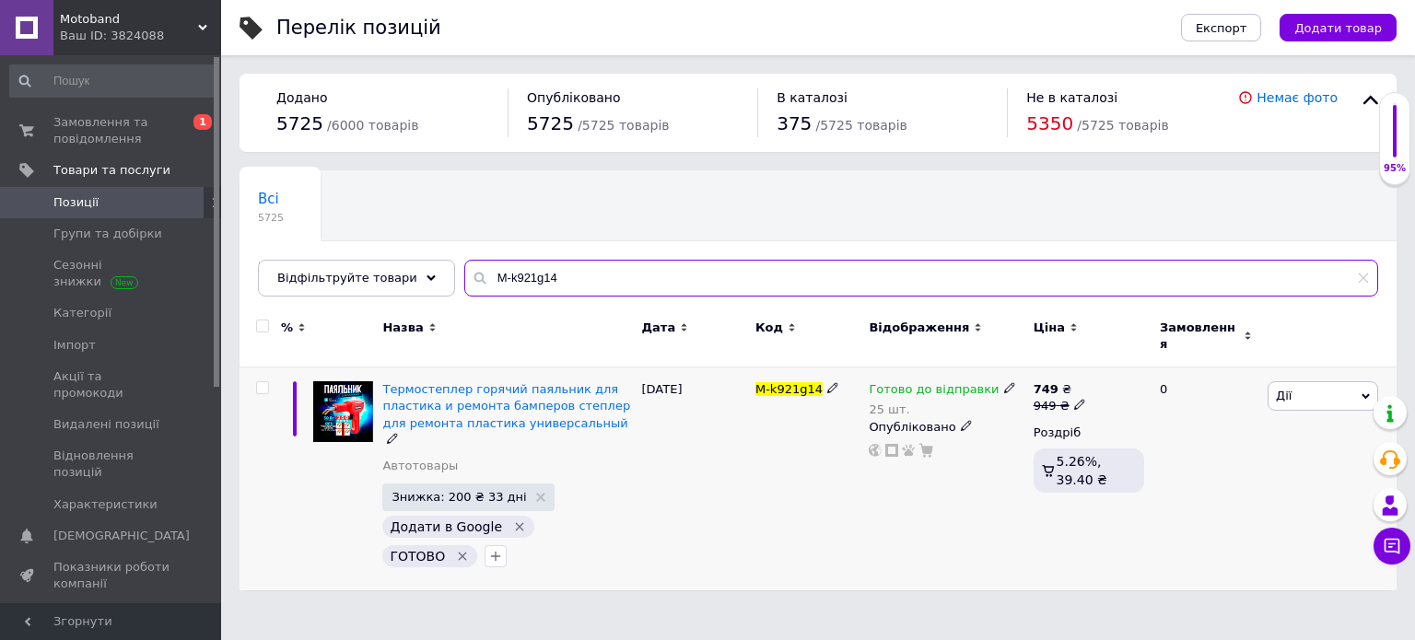
type input "M-k921g14"
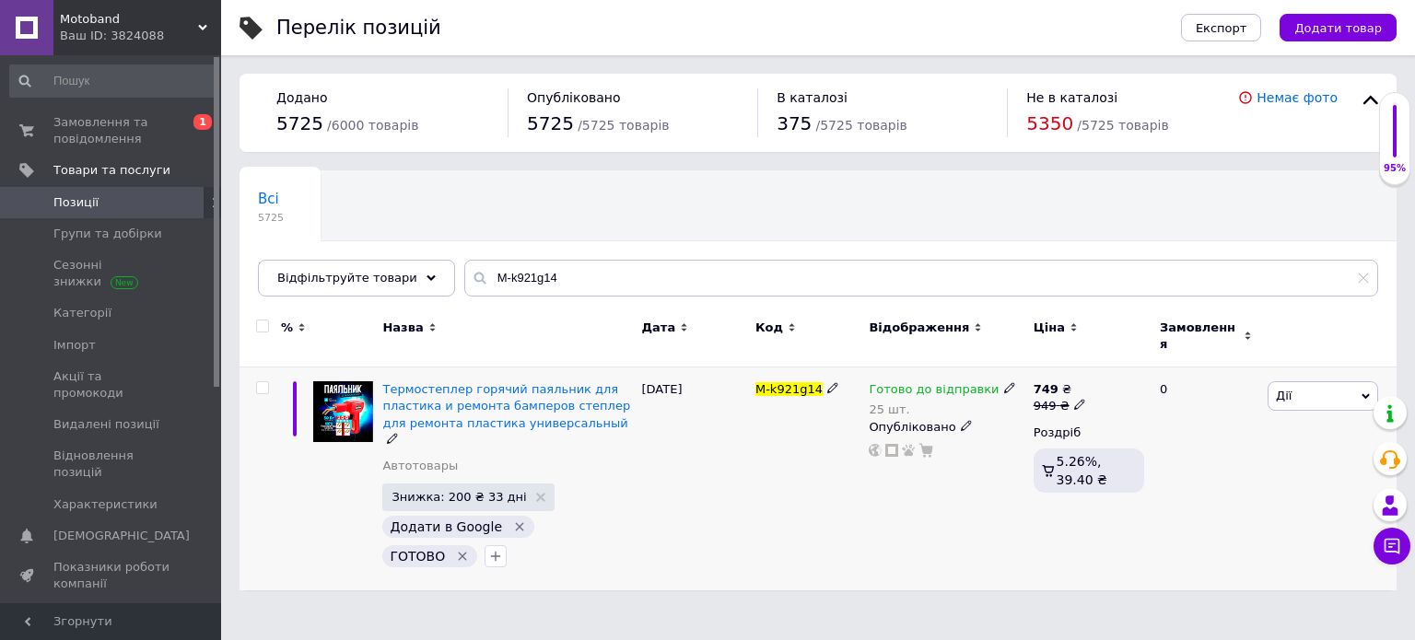
click at [486, 368] on div "Термостеплер горячий паяльник для пластика и ремонта бамперов степлер для ремон…" at bounding box center [507, 480] width 259 height 224
click at [485, 382] on span "Термостеплер горячий паяльник для пластика и ремонта бамперов степлер для ремон…" at bounding box center [506, 405] width 248 height 47
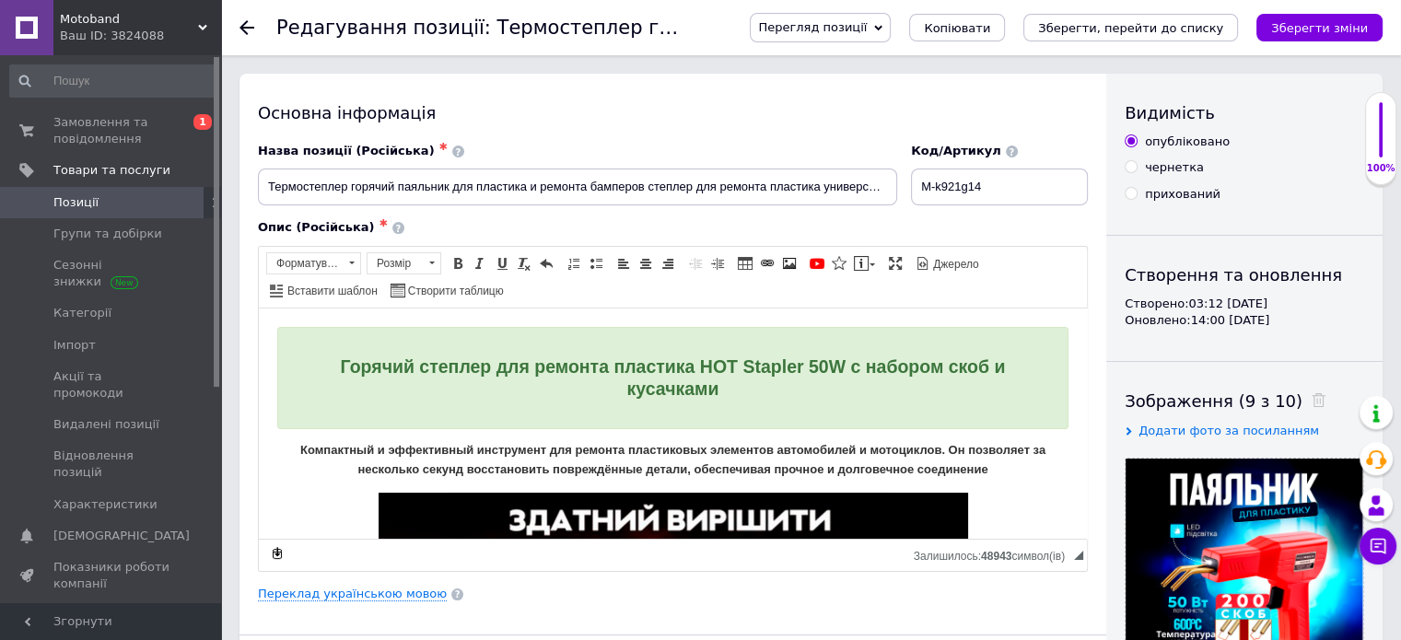
click at [863, 29] on span "Перегляд позиції" at bounding box center [812, 27] width 109 height 14
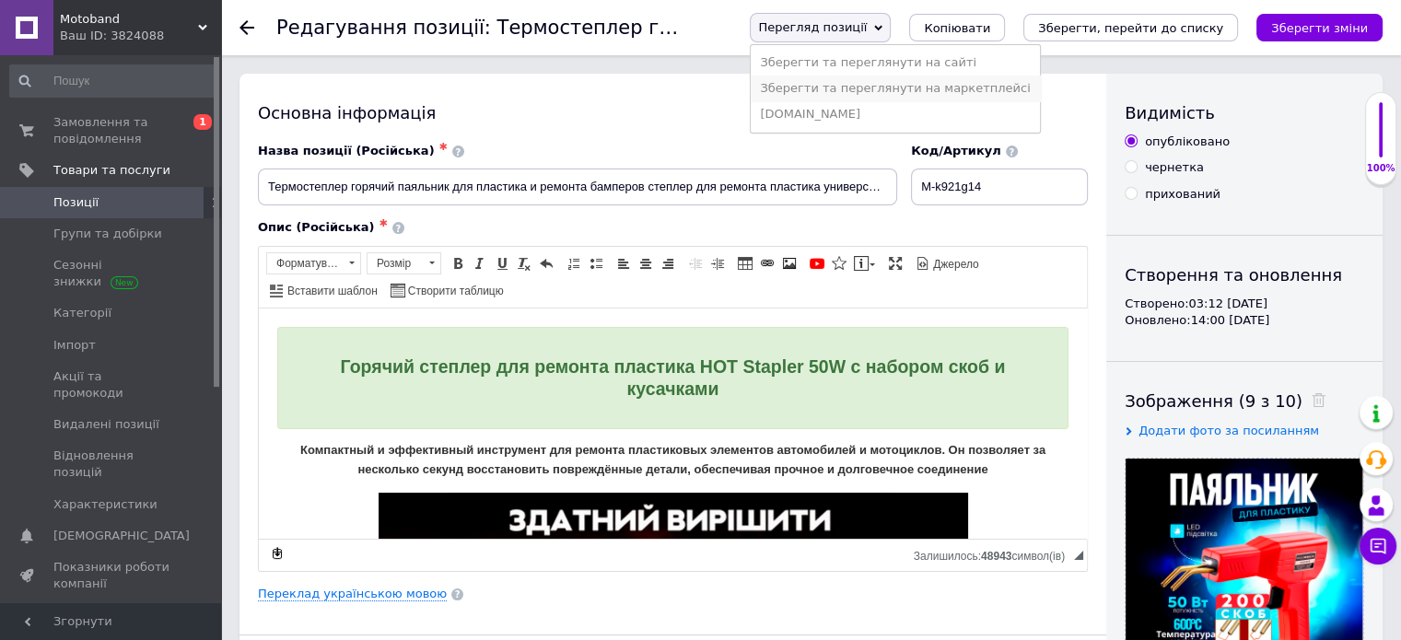
click at [882, 88] on li "Зберегти та переглянути на маркетплейсі" at bounding box center [895, 89] width 288 height 26
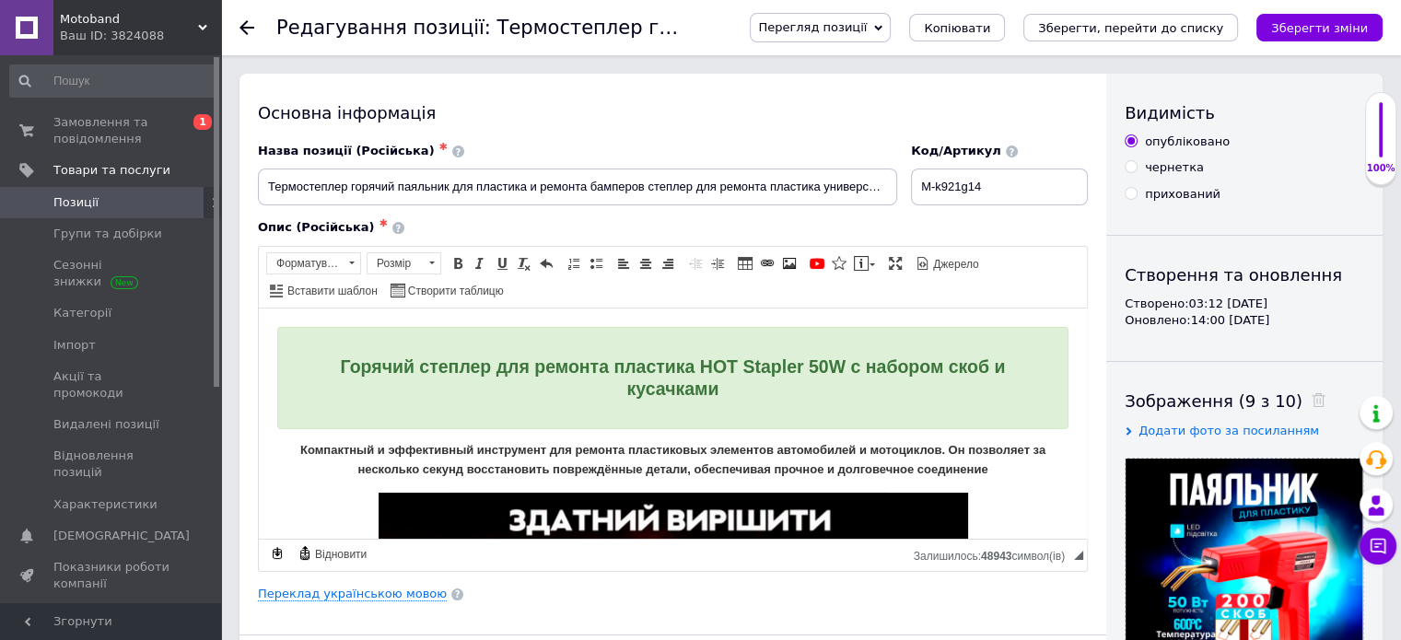
click at [104, 196] on span "Позиції" at bounding box center [111, 202] width 117 height 17
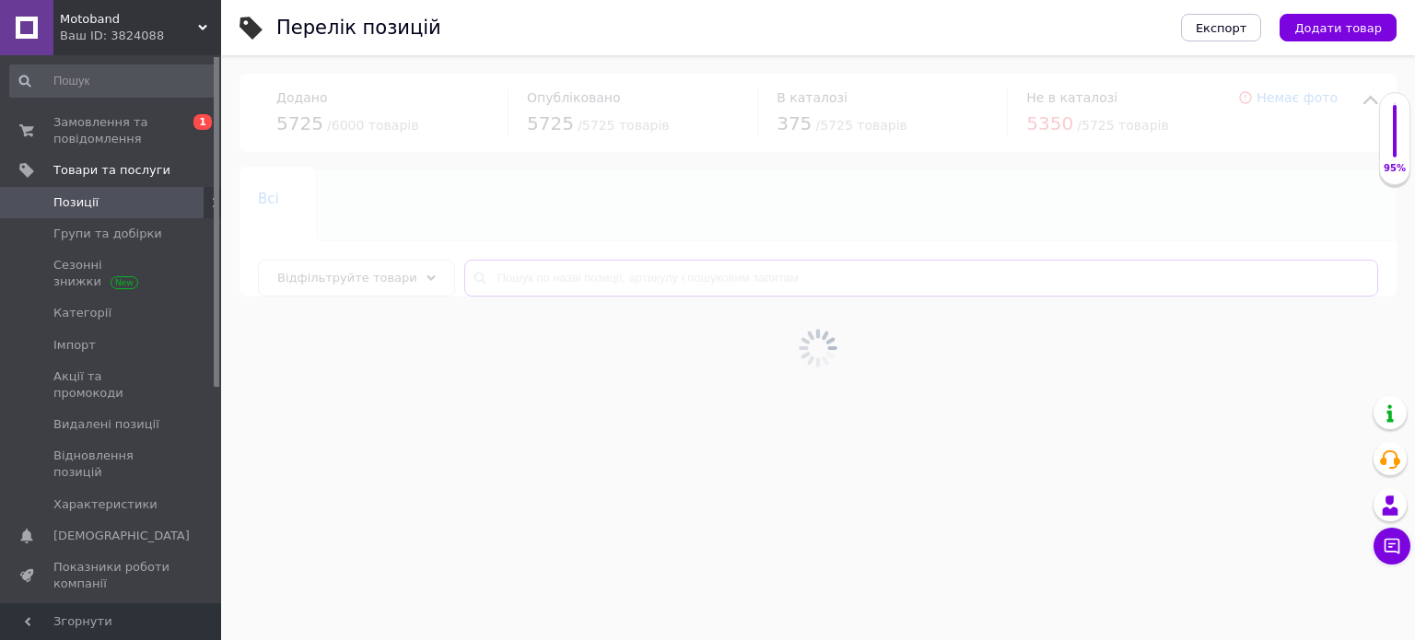
click at [503, 268] on input "text" at bounding box center [921, 278] width 914 height 37
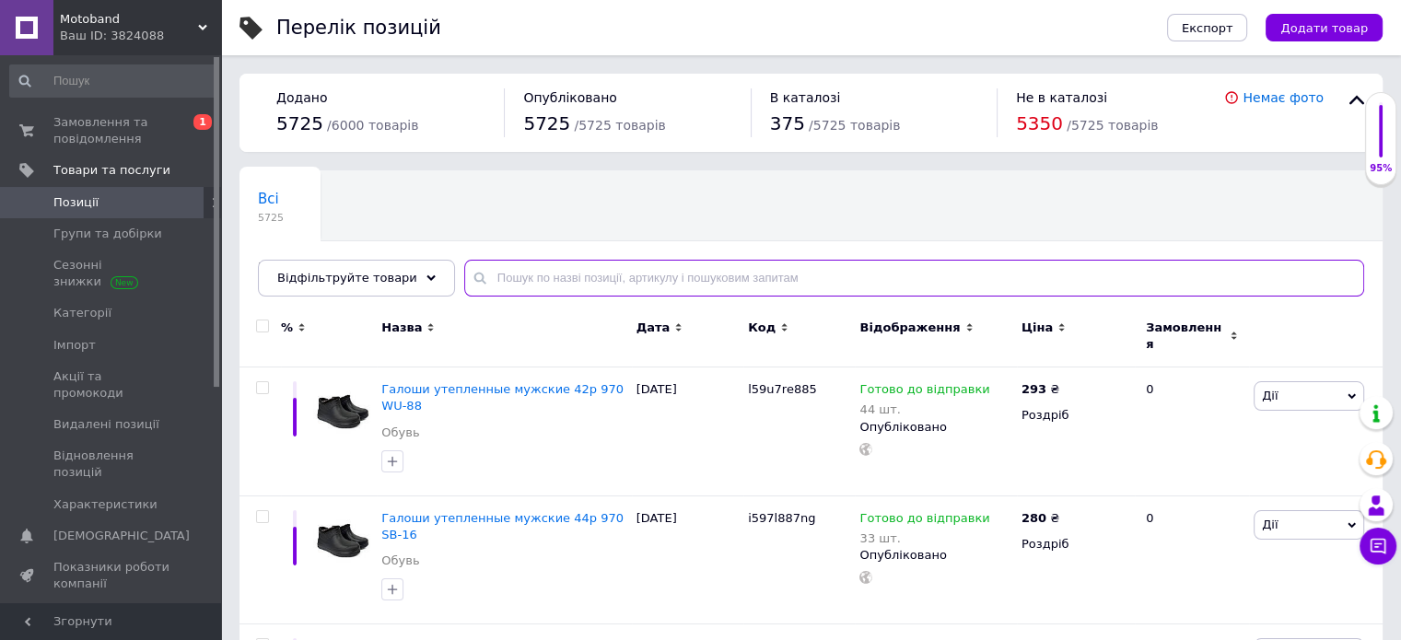
click at [508, 275] on input "text" at bounding box center [914, 278] width 900 height 37
paste input "M-8665k7a"
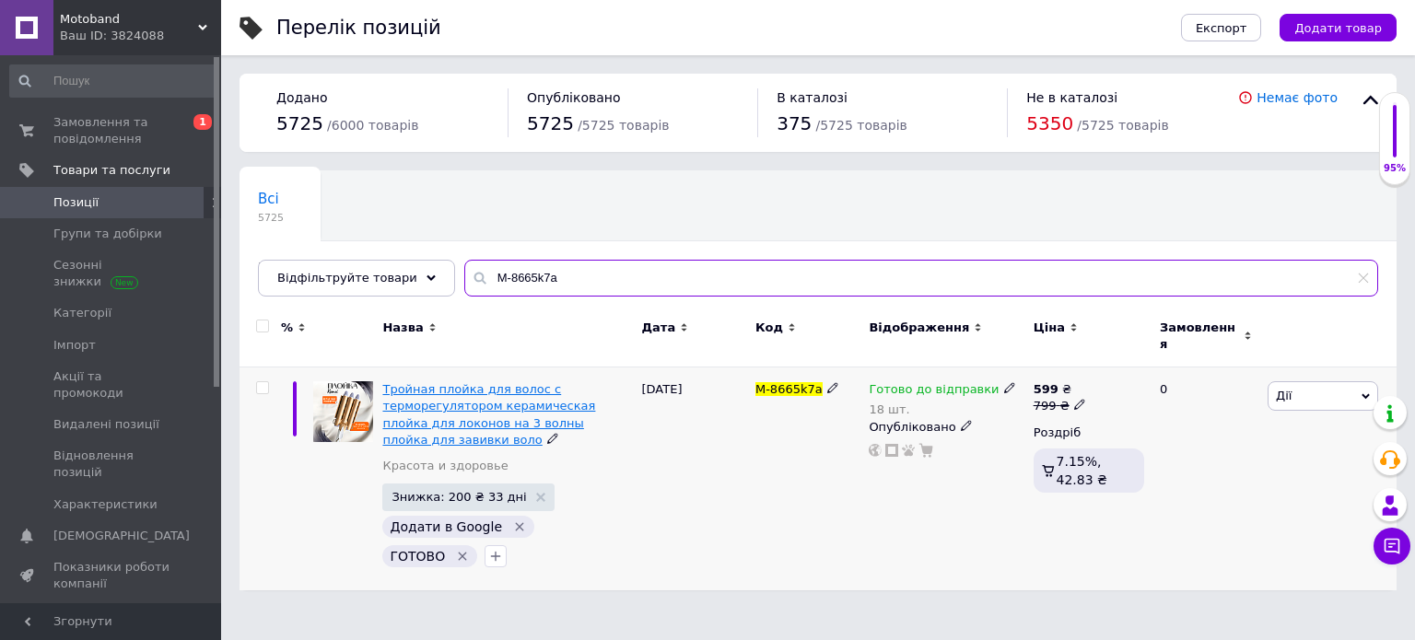
type input "M-8665k7a"
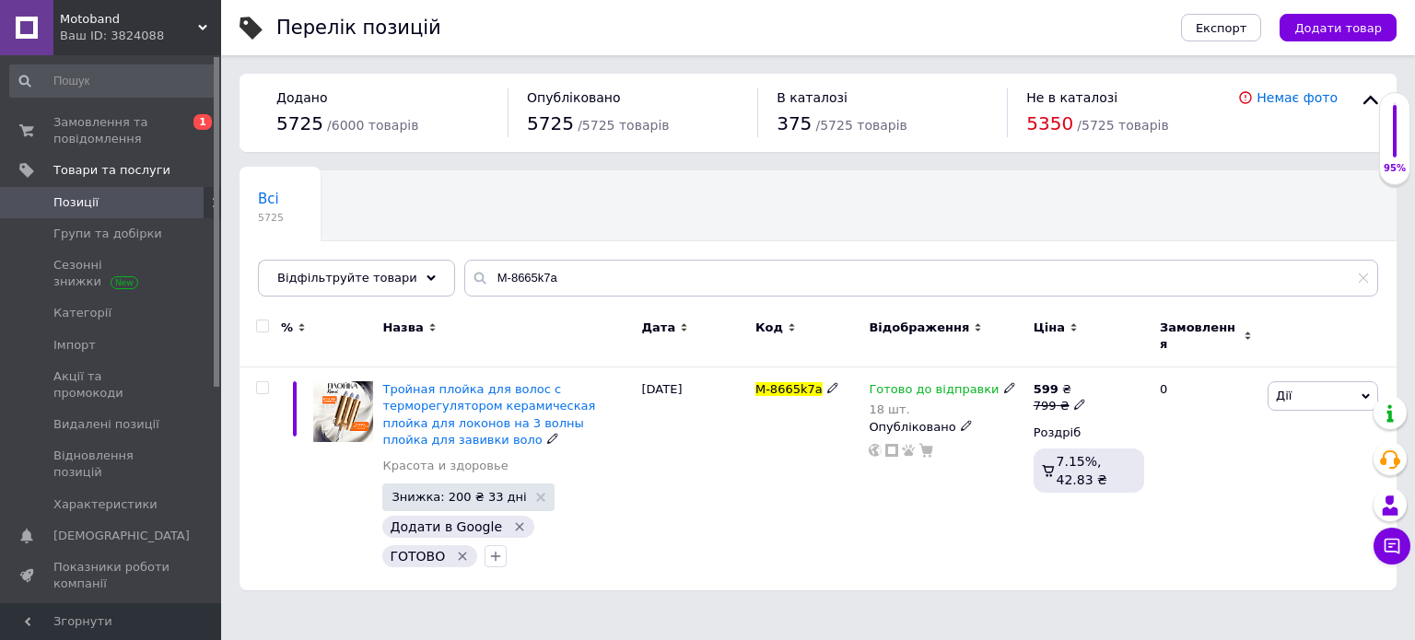
click at [496, 386] on span "Тройная плойка для волос с терморегулятором керамическая плойка для локонов на …" at bounding box center [488, 414] width 213 height 64
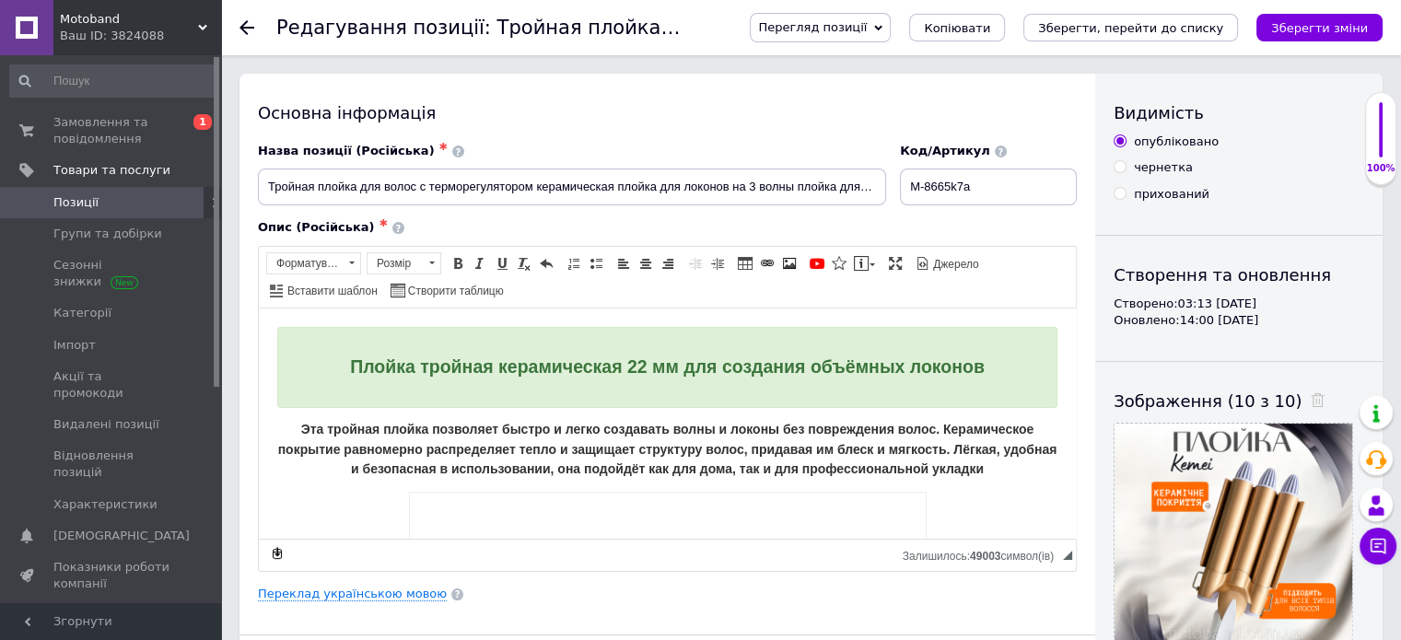
click at [867, 29] on span "Перегляд позиції" at bounding box center [812, 27] width 109 height 14
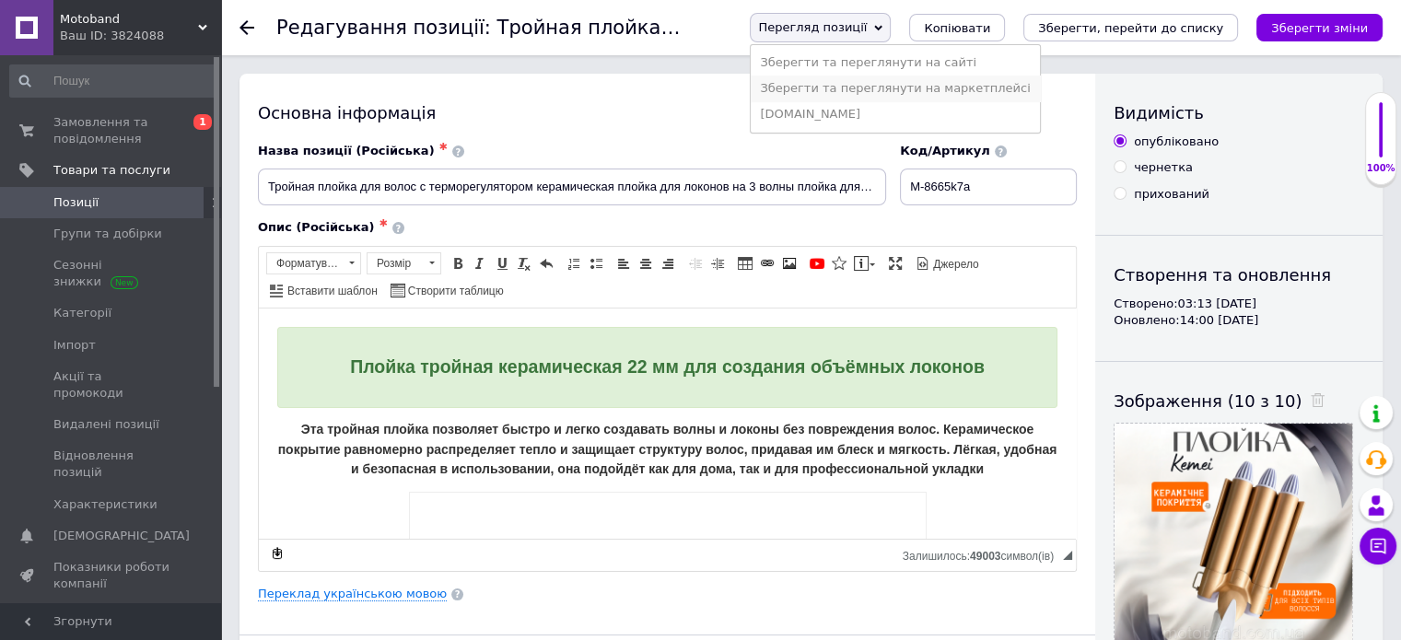
click at [914, 88] on li "Зберегти та переглянути на маркетплейсі" at bounding box center [895, 89] width 288 height 26
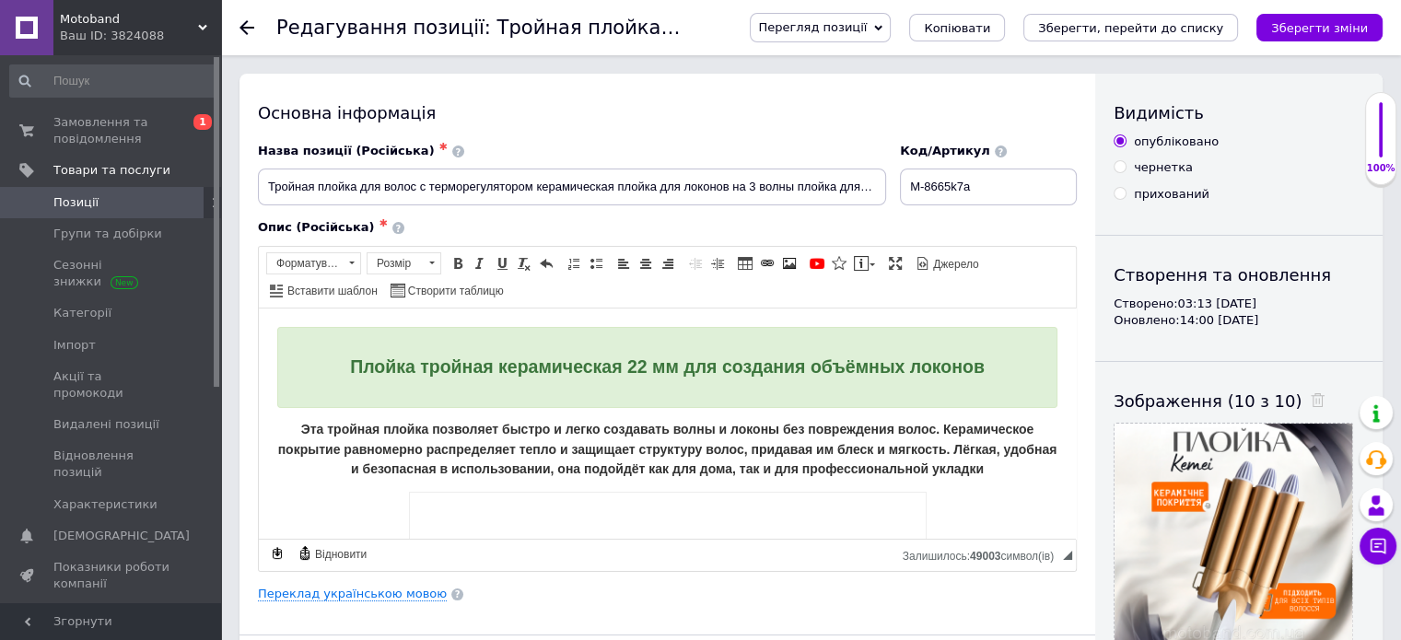
click at [64, 197] on span "Позиції" at bounding box center [75, 202] width 45 height 17
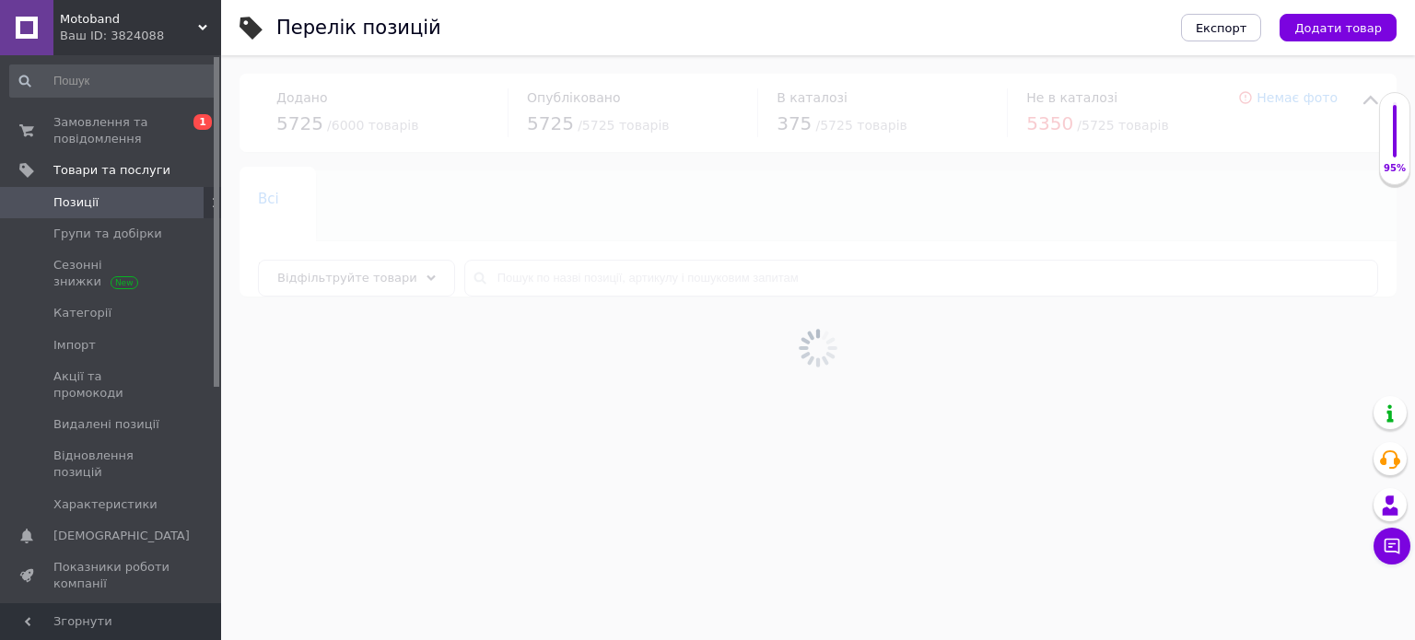
click at [650, 275] on div at bounding box center [818, 347] width 1194 height 585
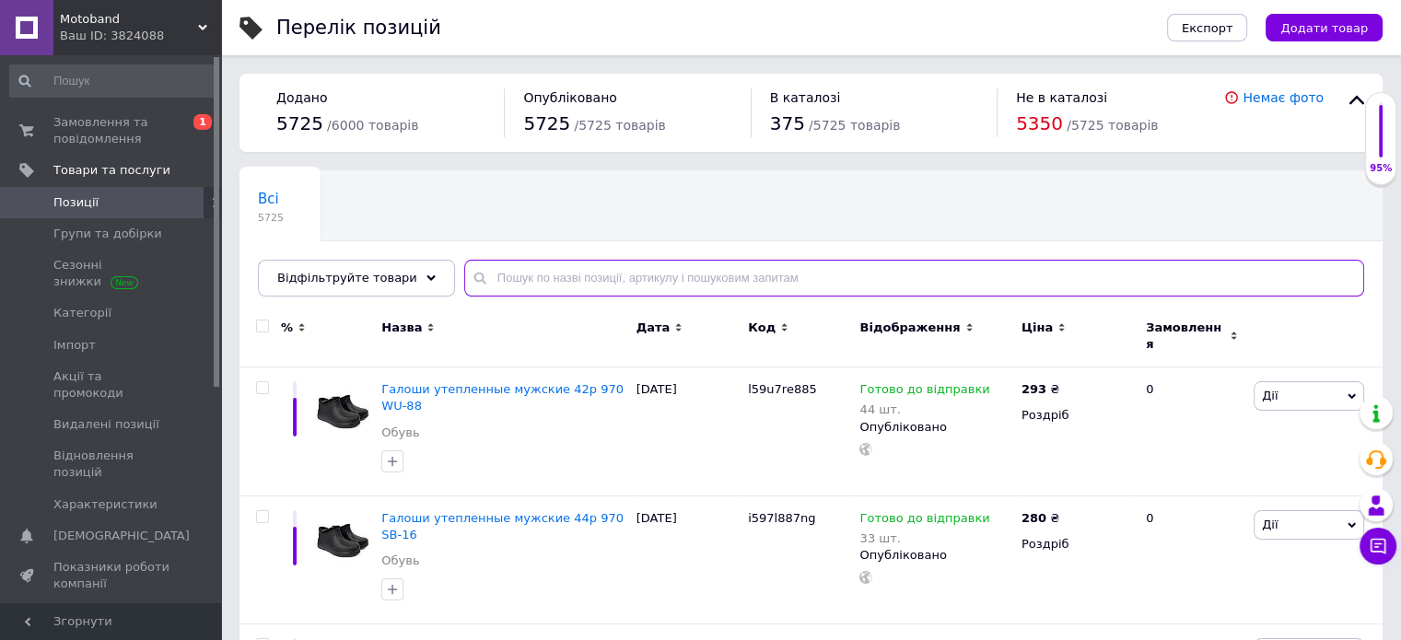
drag, startPoint x: 649, startPoint y: 275, endPoint x: 637, endPoint y: 275, distance: 12.0
click at [648, 275] on input "text" at bounding box center [914, 278] width 900 height 37
paste input "FH500"
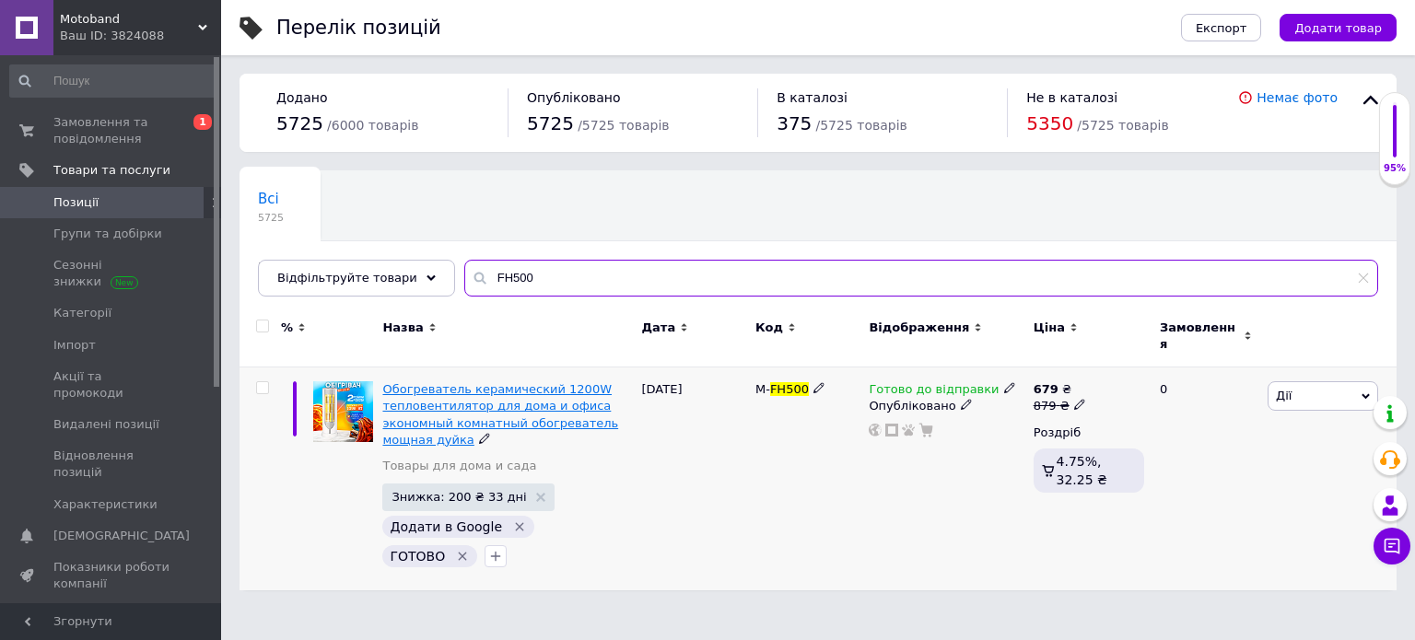
type input "FH500"
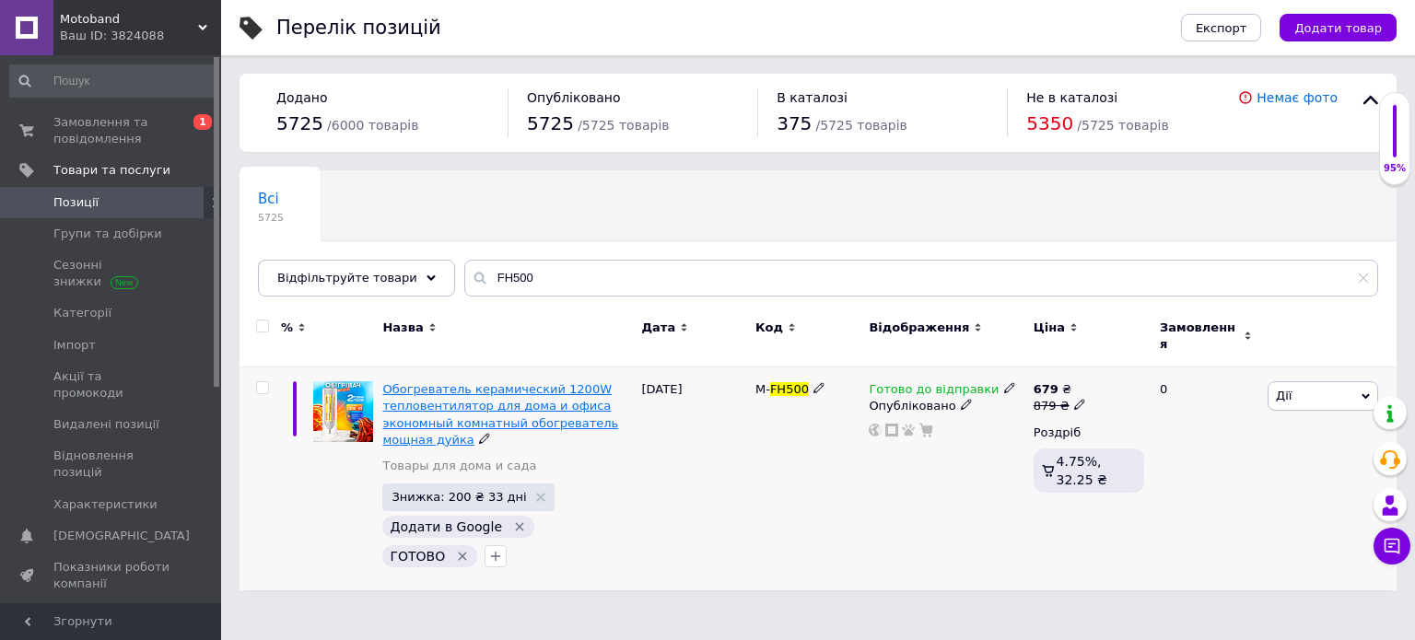
click at [532, 391] on span "Обогреватель керамический 1200W тепловентилятор для дома и офиса экономный комн…" at bounding box center [500, 414] width 236 height 64
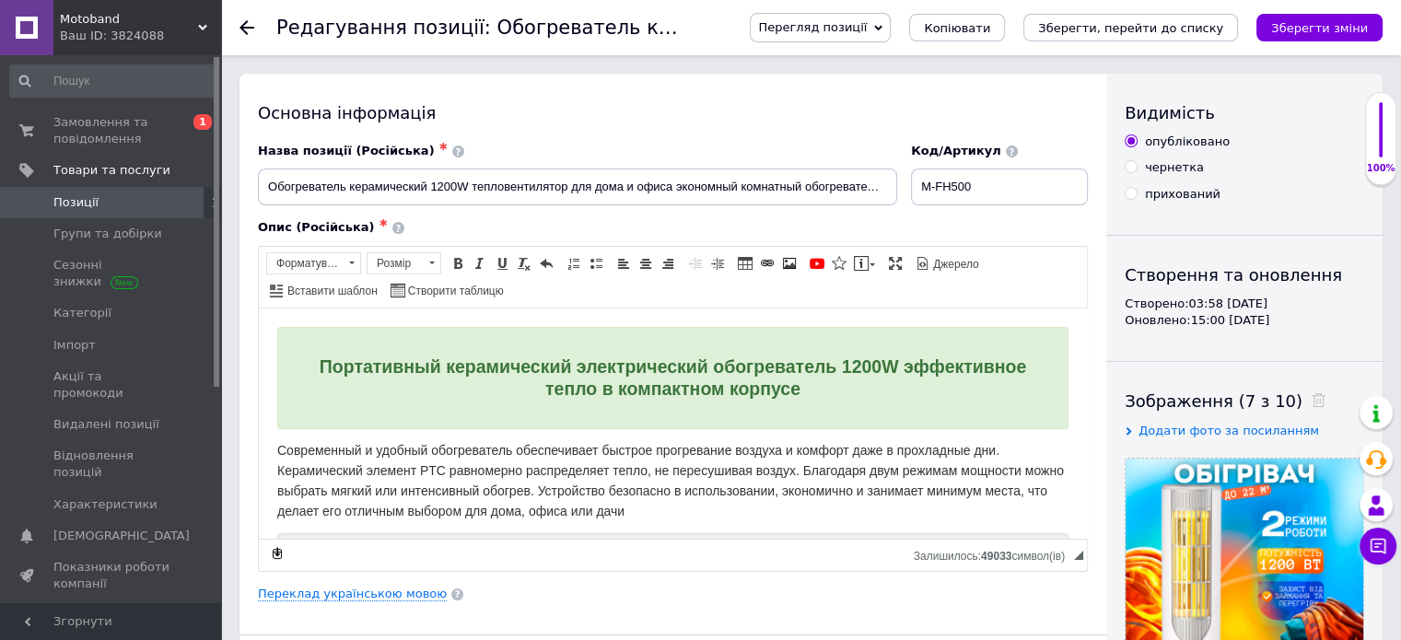
click at [867, 20] on span "Перегляд позиції" at bounding box center [812, 27] width 109 height 14
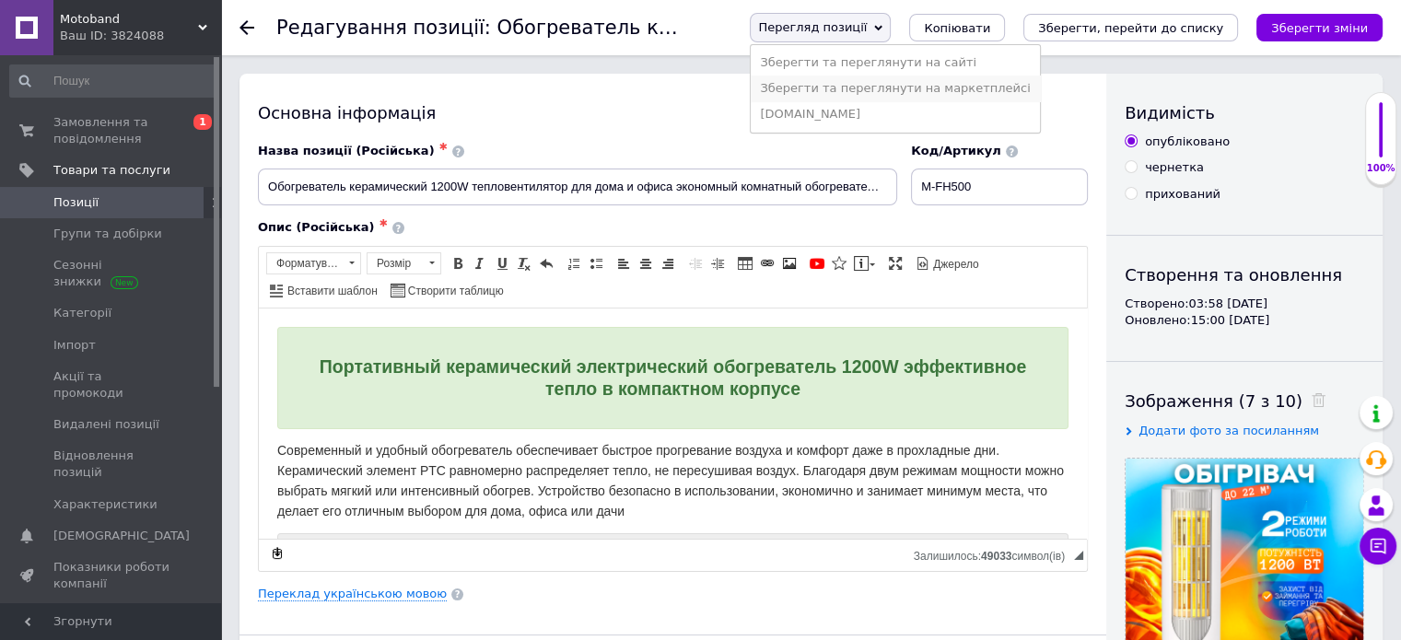
click at [893, 81] on li "Зберегти та переглянути на маркетплейсі" at bounding box center [895, 89] width 288 height 26
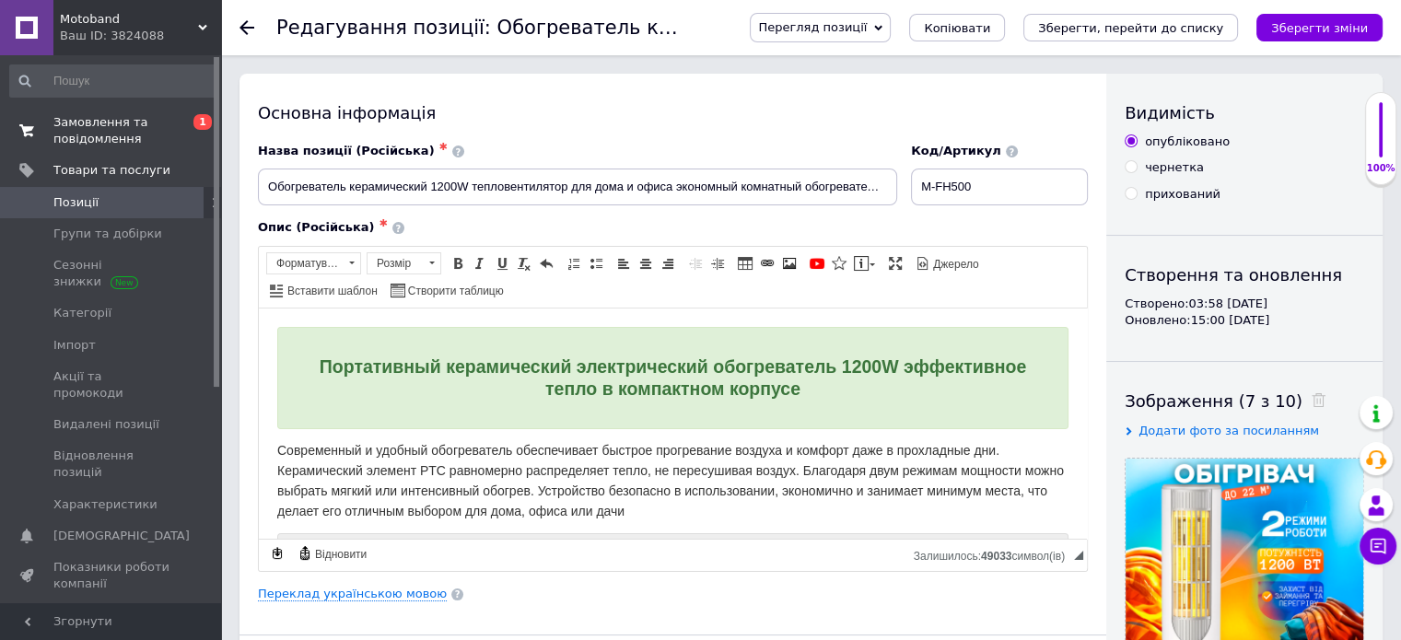
click at [82, 128] on span "Замовлення та повідомлення" at bounding box center [111, 130] width 117 height 33
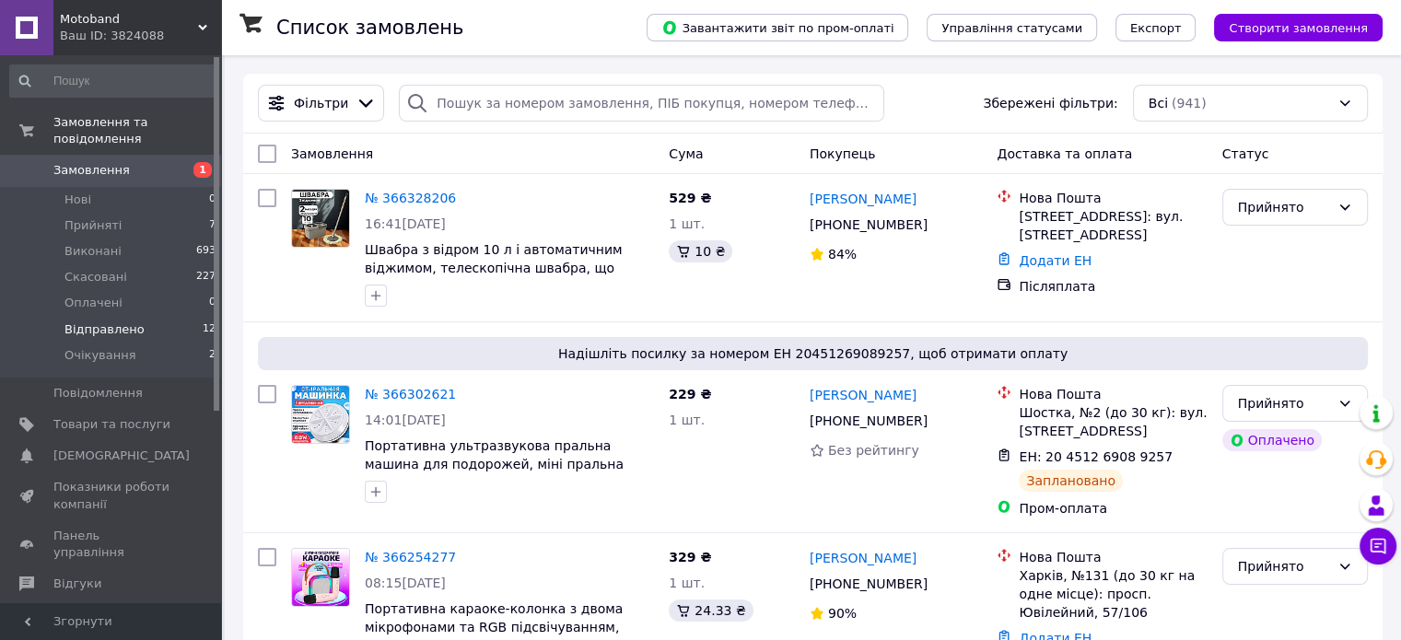
click at [113, 321] on span "Відправлено" at bounding box center [104, 329] width 80 height 17
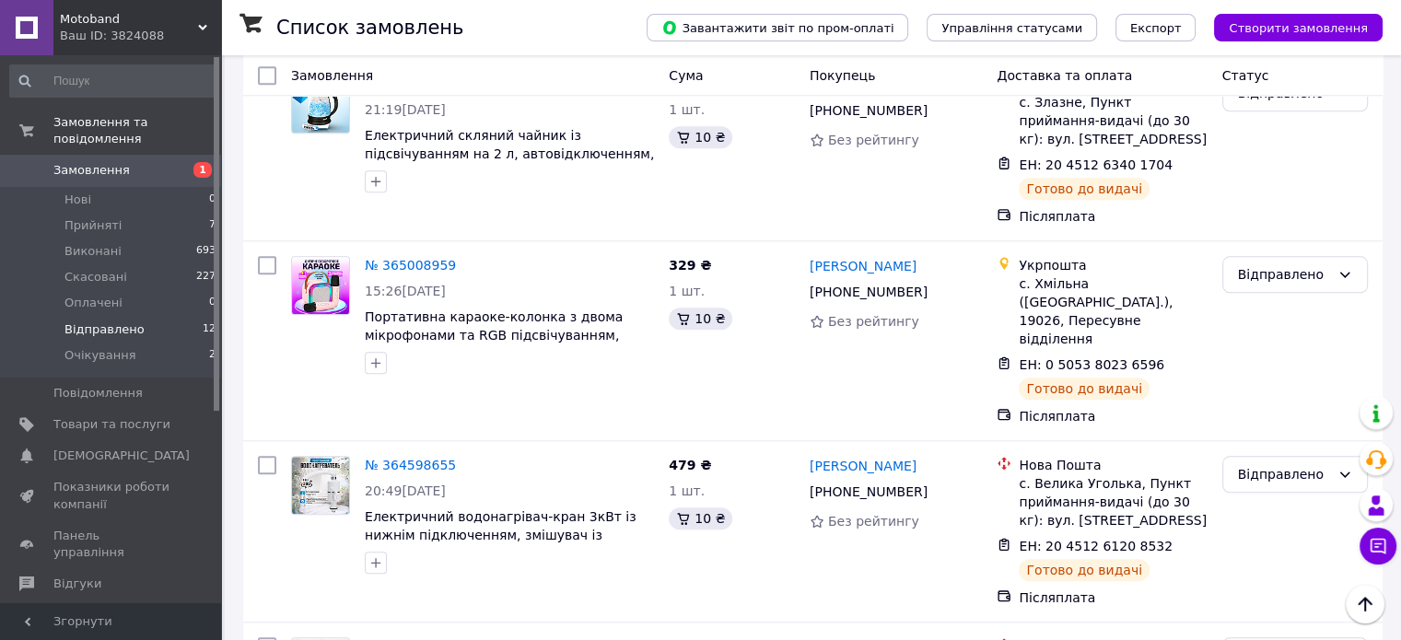
scroll to position [1758, 0]
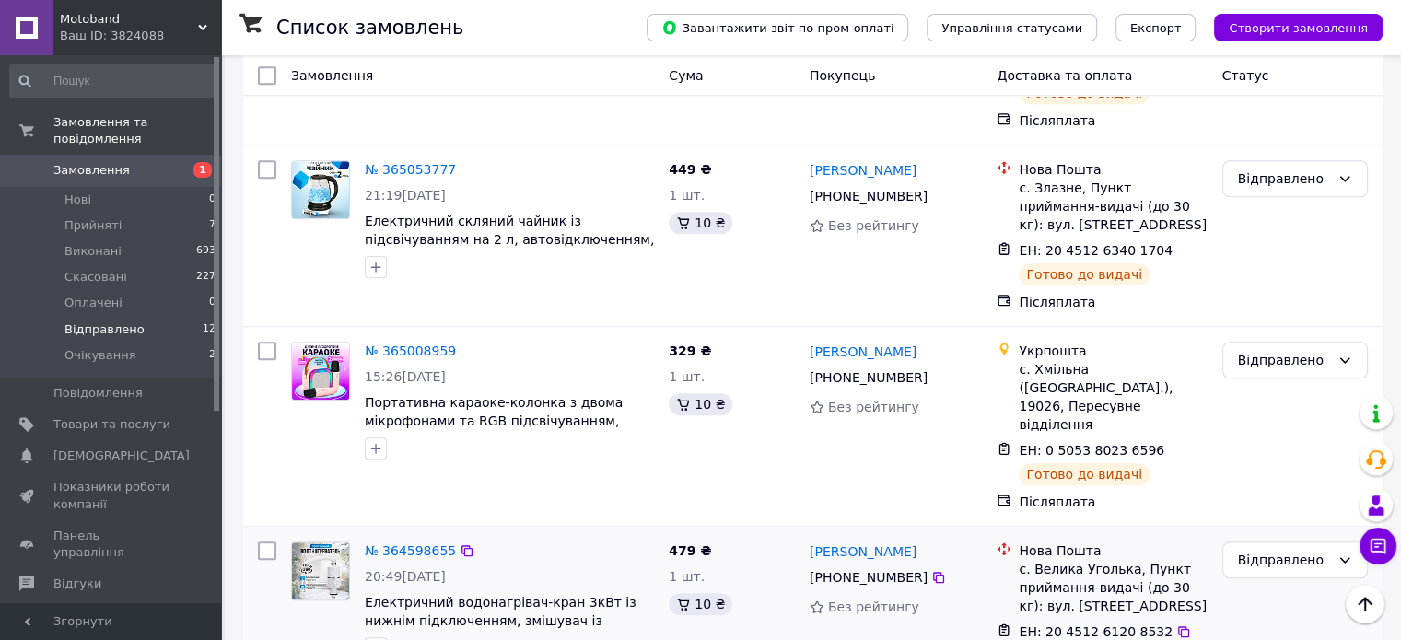
scroll to position [1666, 0]
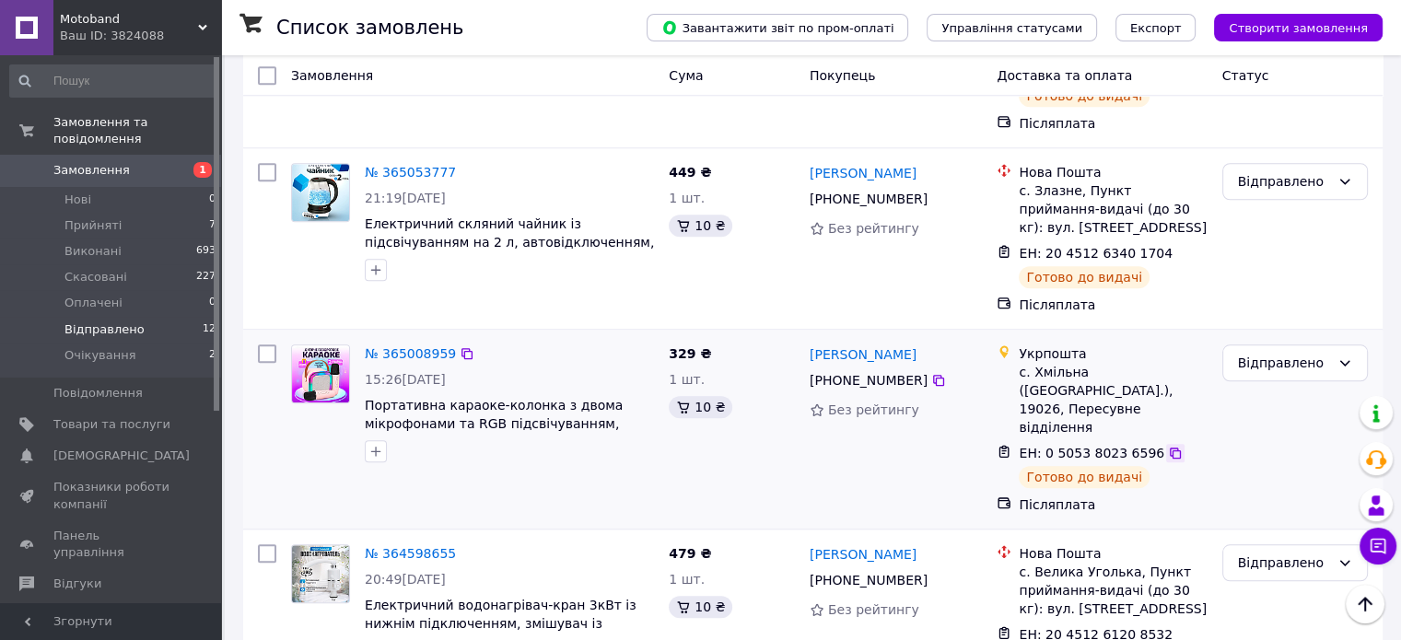
click at [1170, 448] on icon at bounding box center [1175, 453] width 11 height 11
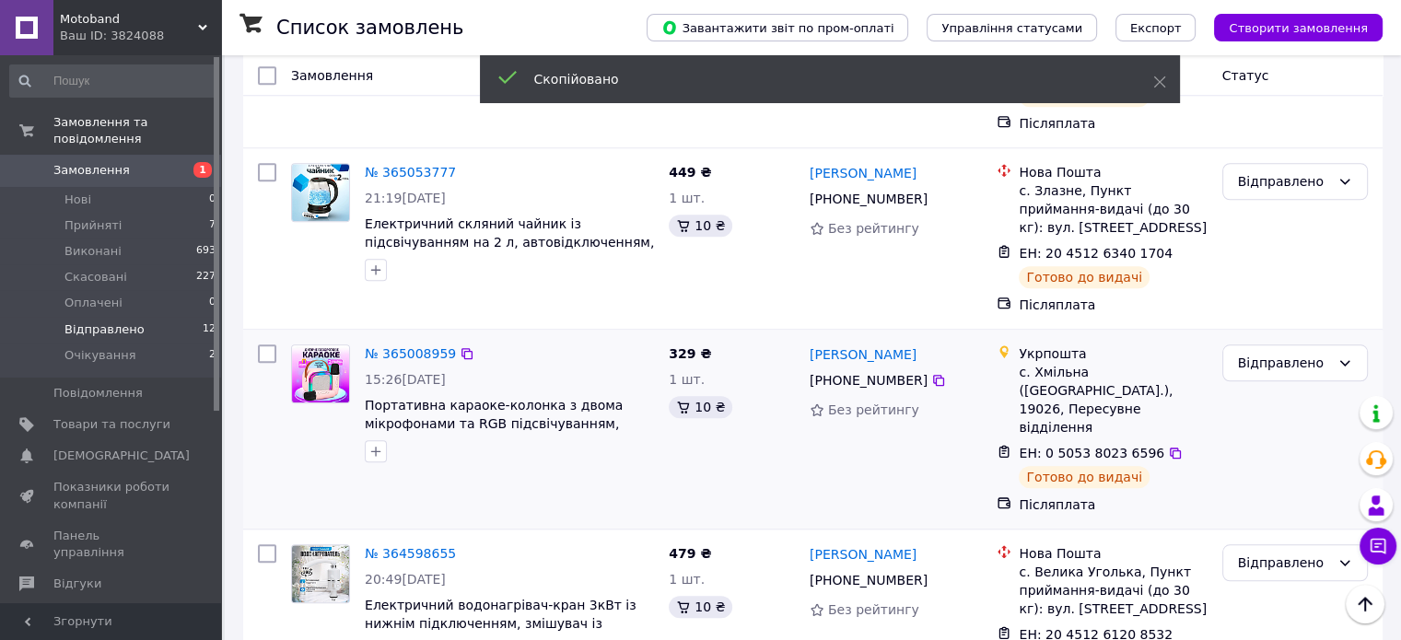
click at [1197, 440] on div "ЕН: 0 5053 8023 6596 Готово до видачі" at bounding box center [1112, 466] width 195 height 52
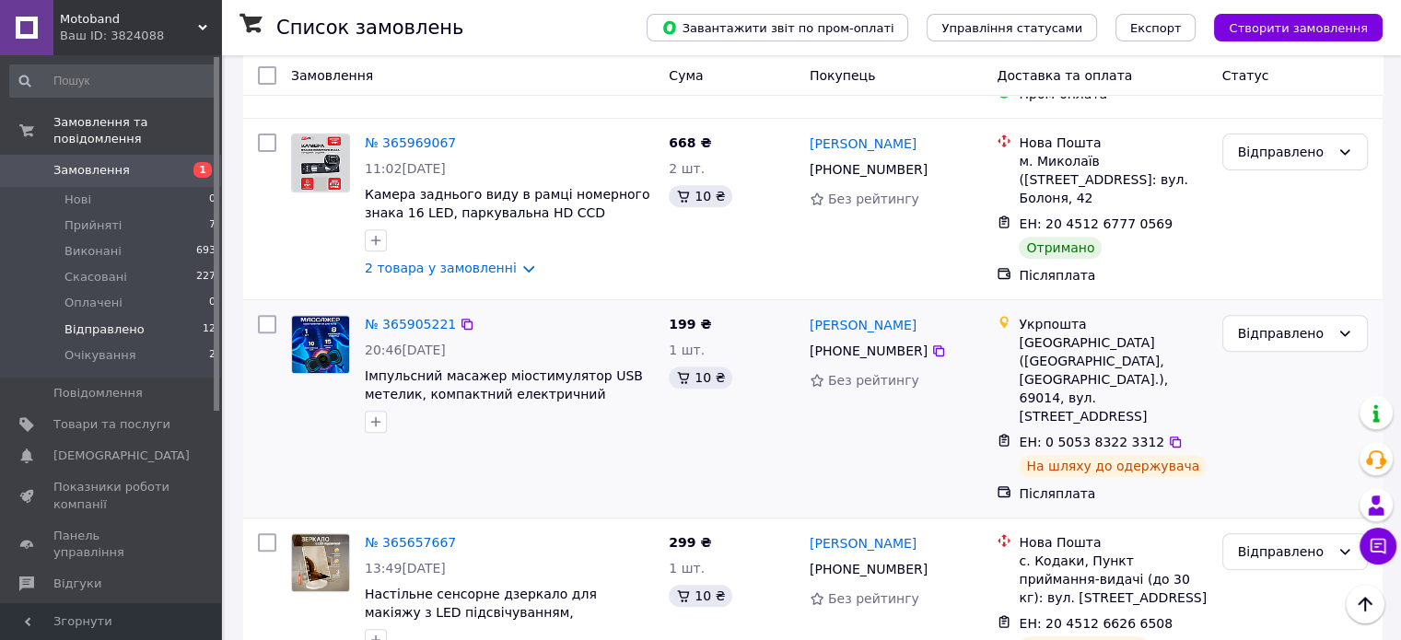
scroll to position [561, 0]
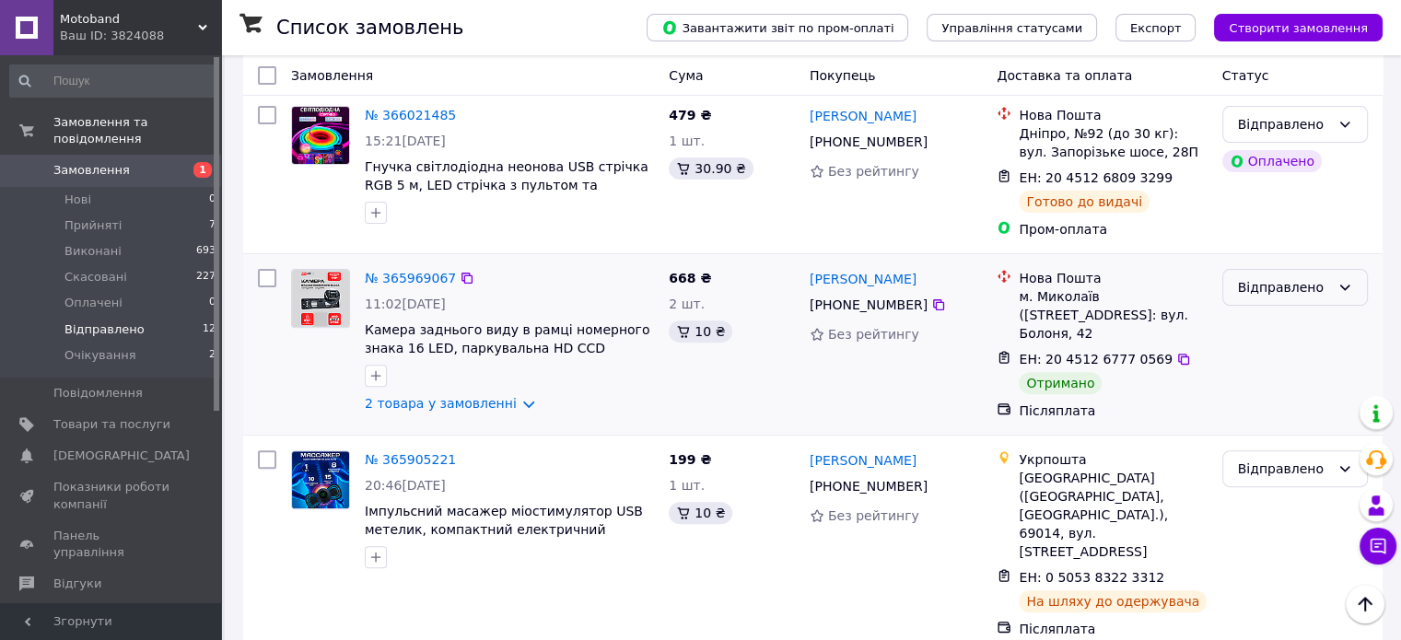
click at [1279, 277] on div "Відправлено" at bounding box center [1284, 287] width 92 height 20
click at [1260, 338] on li "Виконано" at bounding box center [1294, 341] width 144 height 33
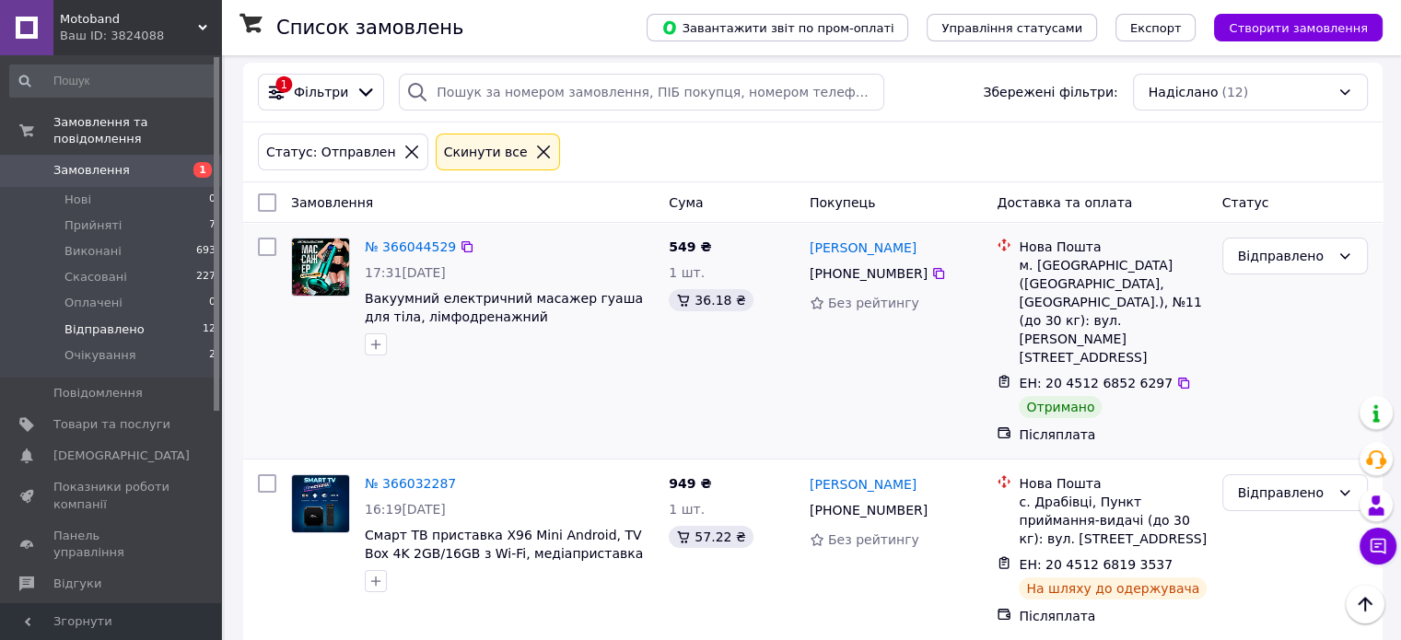
scroll to position [8, 0]
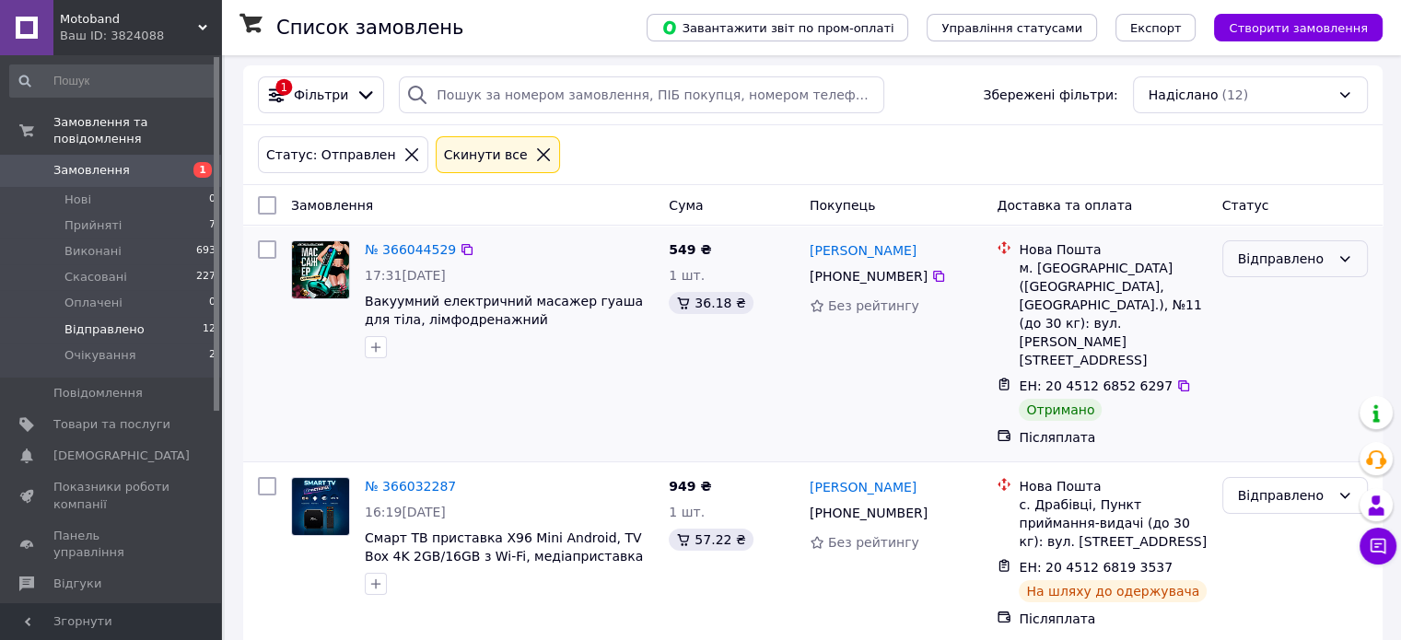
click at [1257, 255] on div "Відправлено" at bounding box center [1284, 259] width 92 height 20
click at [1252, 322] on li "Виконано" at bounding box center [1294, 330] width 144 height 33
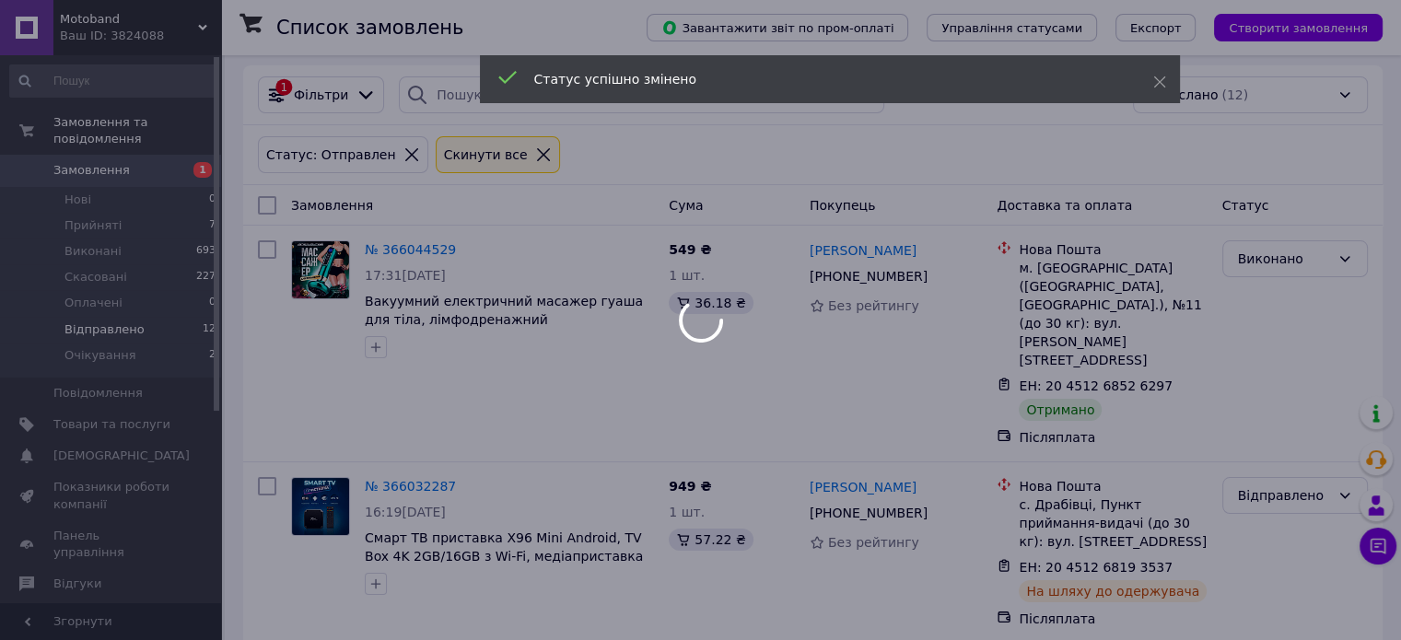
scroll to position [0, 0]
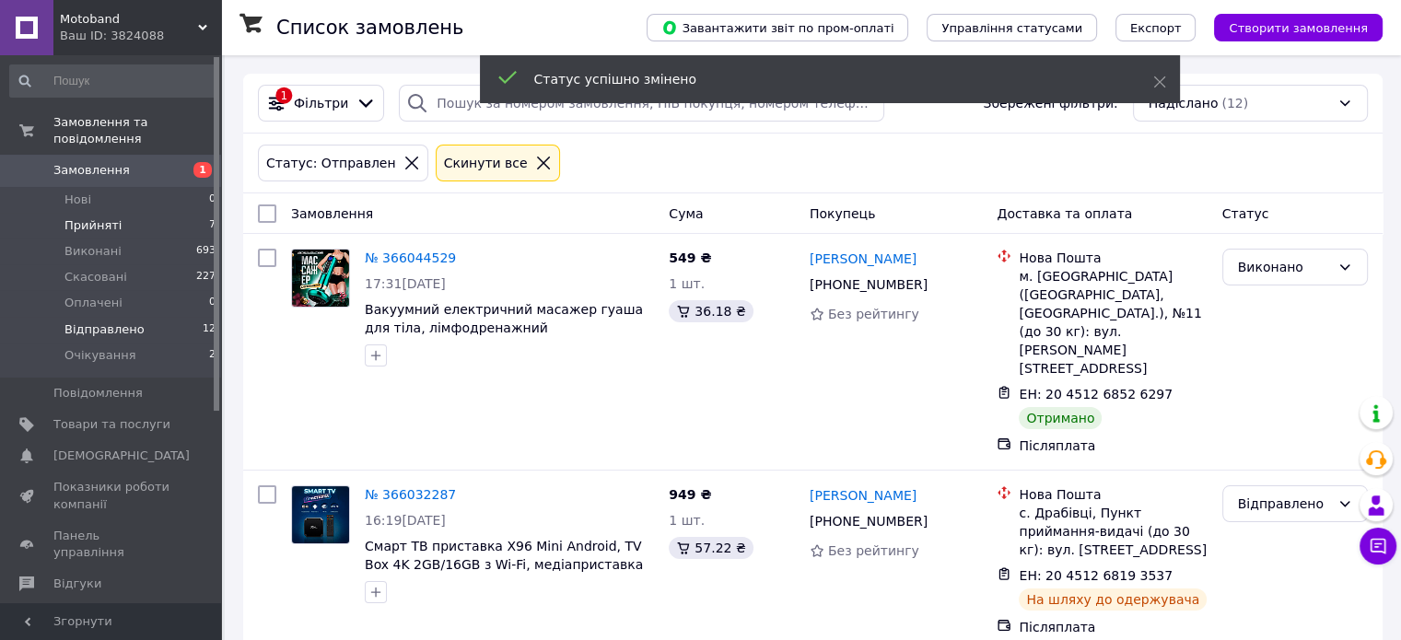
click at [121, 213] on li "Прийняті 7" at bounding box center [113, 226] width 227 height 26
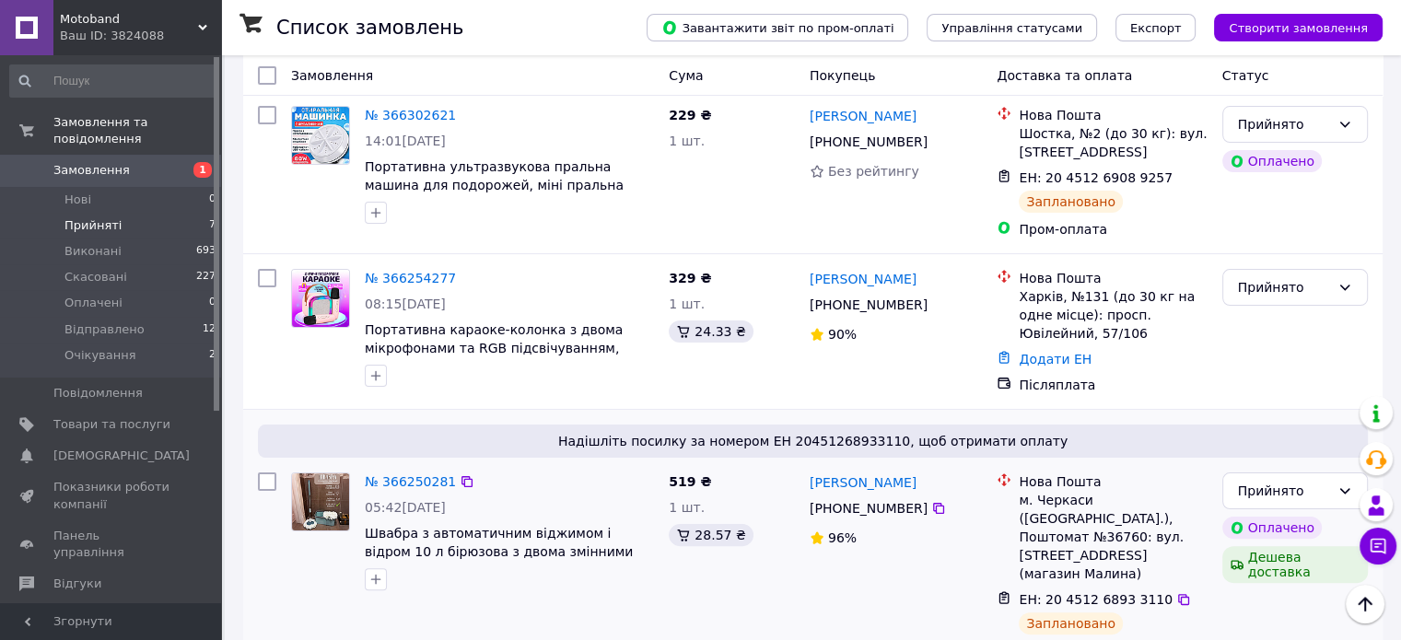
scroll to position [281, 0]
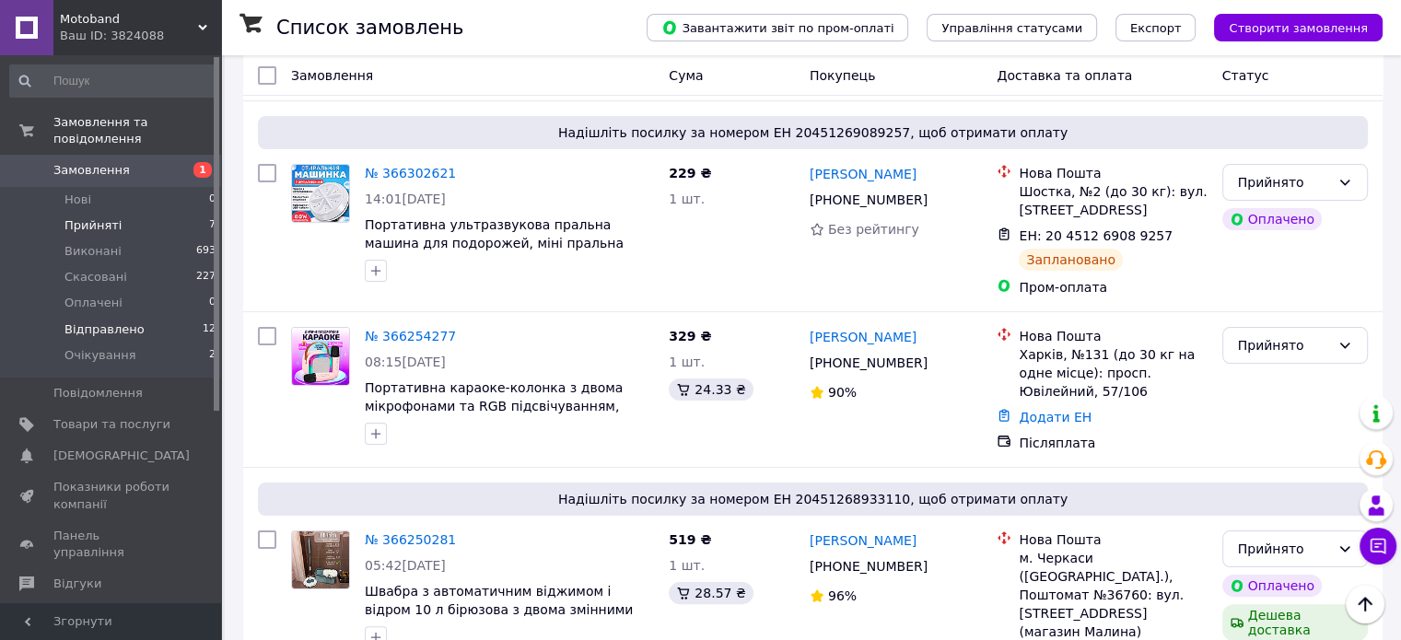
click at [123, 321] on span "Відправлено" at bounding box center [104, 329] width 80 height 17
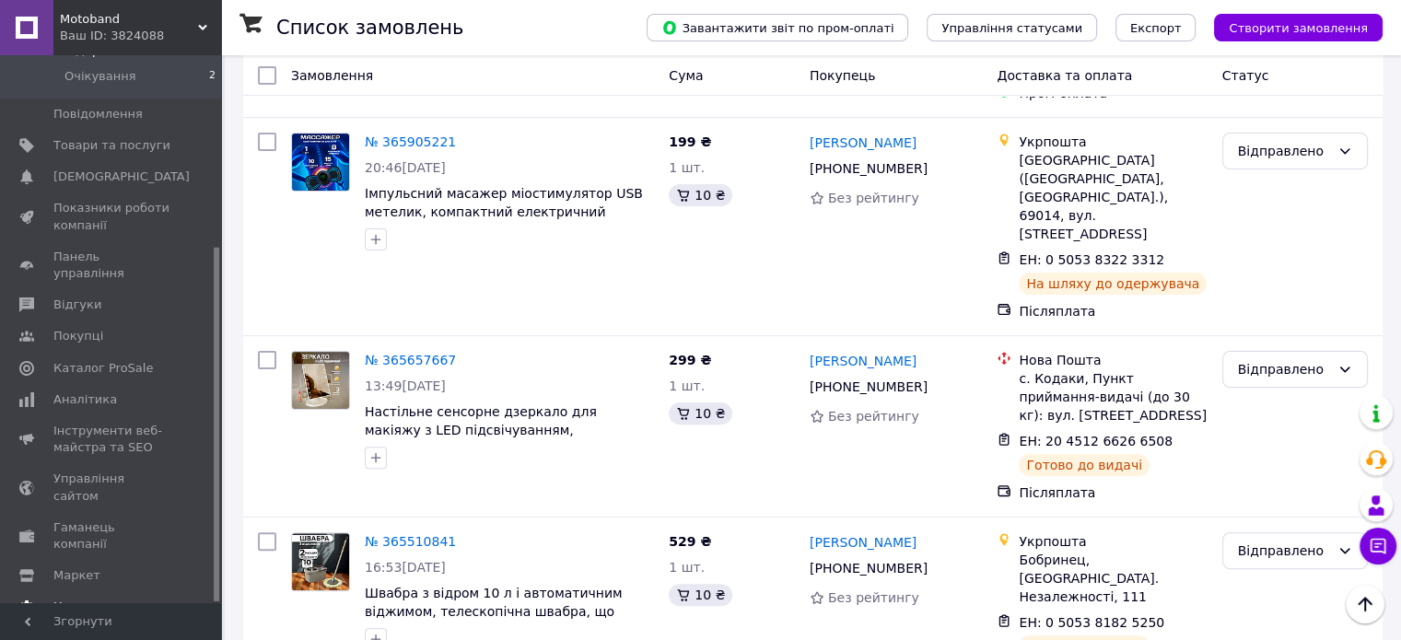
scroll to position [296, 0]
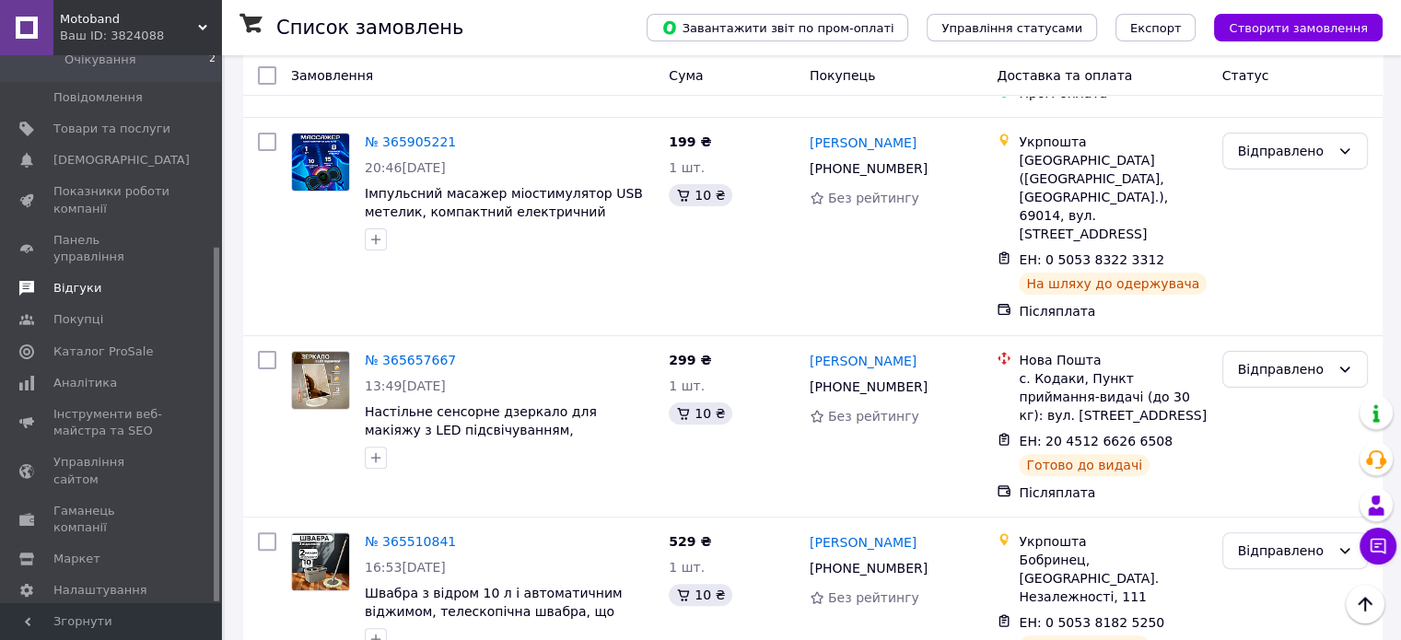
click at [67, 273] on link "Відгуки" at bounding box center [113, 288] width 227 height 31
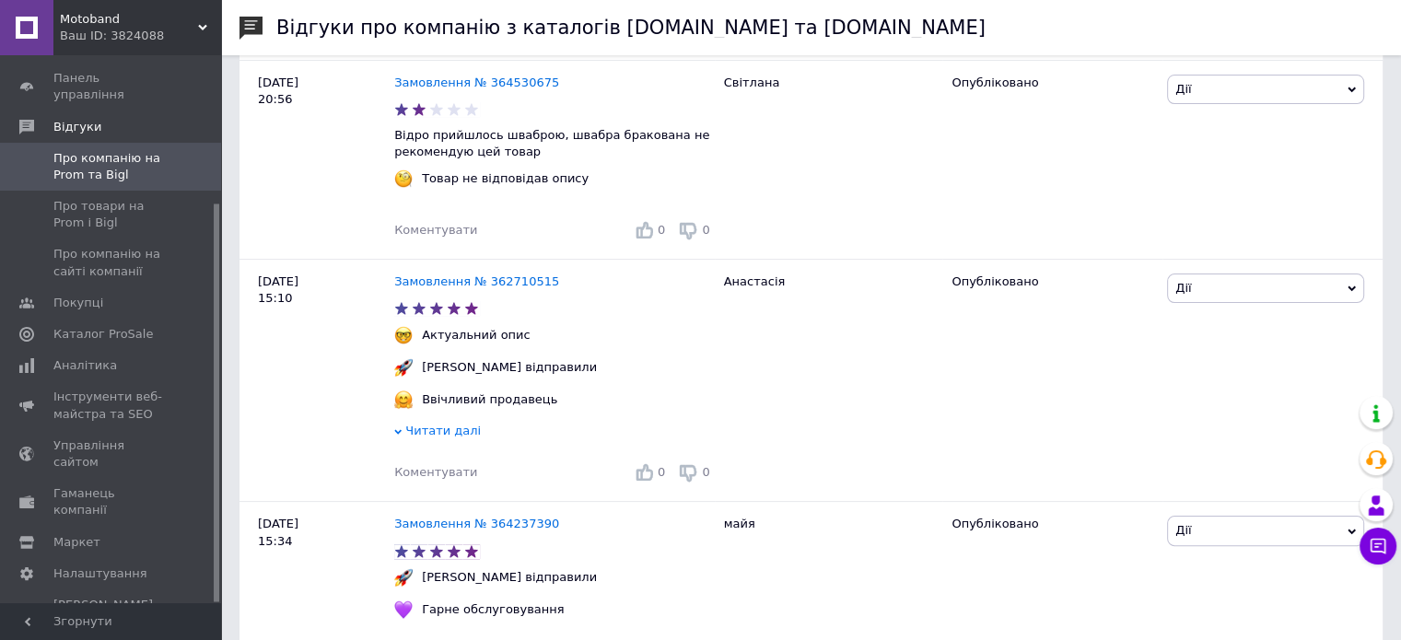
scroll to position [368, 0]
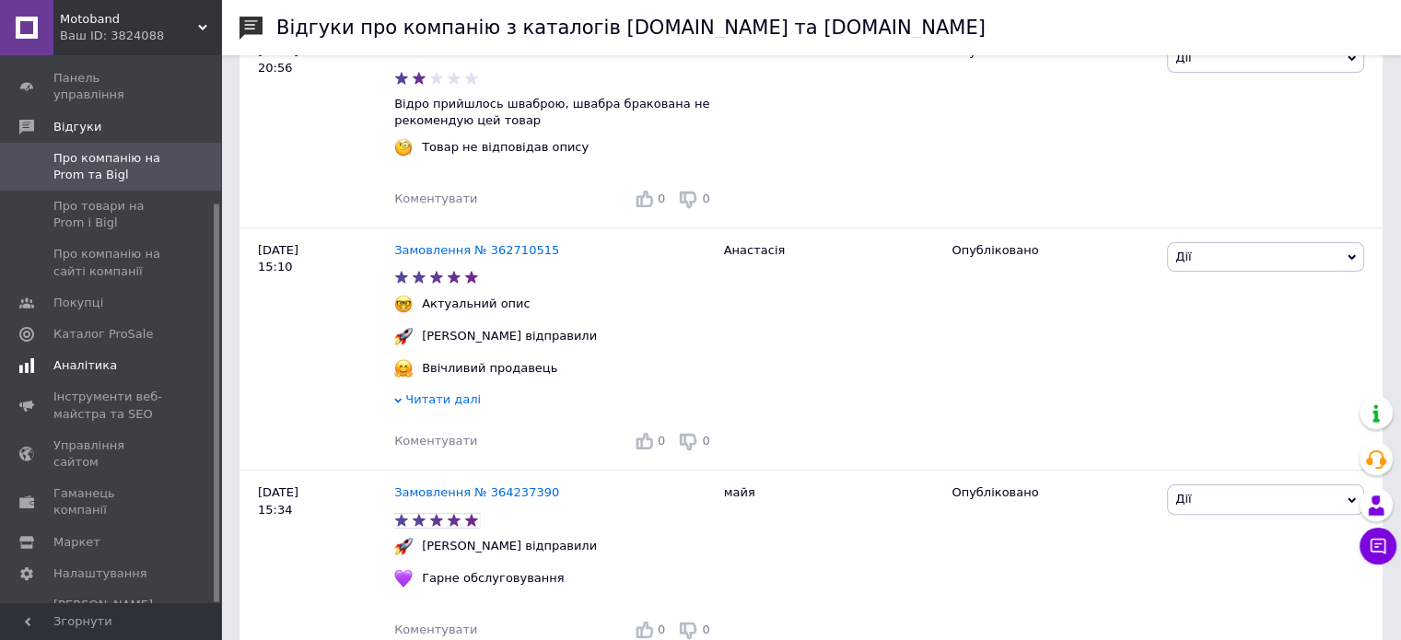
click at [92, 357] on span "Аналітика" at bounding box center [85, 365] width 64 height 17
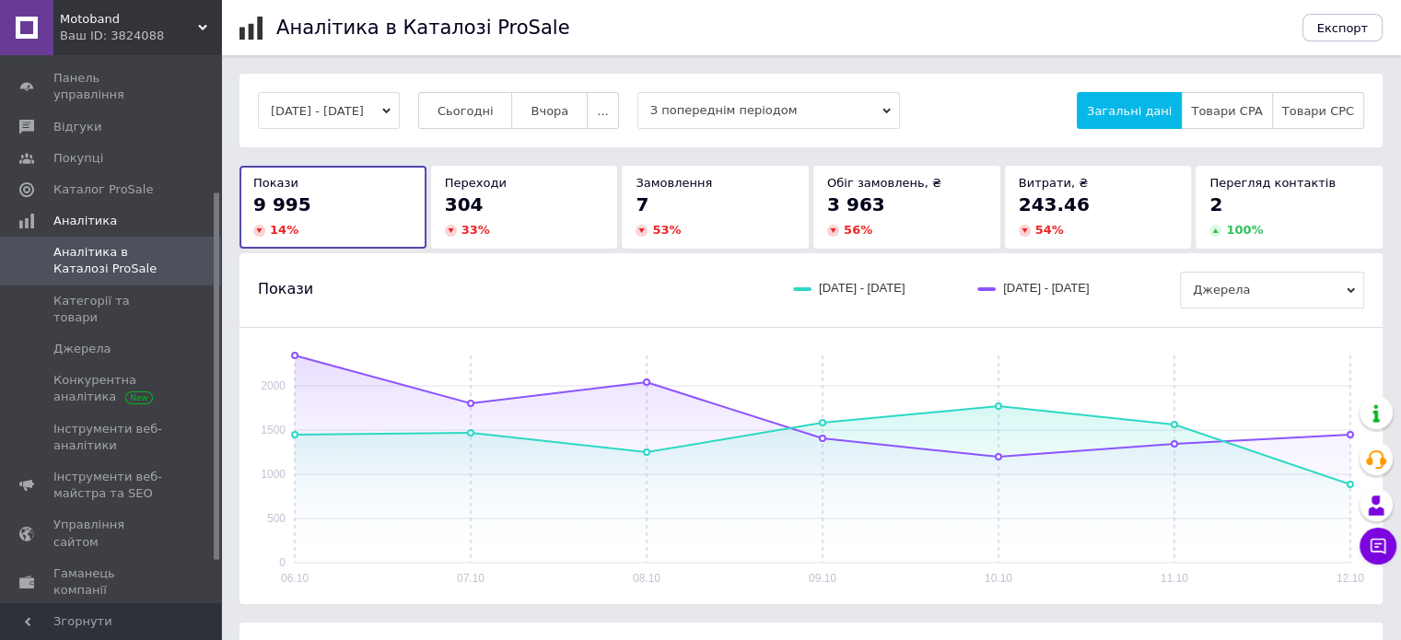
click at [516, 89] on div "06.10.2025 - 12.10.2025 Сьогодні Вчора ... З попереднім періодом Загальні дані …" at bounding box center [810, 111] width 1143 height 74
click at [493, 100] on button "Сьогодні" at bounding box center [465, 110] width 95 height 37
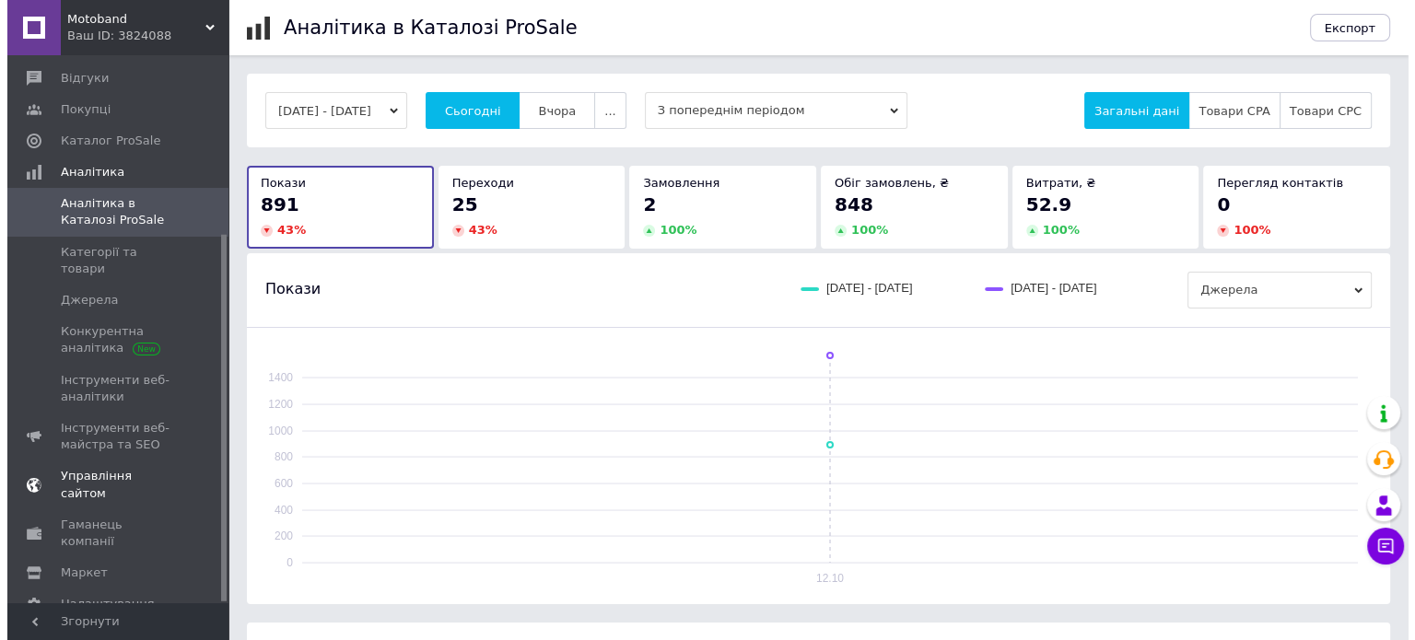
scroll to position [266, 0]
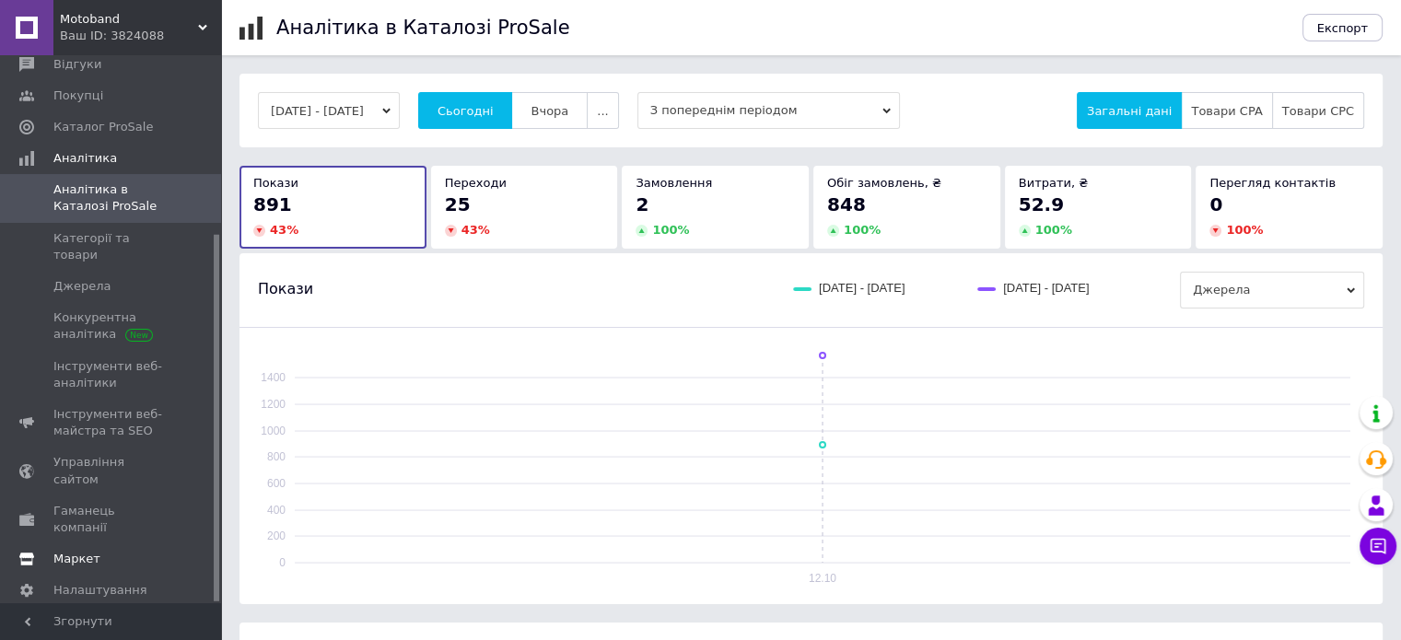
click at [114, 551] on span "Маркет" at bounding box center [111, 559] width 117 height 17
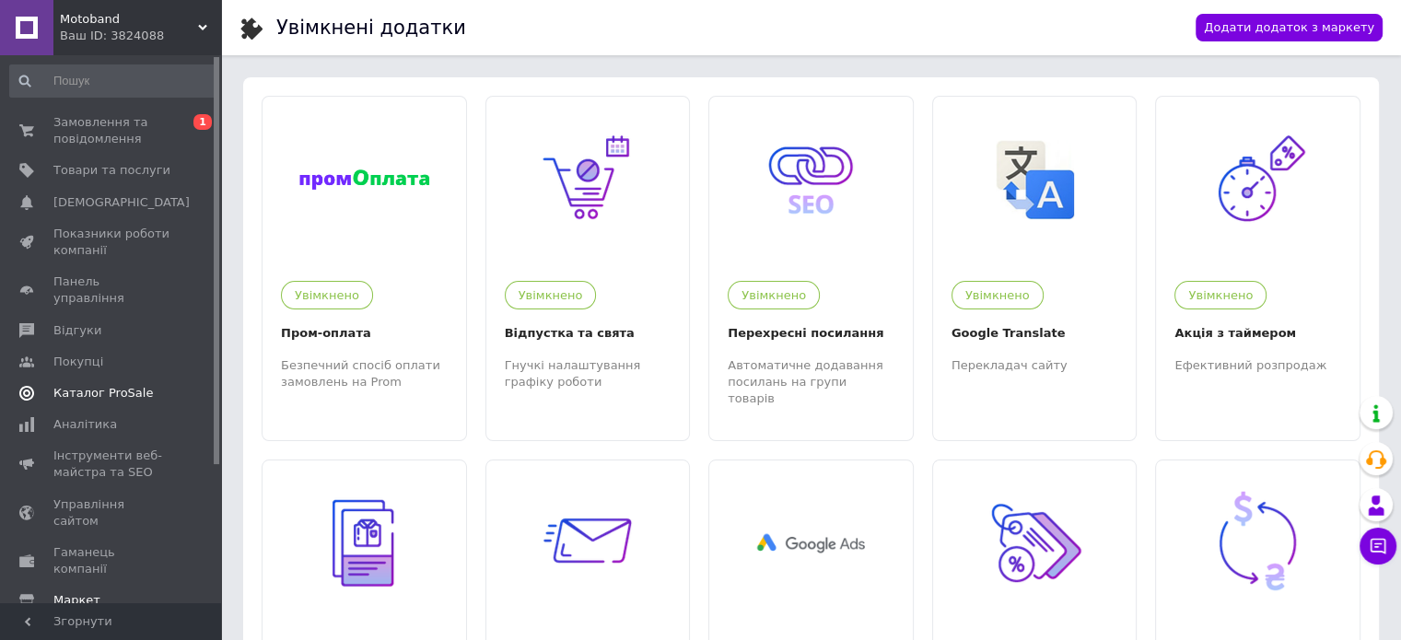
click at [82, 385] on span "Каталог ProSale" at bounding box center [102, 393] width 99 height 17
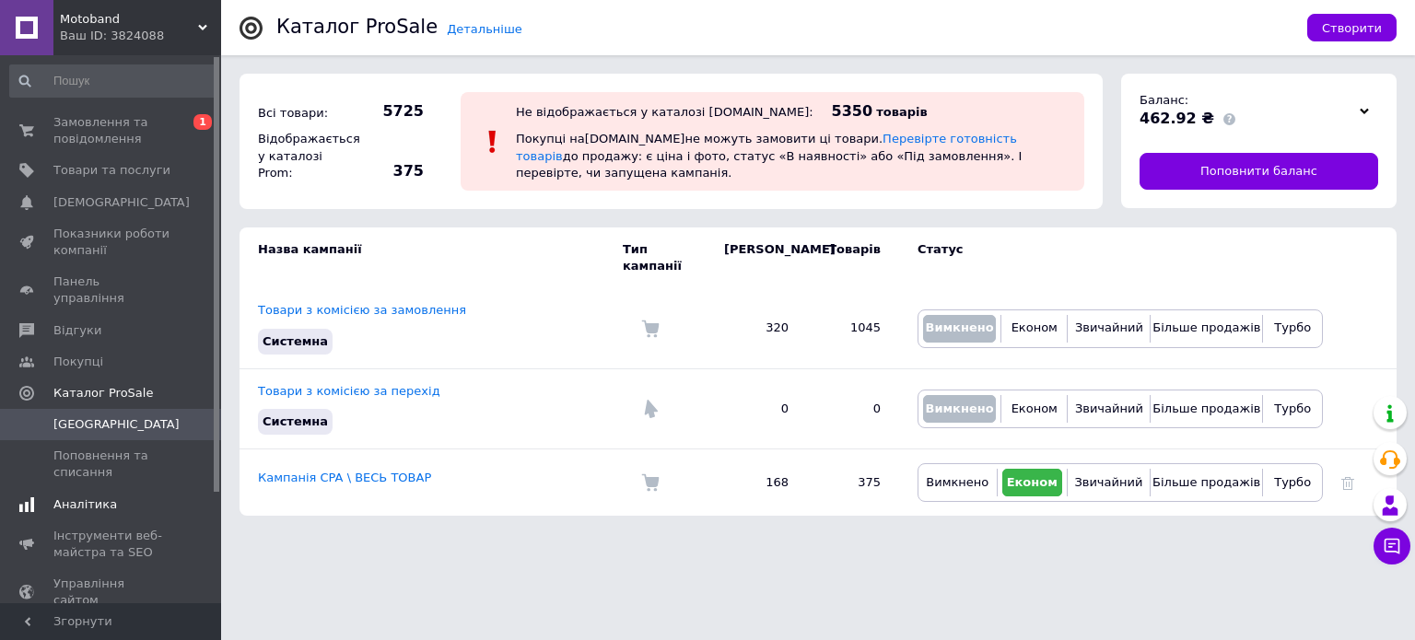
click at [96, 489] on link "Аналітика" at bounding box center [113, 504] width 227 height 31
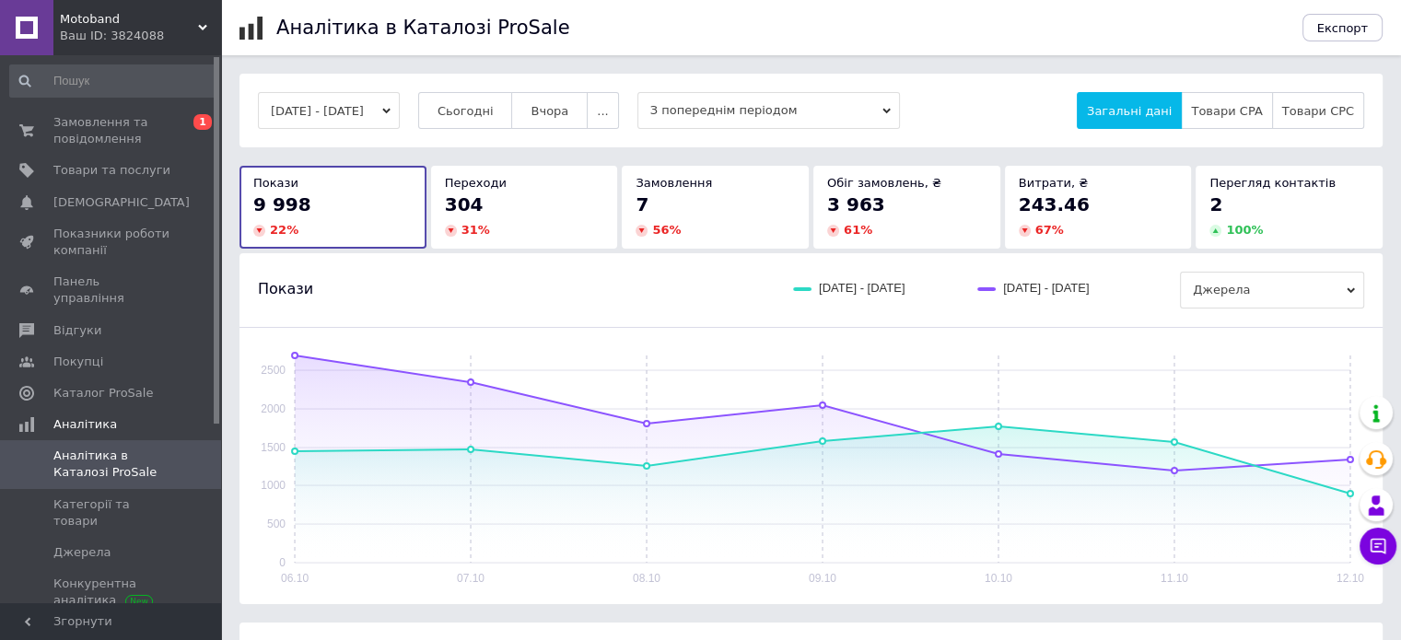
click at [357, 111] on button "06.10.2025 - 12.10.2025" at bounding box center [329, 110] width 142 height 37
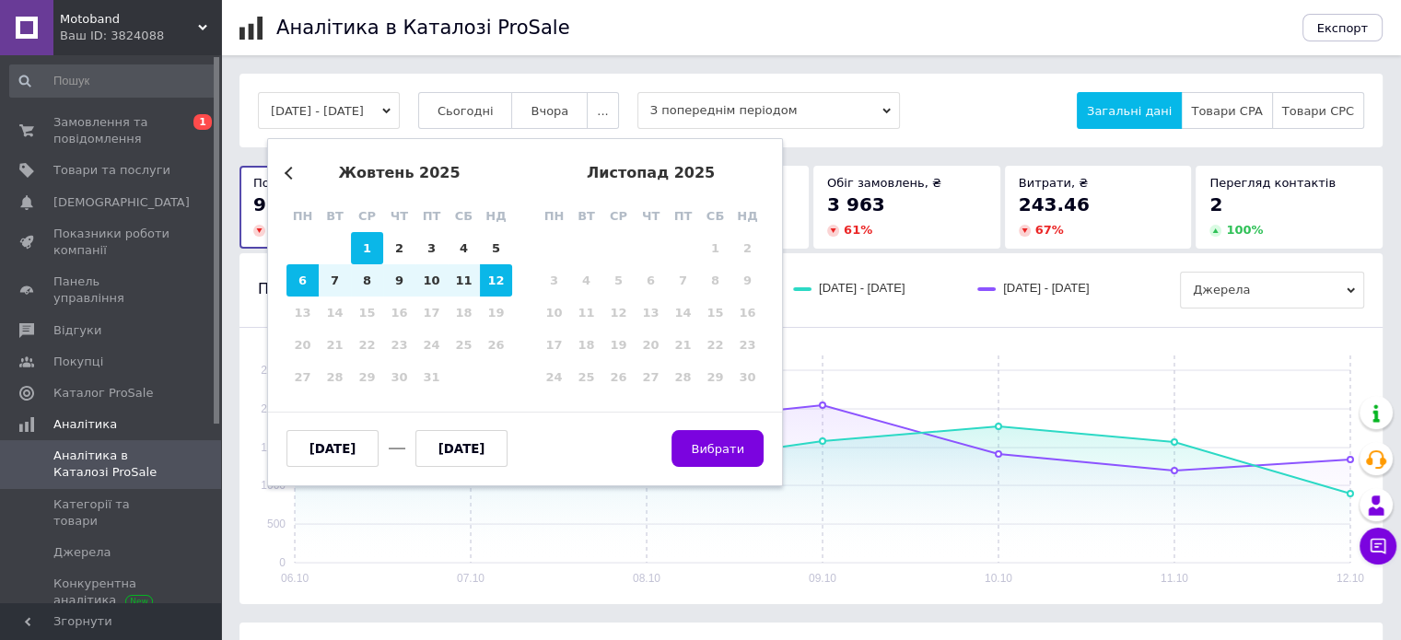
click at [358, 242] on div "1" at bounding box center [367, 248] width 32 height 32
type input "01.10.2025"
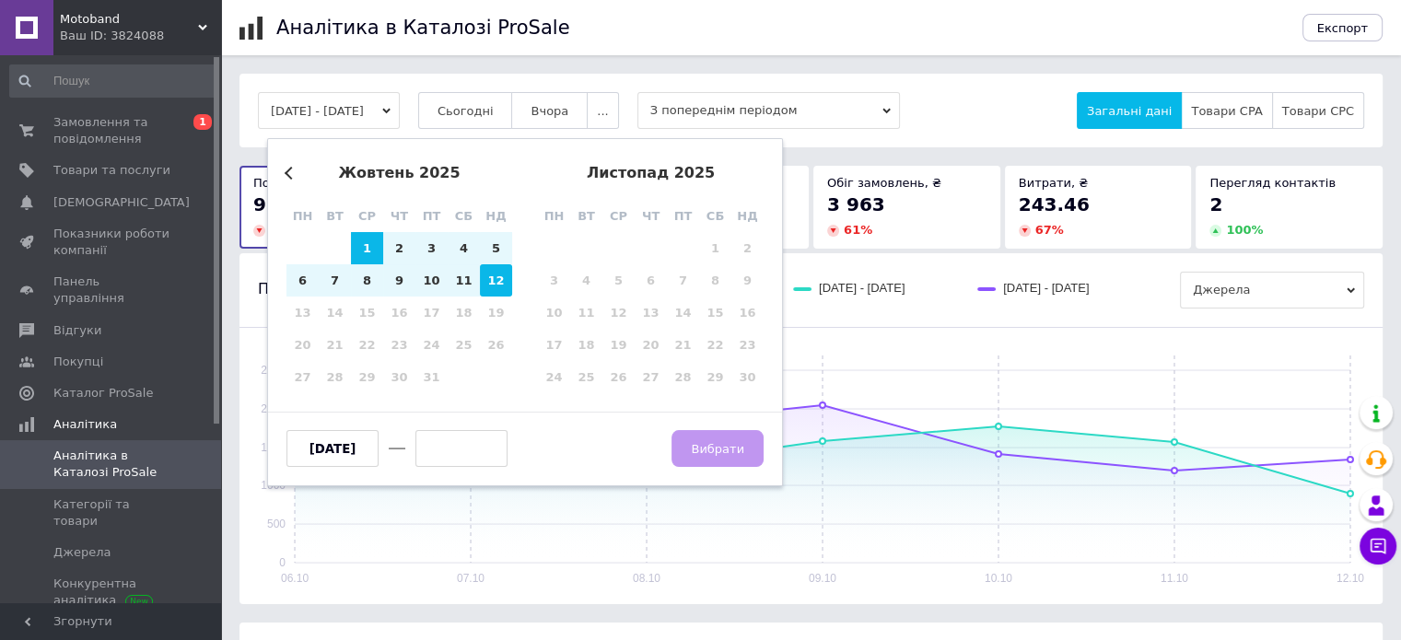
click at [491, 274] on div "12" at bounding box center [496, 280] width 32 height 32
type input "[DATE]"
click at [721, 444] on span "Вибрати" at bounding box center [717, 449] width 53 height 14
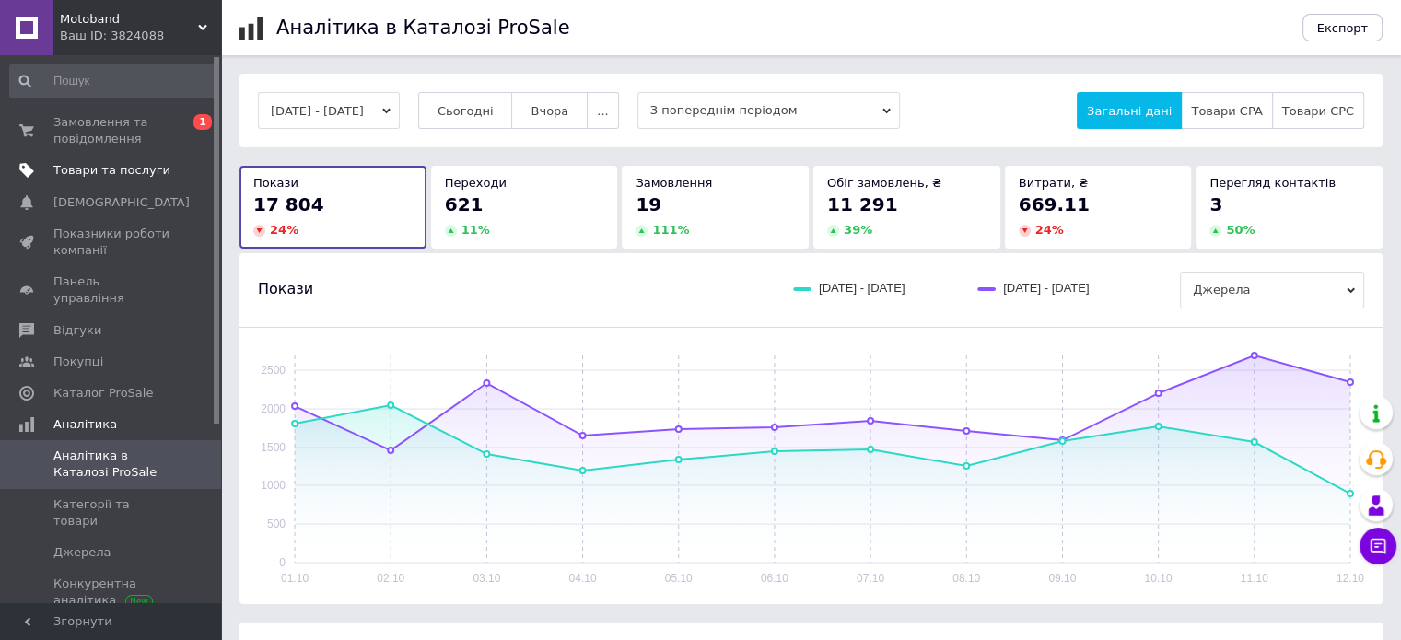
click at [70, 165] on span "Товари та послуги" at bounding box center [111, 170] width 117 height 17
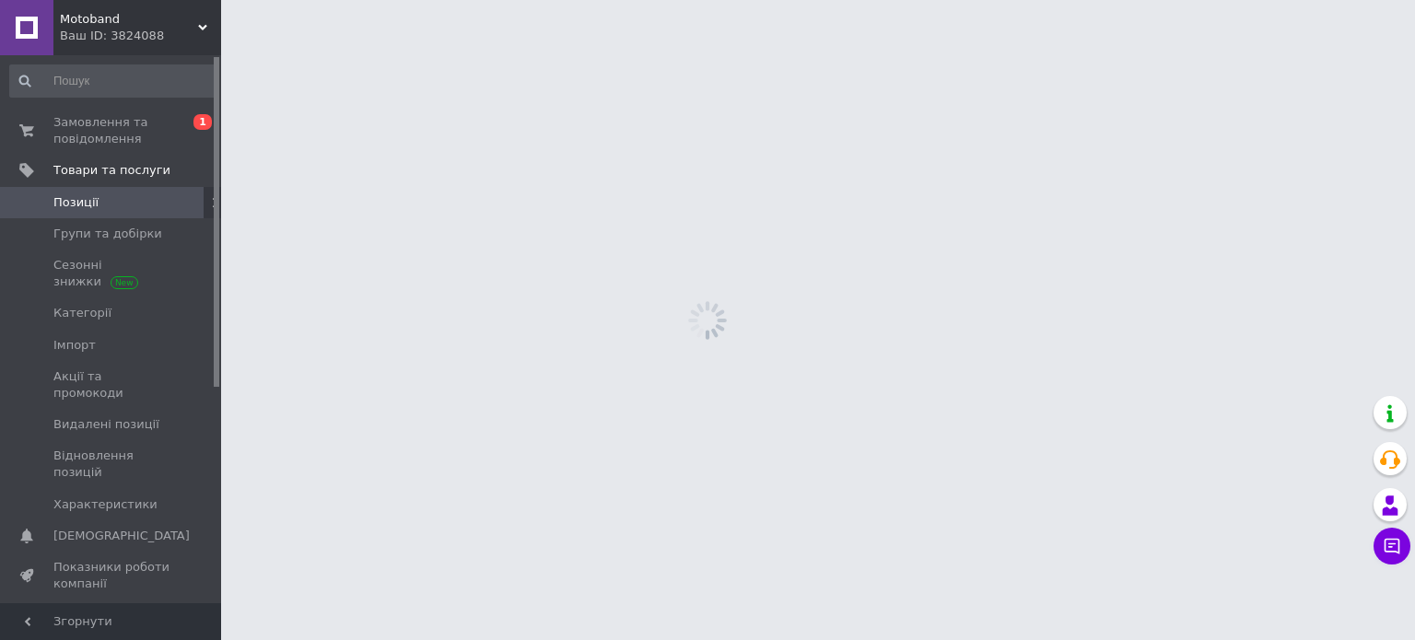
click at [81, 216] on link "Позиції" at bounding box center [113, 202] width 227 height 31
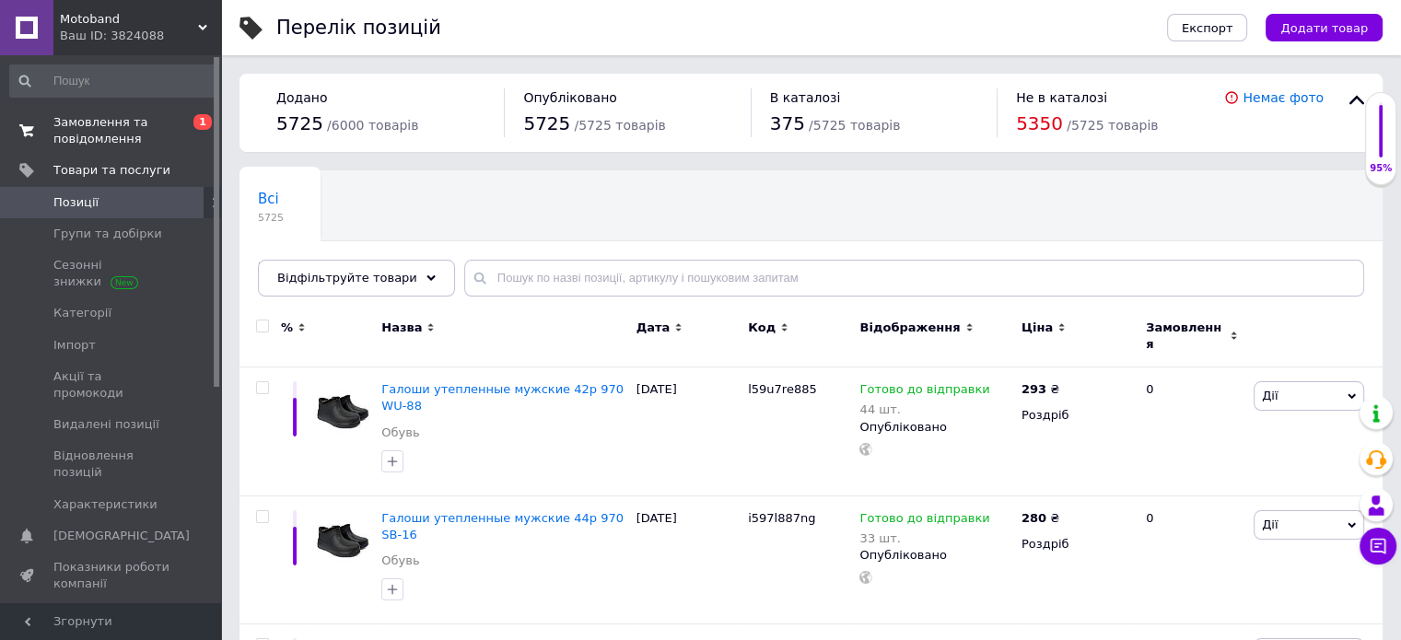
click at [63, 139] on span "Замовлення та повідомлення" at bounding box center [111, 130] width 117 height 33
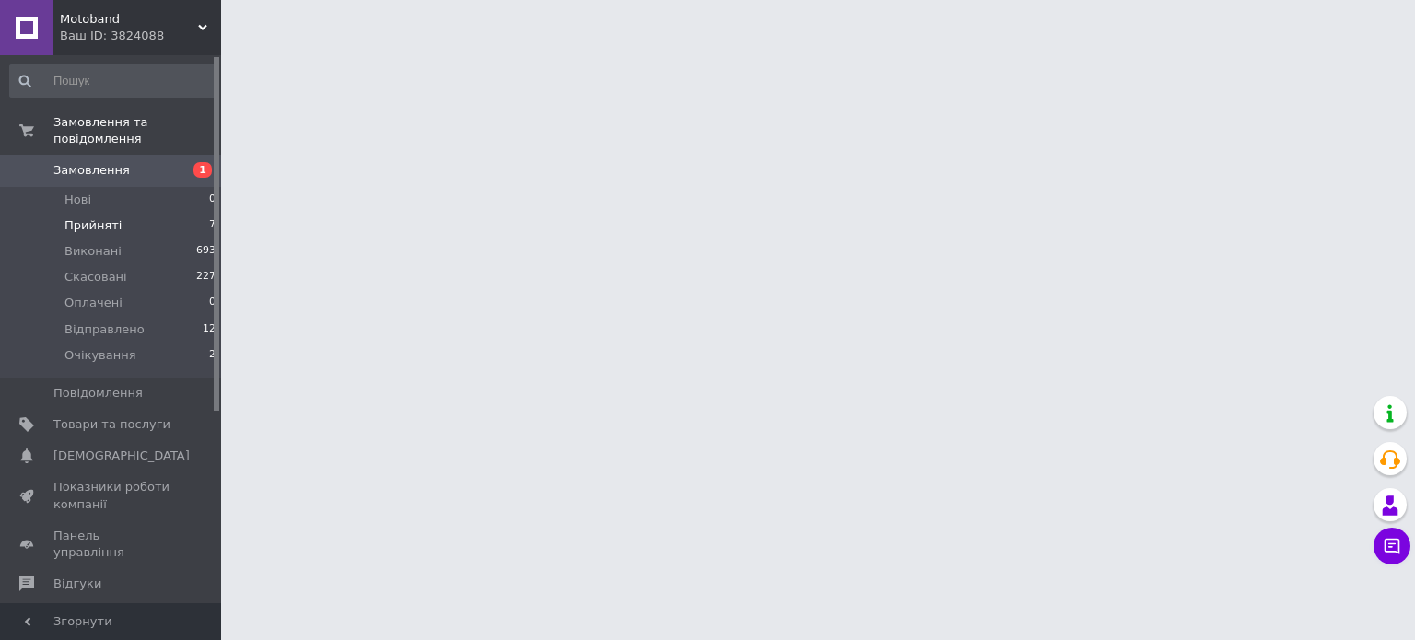
click at [110, 217] on span "Прийняті" at bounding box center [92, 225] width 57 height 17
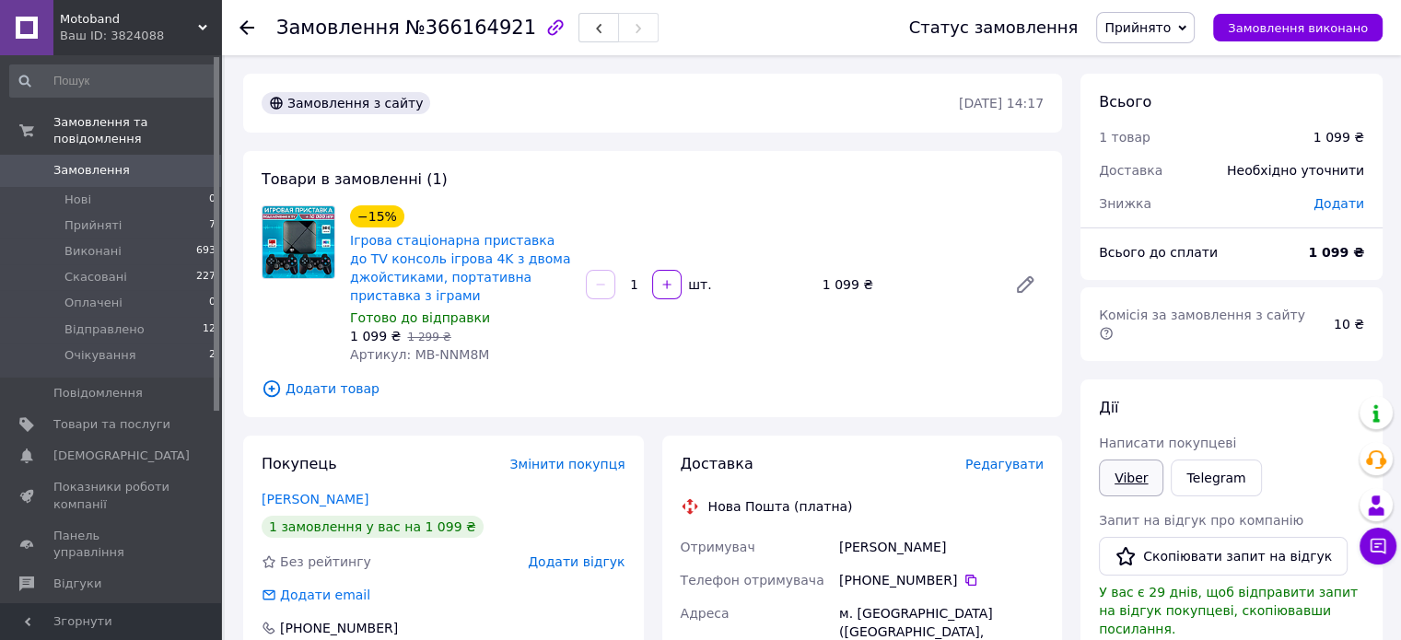
click at [1134, 460] on link "Viber" at bounding box center [1131, 478] width 64 height 37
